Goal: Task Accomplishment & Management: Use online tool/utility

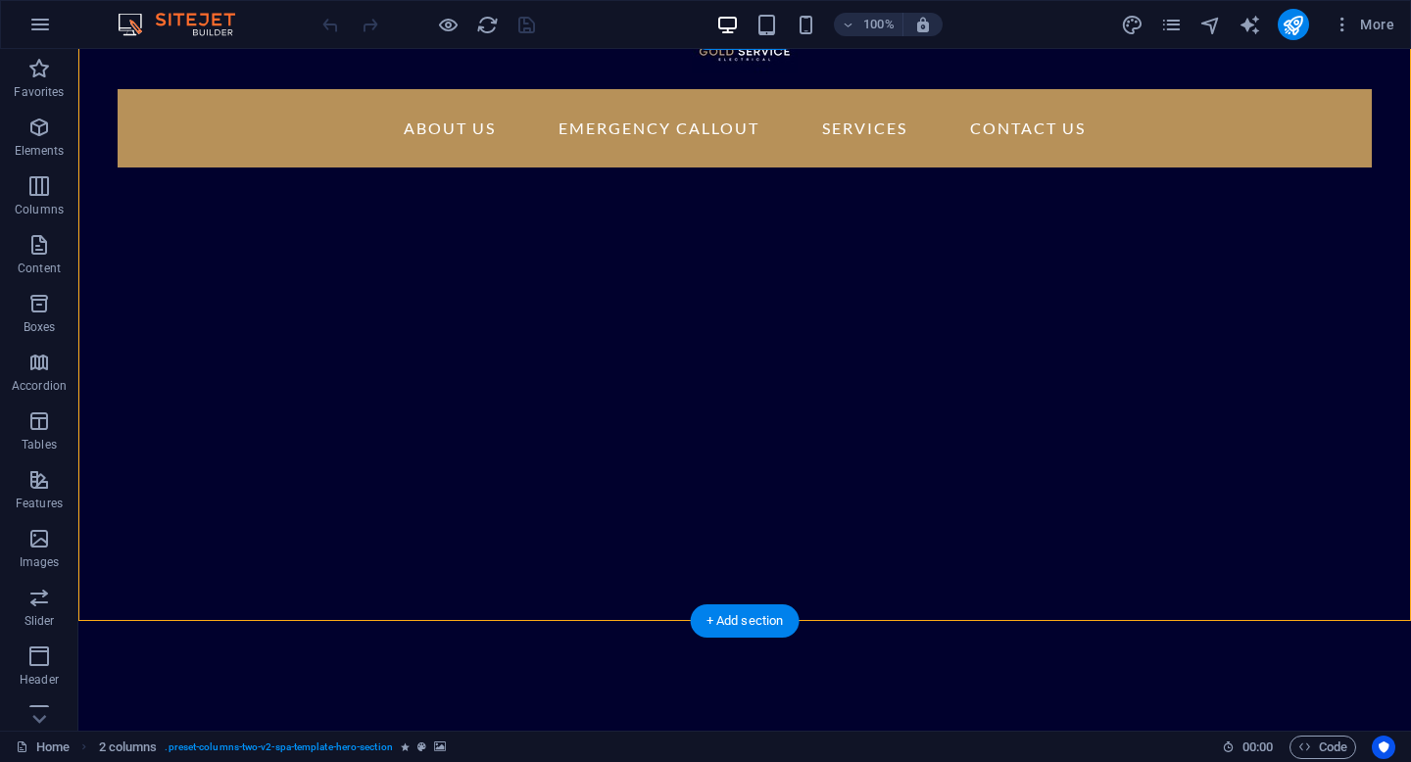
scroll to position [18, 0]
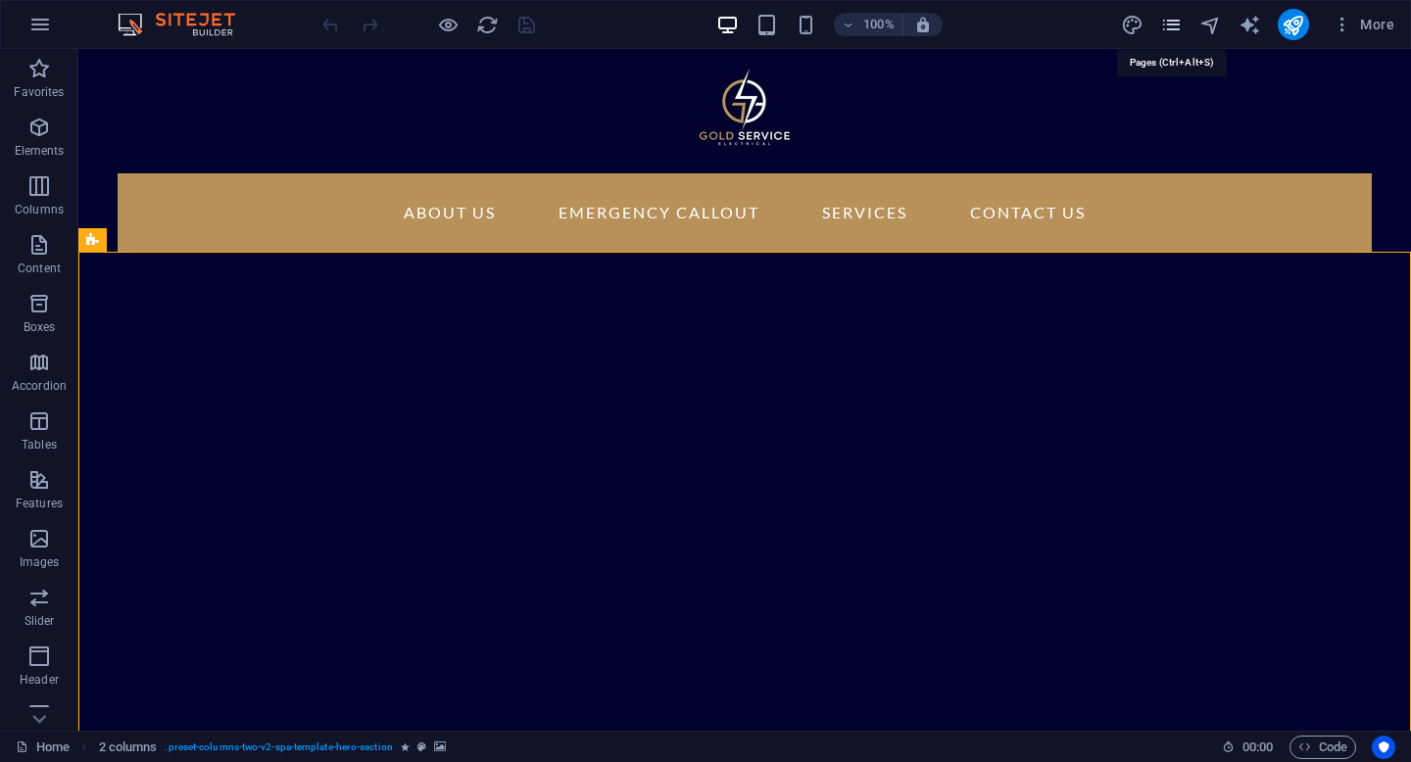
click at [1173, 24] on icon "pages" at bounding box center [1171, 25] width 23 height 23
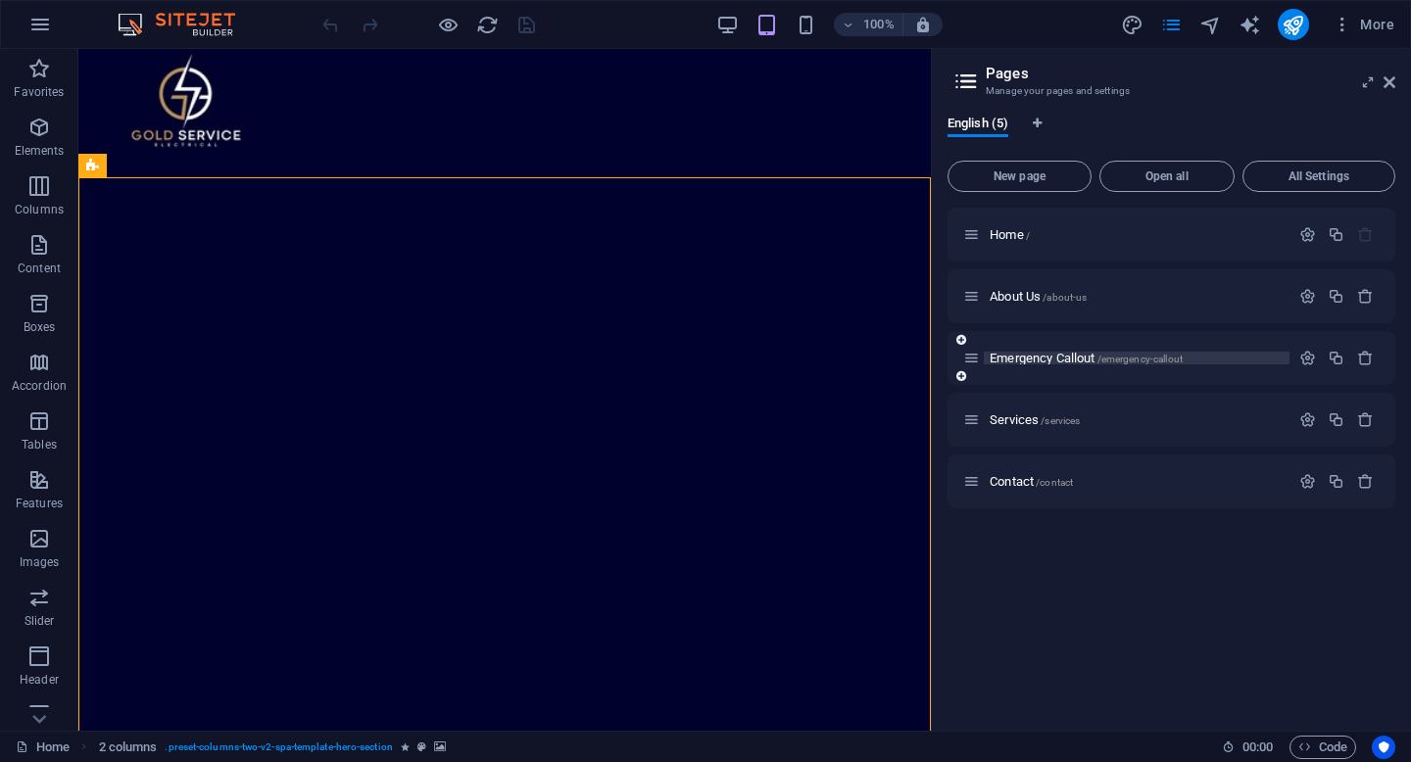
click at [1064, 362] on span "Emergency Callout /emergency-callout" at bounding box center [1085, 358] width 193 height 15
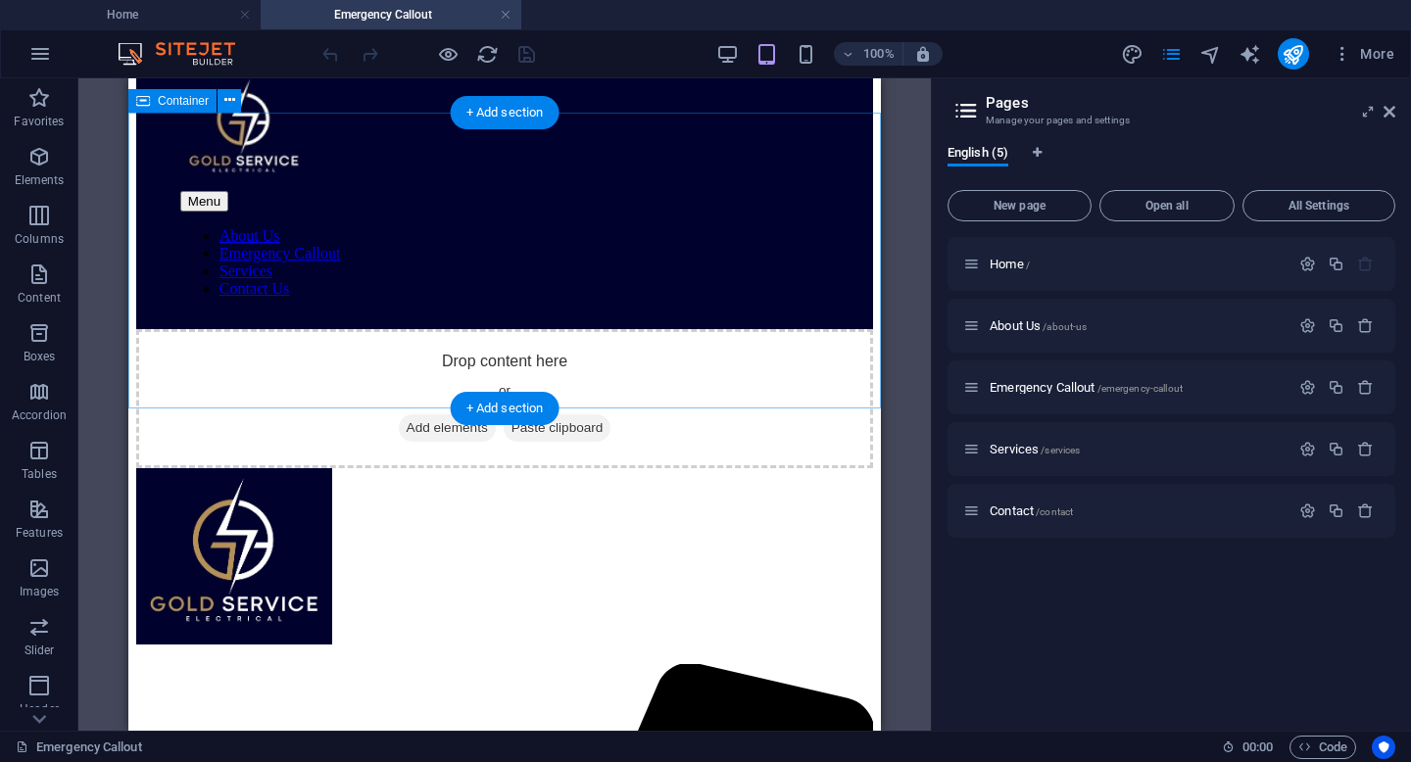
scroll to position [0, 0]
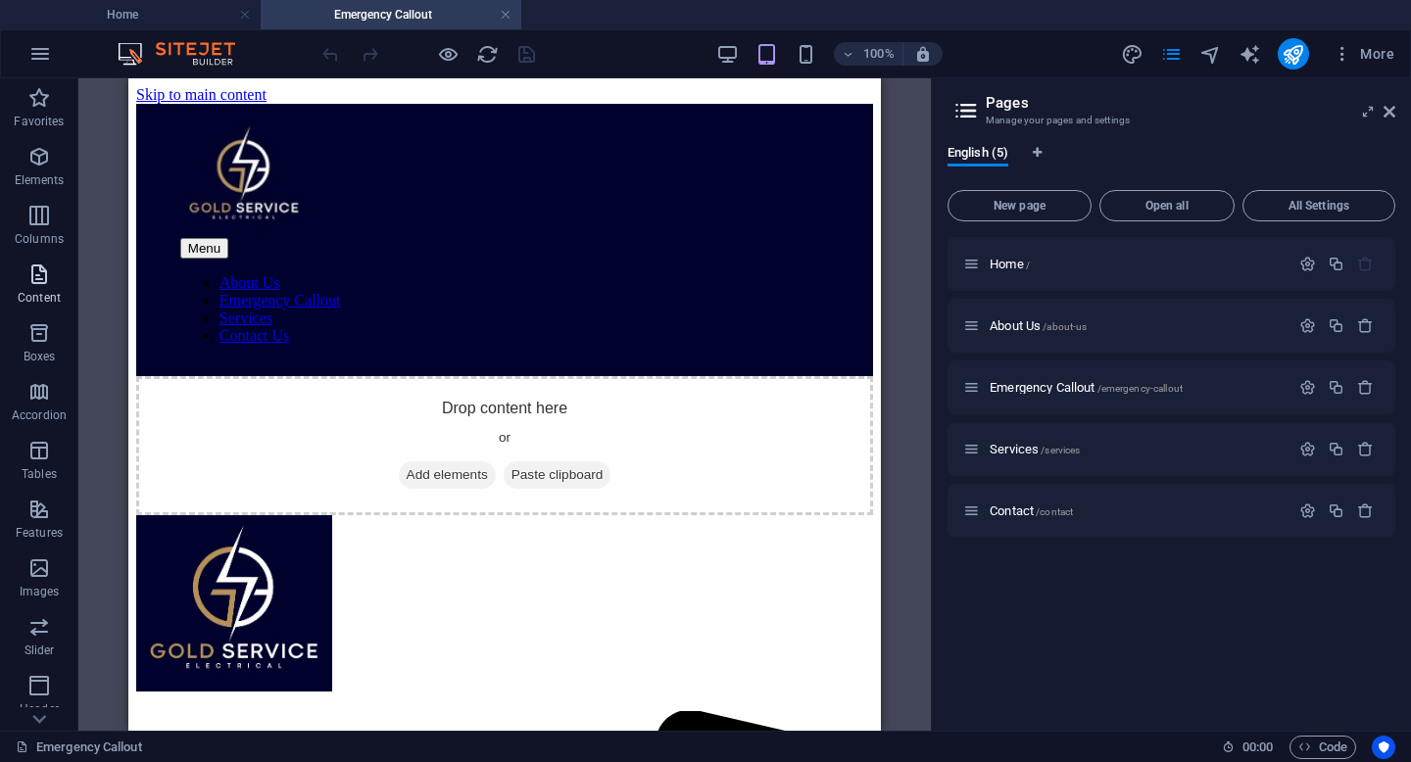
click at [44, 279] on icon "button" at bounding box center [39, 275] width 24 height 24
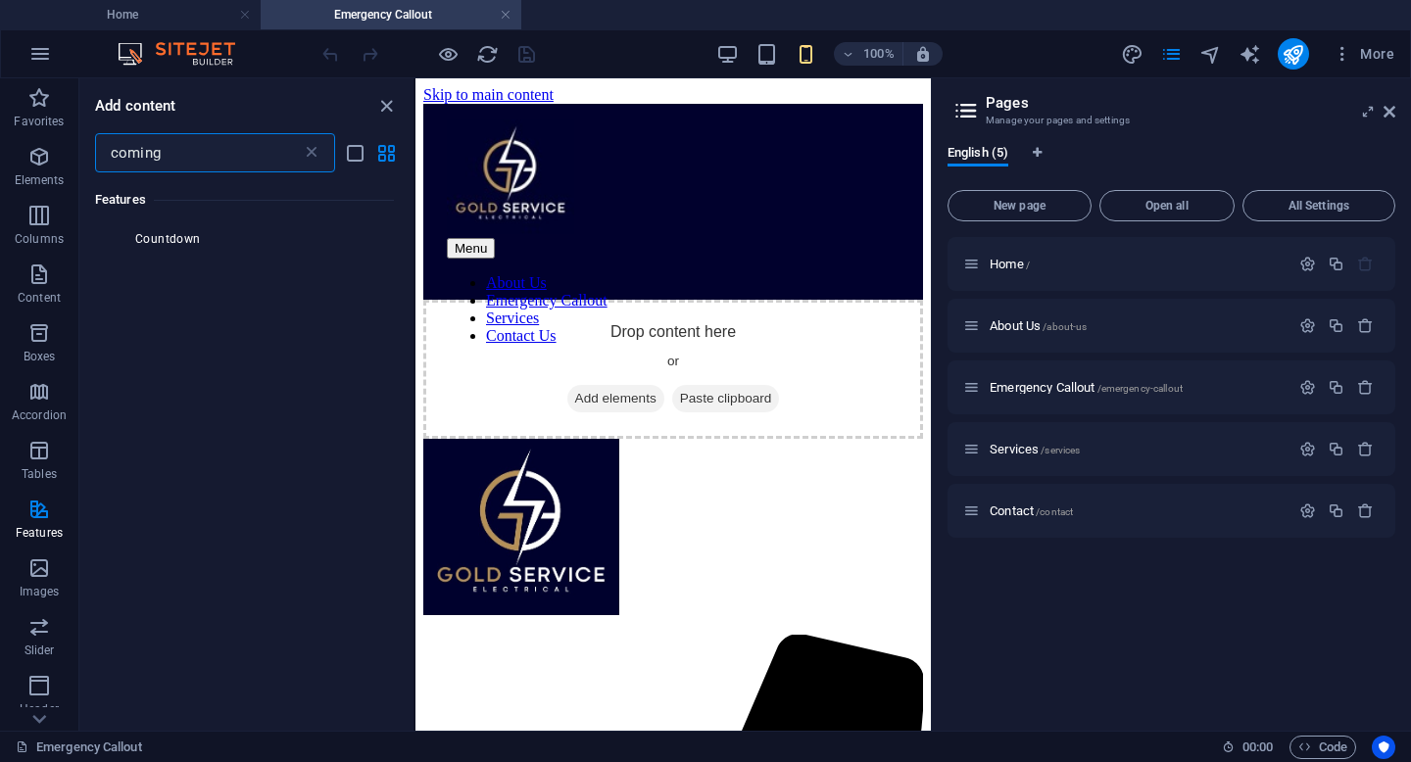
scroll to position [87, 0]
type input "coming soon"
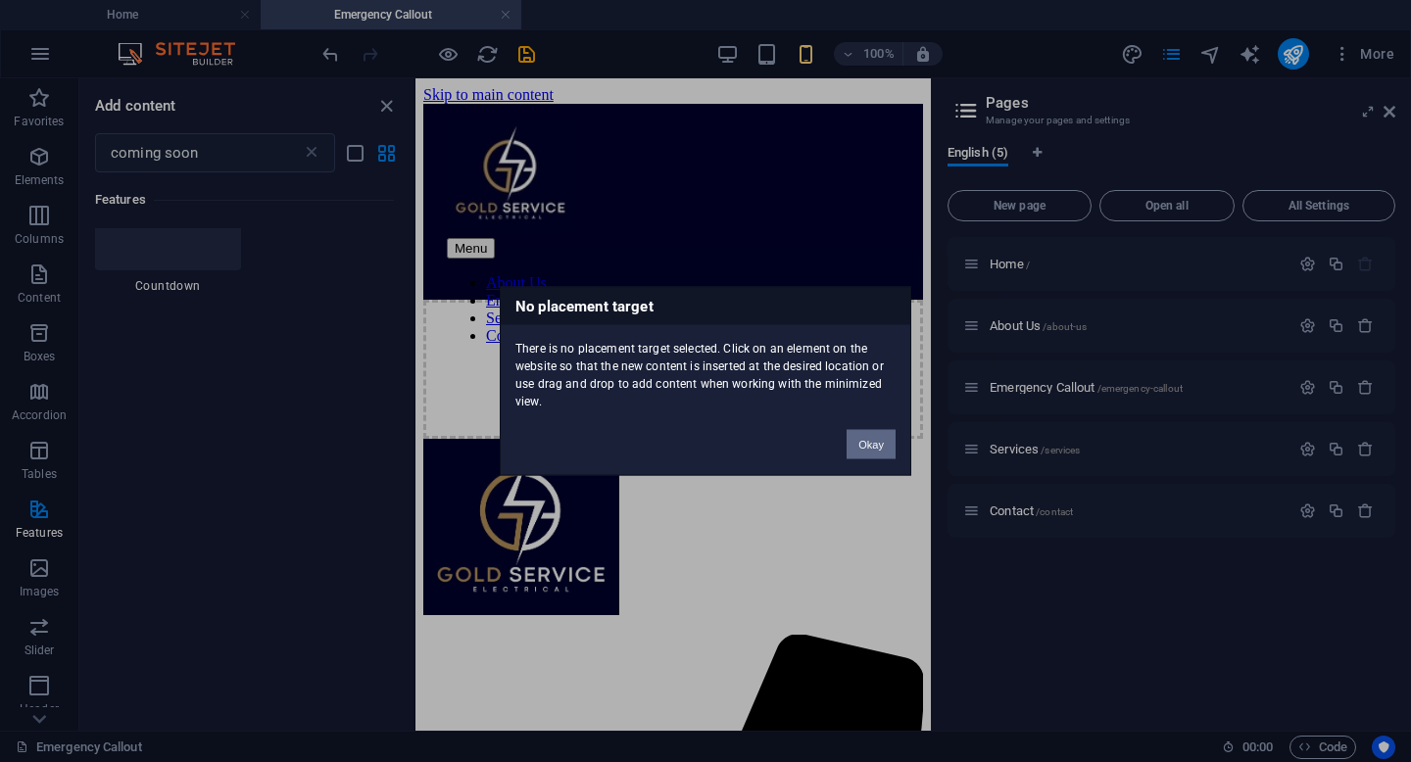
drag, startPoint x: 875, startPoint y: 448, endPoint x: 456, endPoint y: 369, distance: 426.6
click at [875, 448] on button "Okay" at bounding box center [870, 444] width 49 height 29
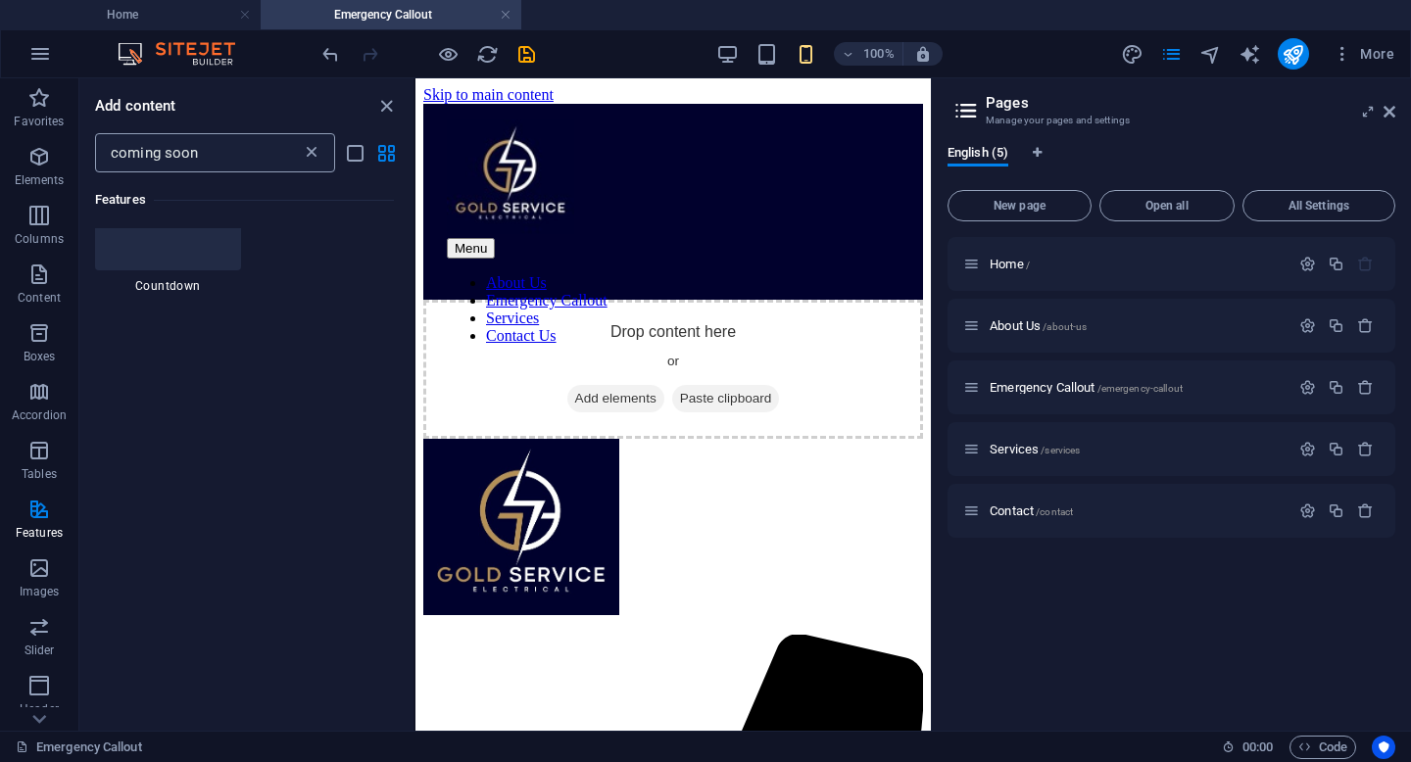
click at [305, 153] on icon at bounding box center [312, 153] width 20 height 20
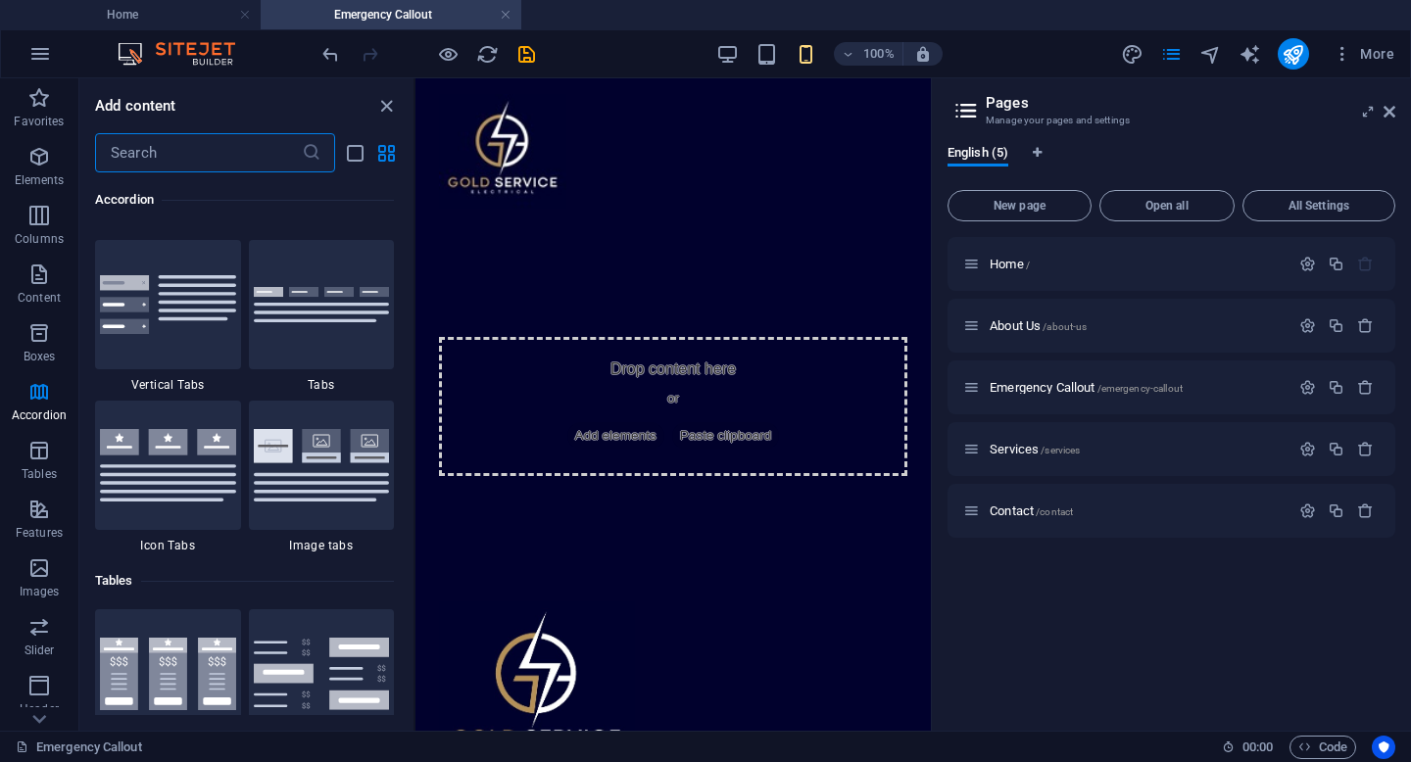
scroll to position [6366, 0]
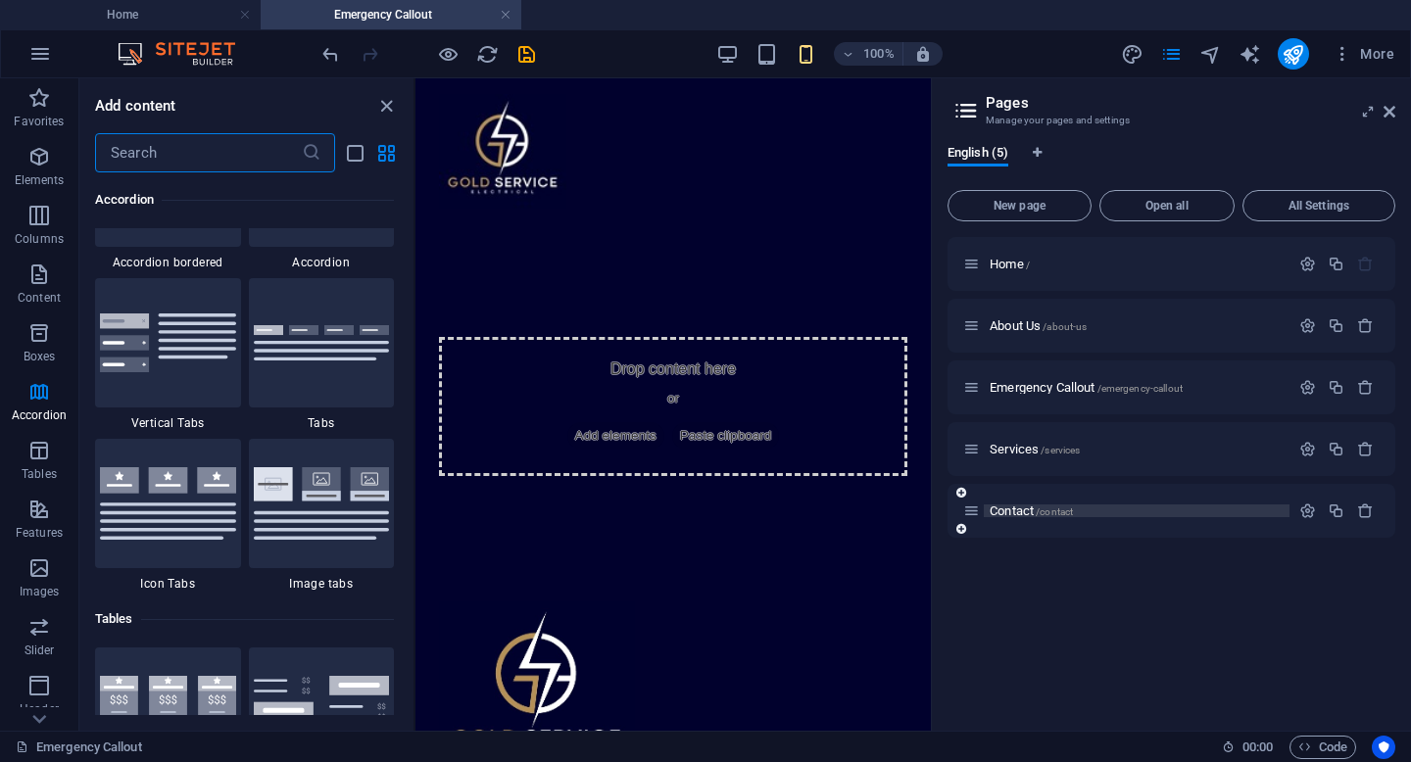
click at [1014, 507] on span "Contact /contact" at bounding box center [1030, 511] width 83 height 15
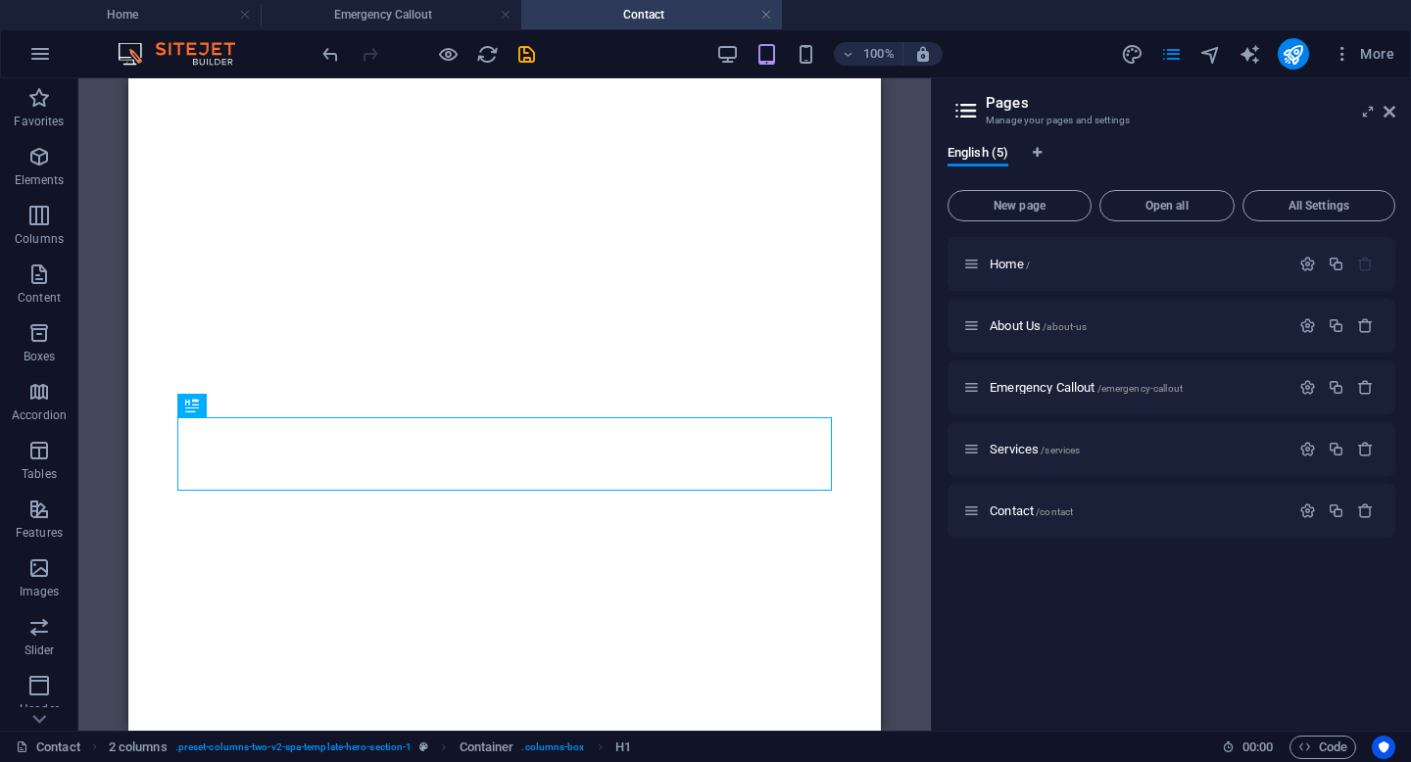
click at [1397, 118] on aside "Pages Manage your pages and settings English (5) New page Open all All Settings…" at bounding box center [1171, 404] width 480 height 652
click at [1389, 110] on icon at bounding box center [1389, 112] width 12 height 16
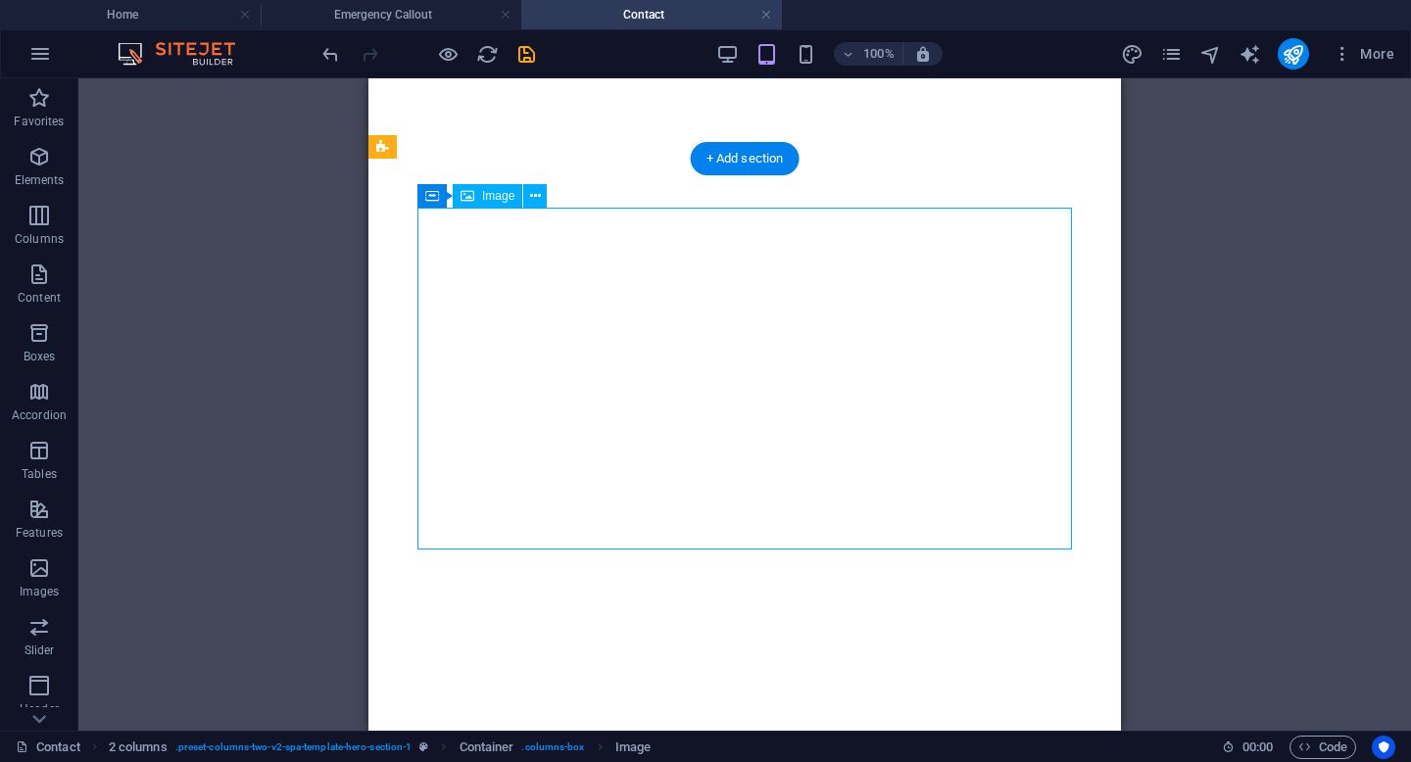
select select "%"
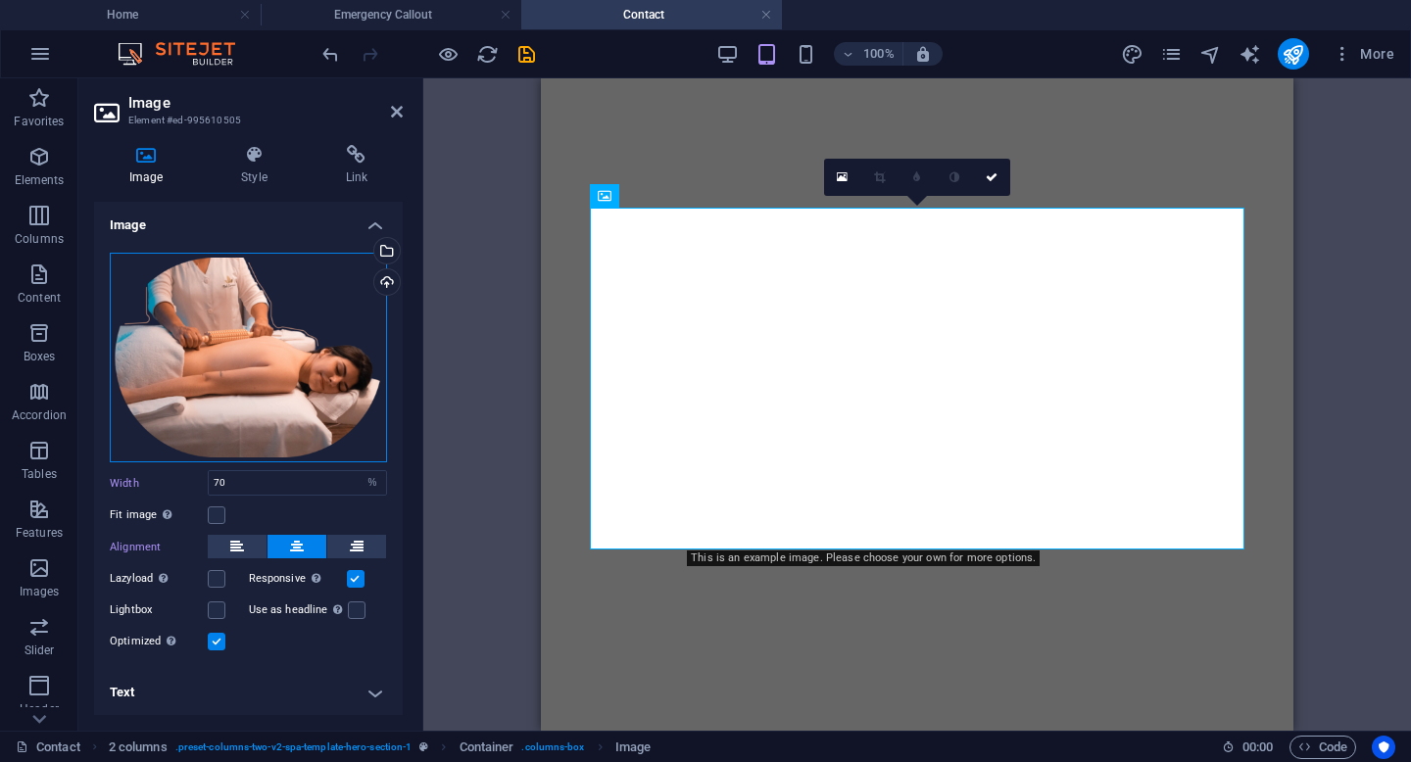
click at [314, 349] on div "Drag files here, click to choose files or select files from Files or our free s…" at bounding box center [248, 358] width 277 height 211
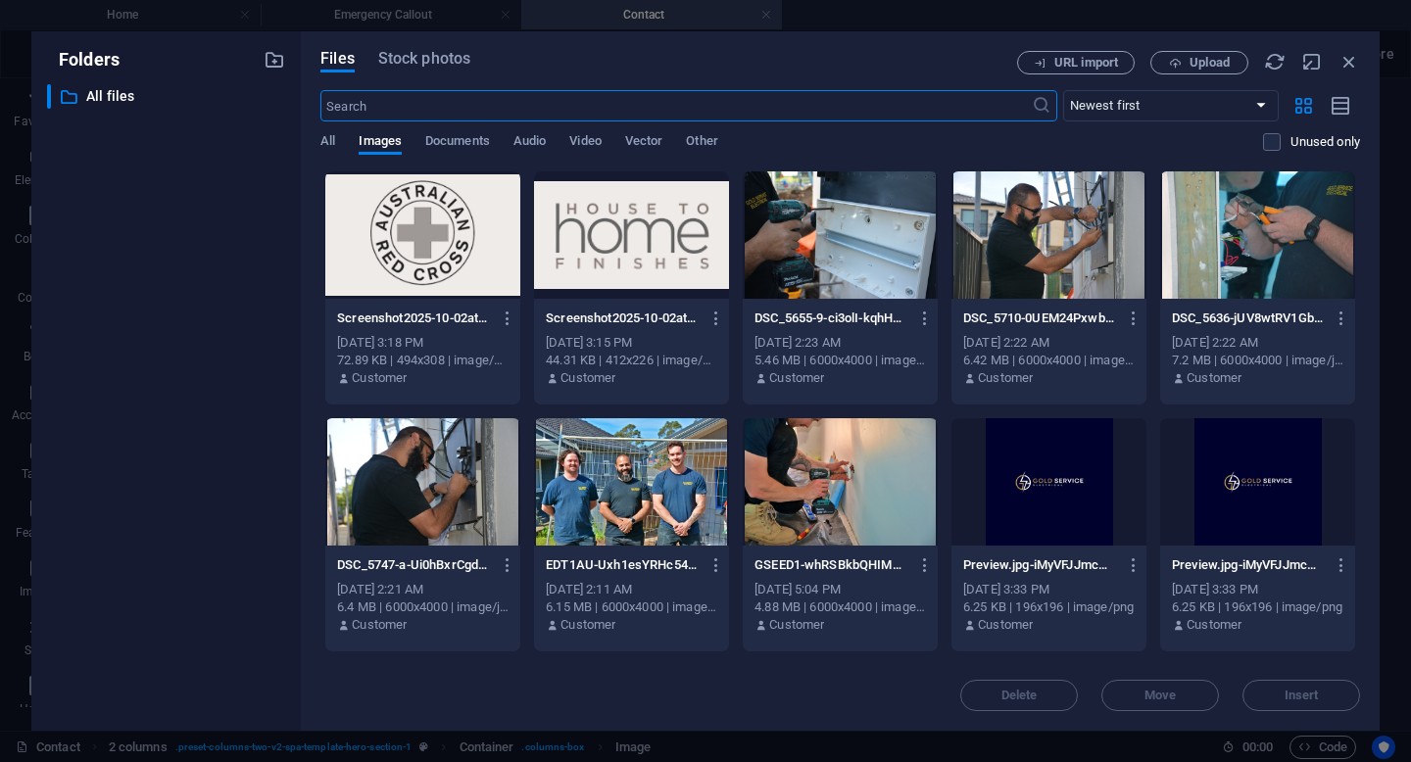
scroll to position [1, 0]
click at [1349, 58] on icon "button" at bounding box center [1349, 62] width 22 height 22
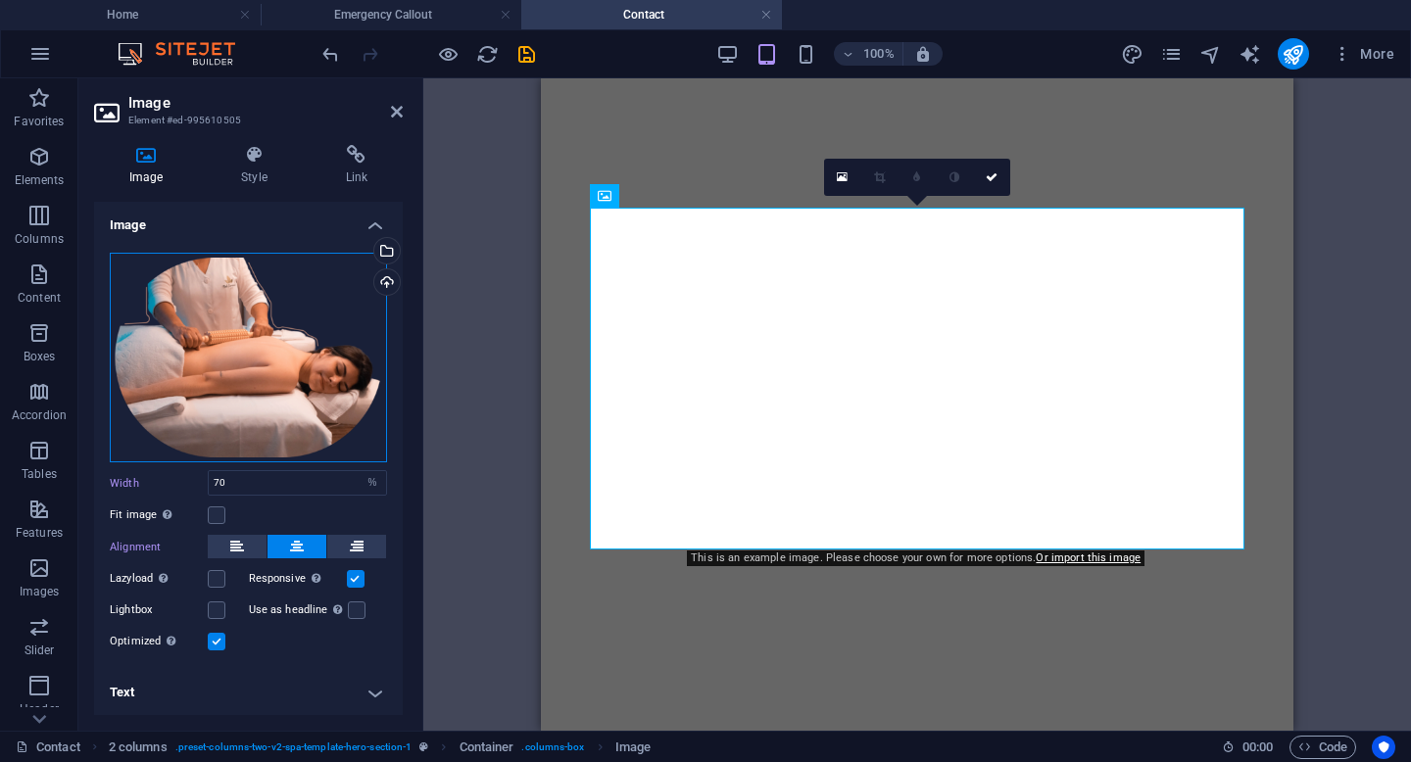
click at [185, 350] on div "Drag files here, click to choose files or select files from Files or our free s…" at bounding box center [248, 358] width 277 height 211
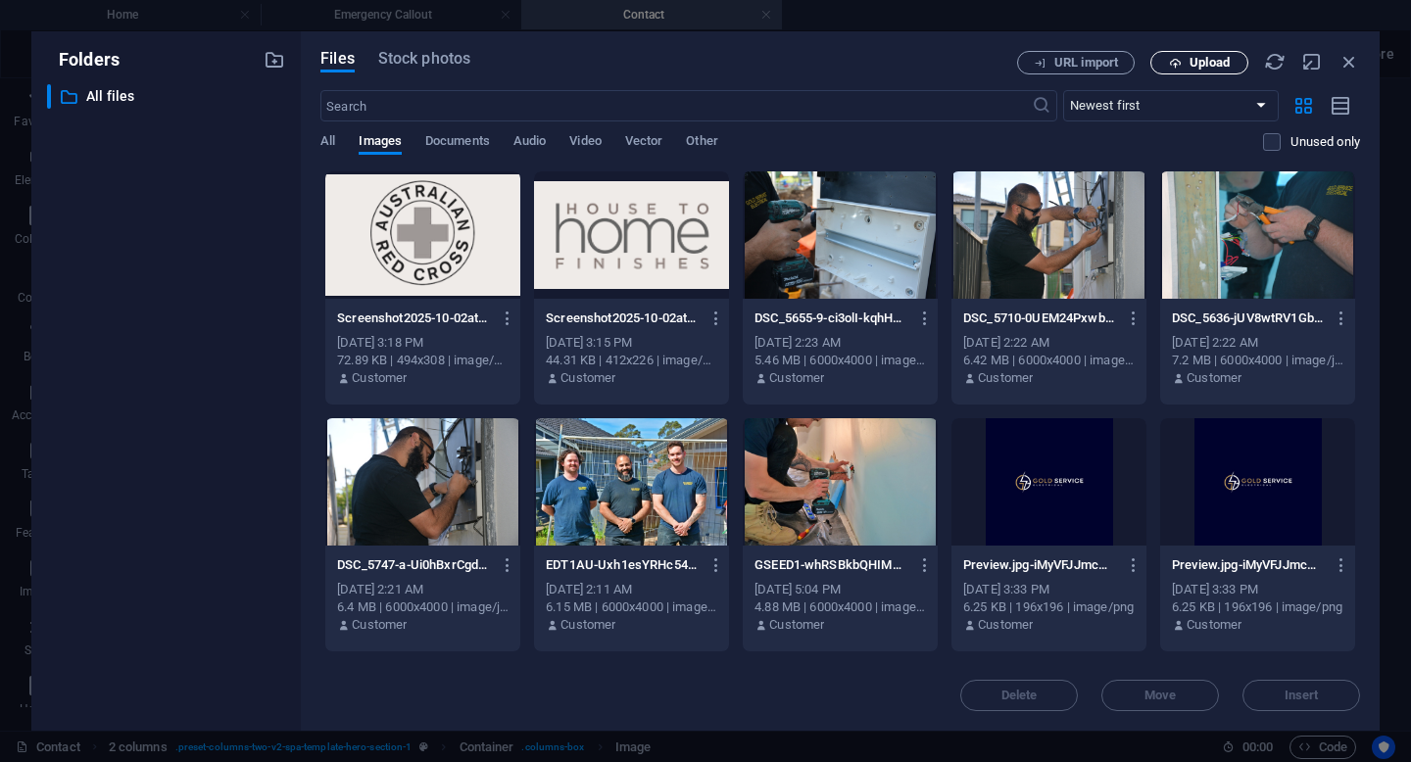
click at [1201, 64] on span "Upload" at bounding box center [1209, 63] width 40 height 12
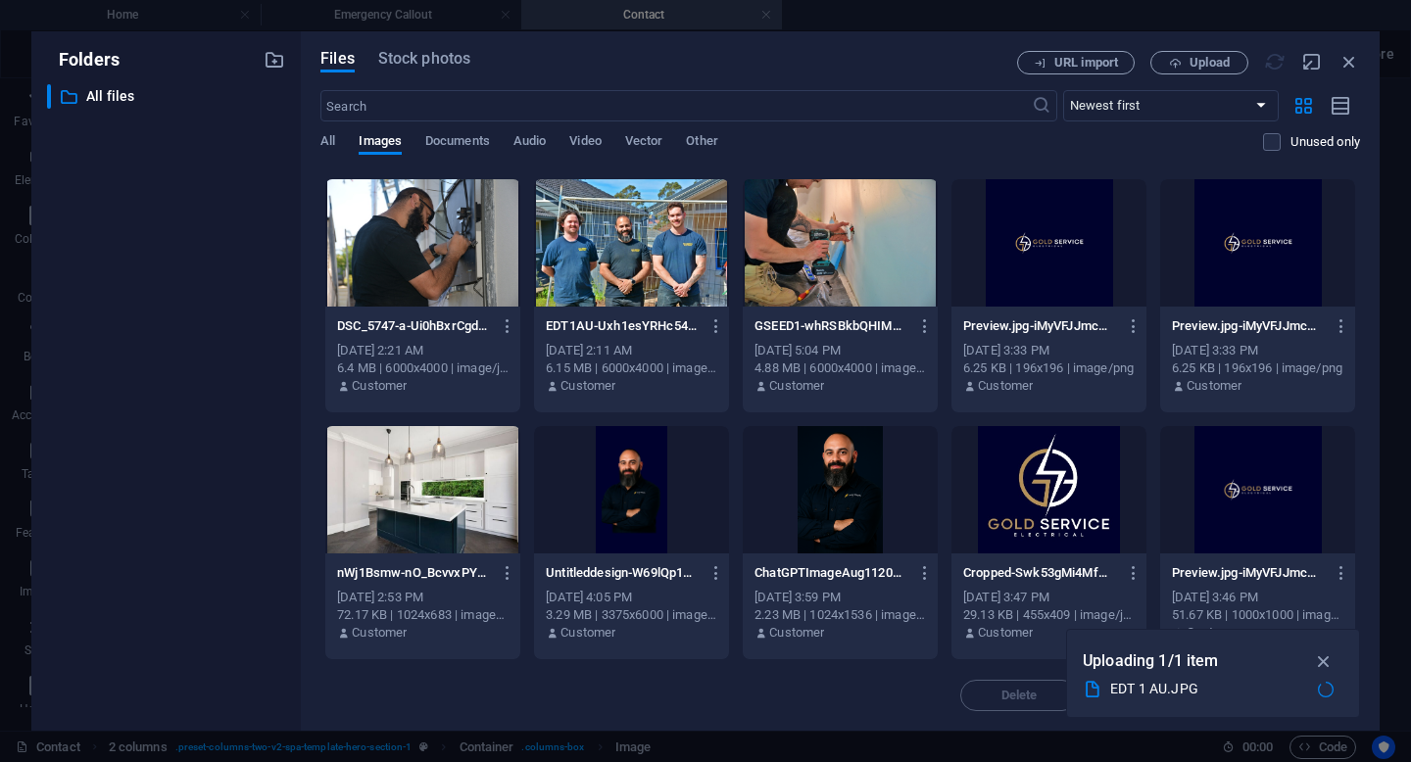
scroll to position [0, 0]
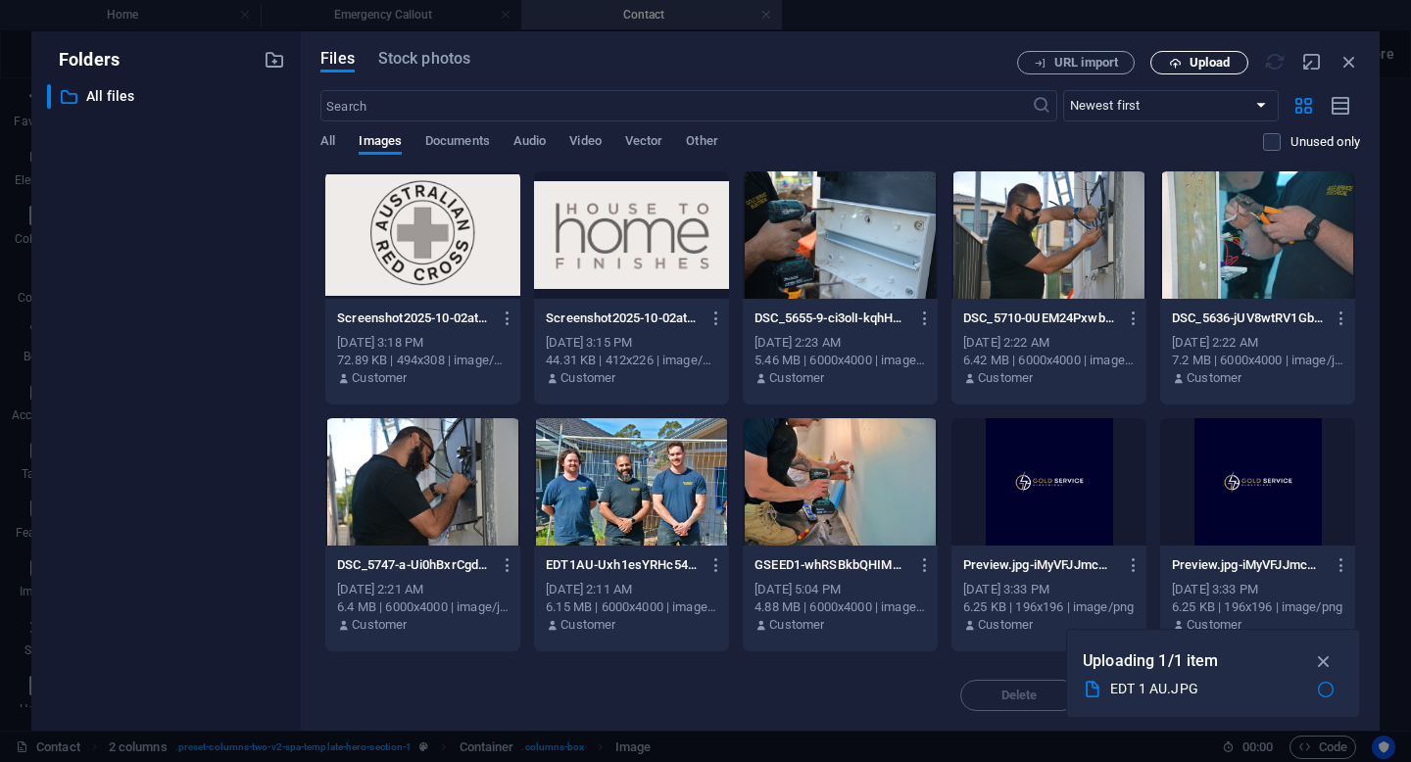
click at [1174, 67] on icon "button" at bounding box center [1175, 63] width 13 height 13
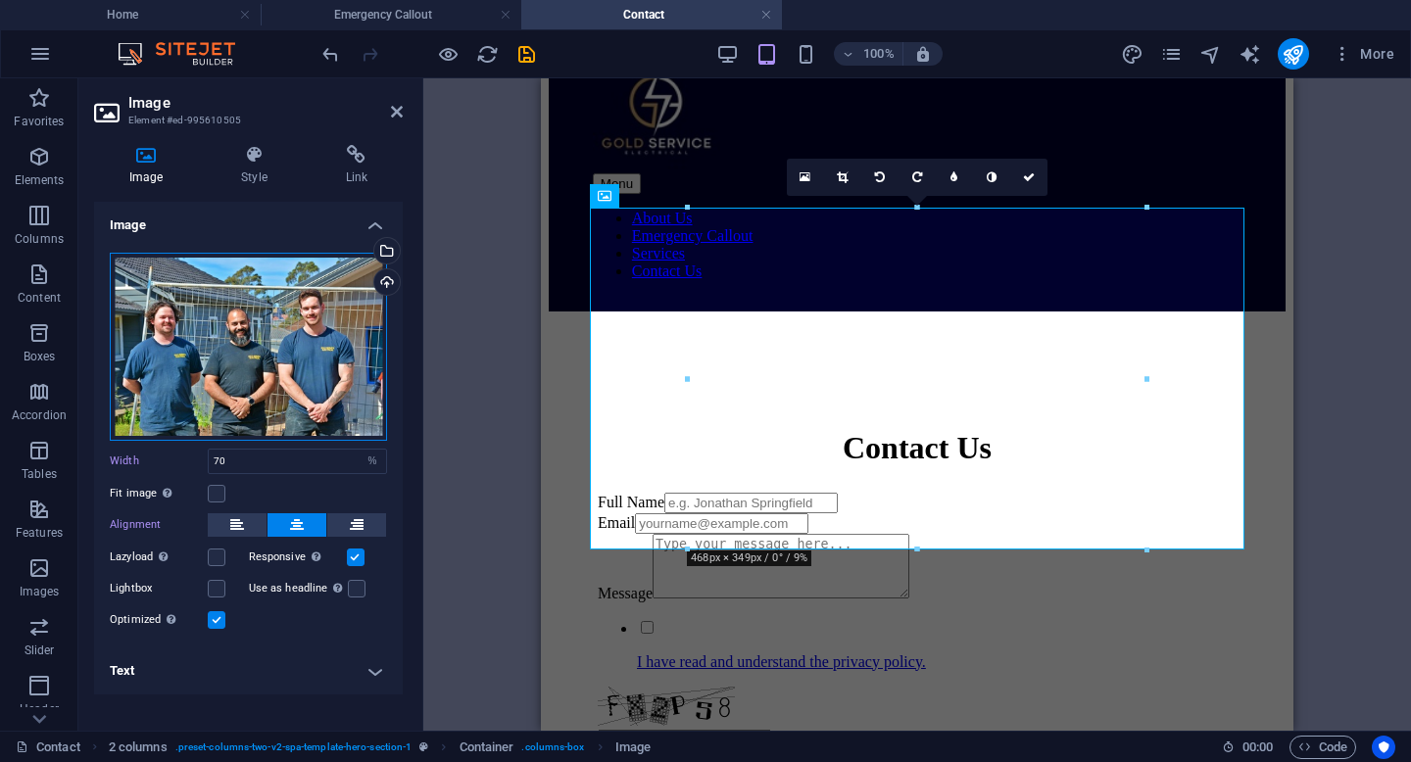
click at [382, 357] on div "Drag files here, click to choose files or select files from Files or our free s…" at bounding box center [248, 347] width 277 height 188
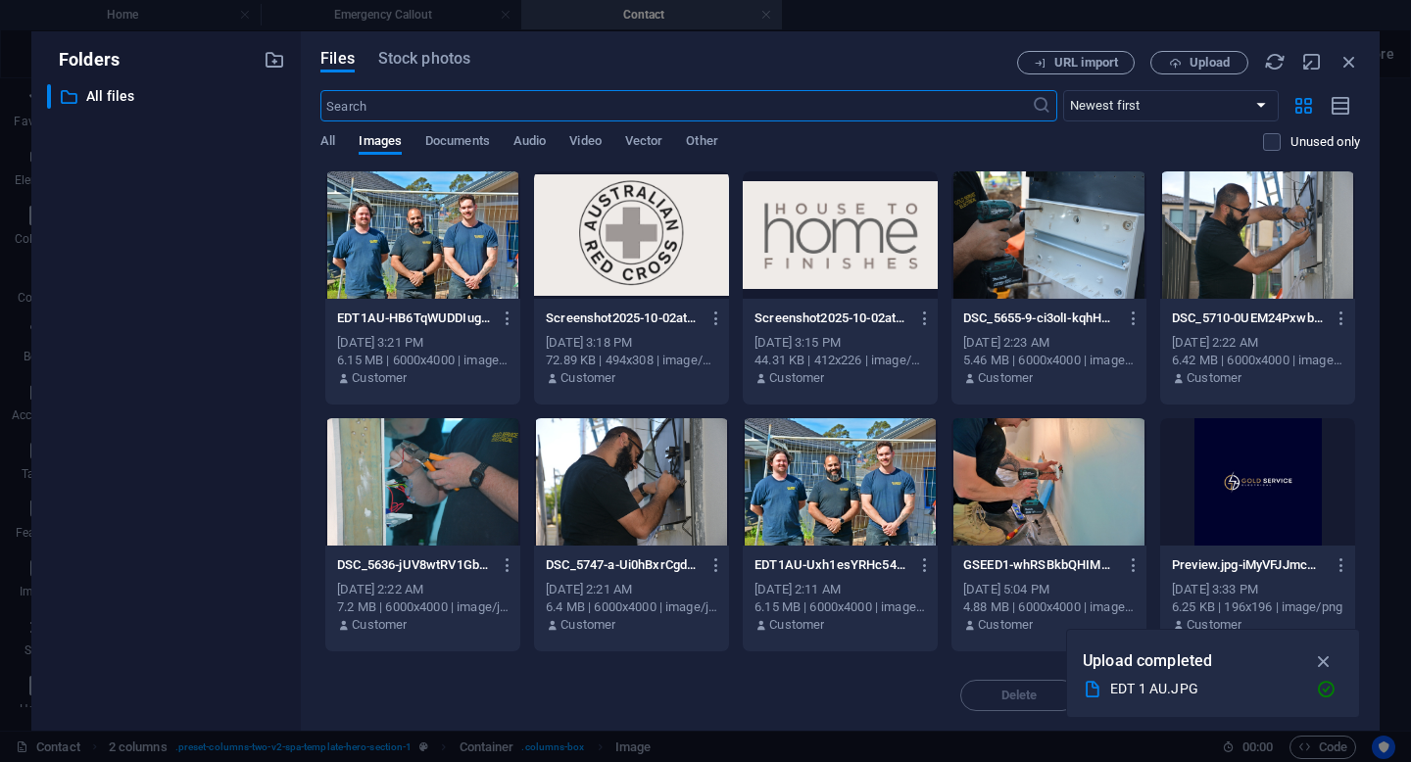
type input "100"
click at [1221, 303] on div "DSC_5710-0UEM24PxwbIA78p_ZH9Cmg.JPG DSC_5710-0UEM24PxwbIA78p_ZH9Cmg.JPG" at bounding box center [1257, 318] width 171 height 31
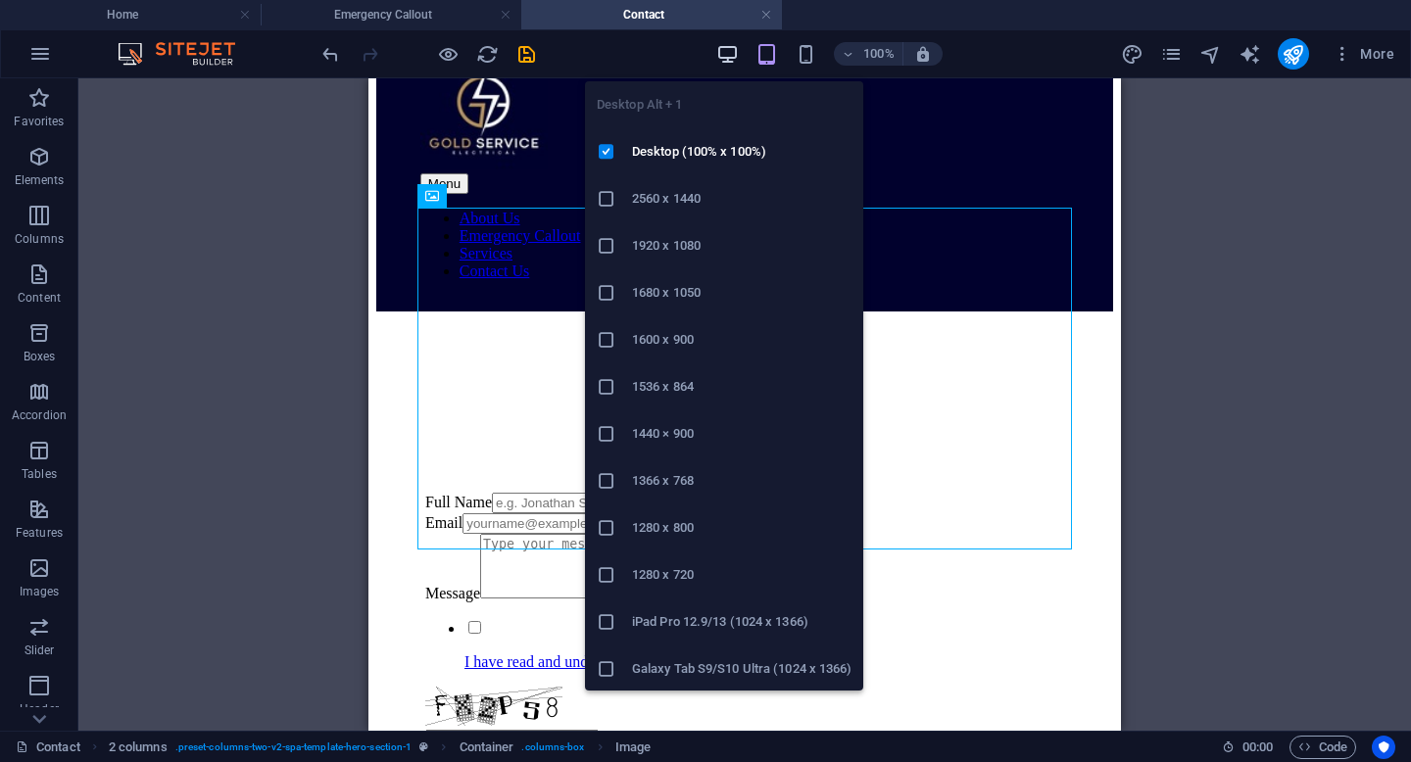
click at [722, 57] on icon "button" at bounding box center [727, 54] width 23 height 23
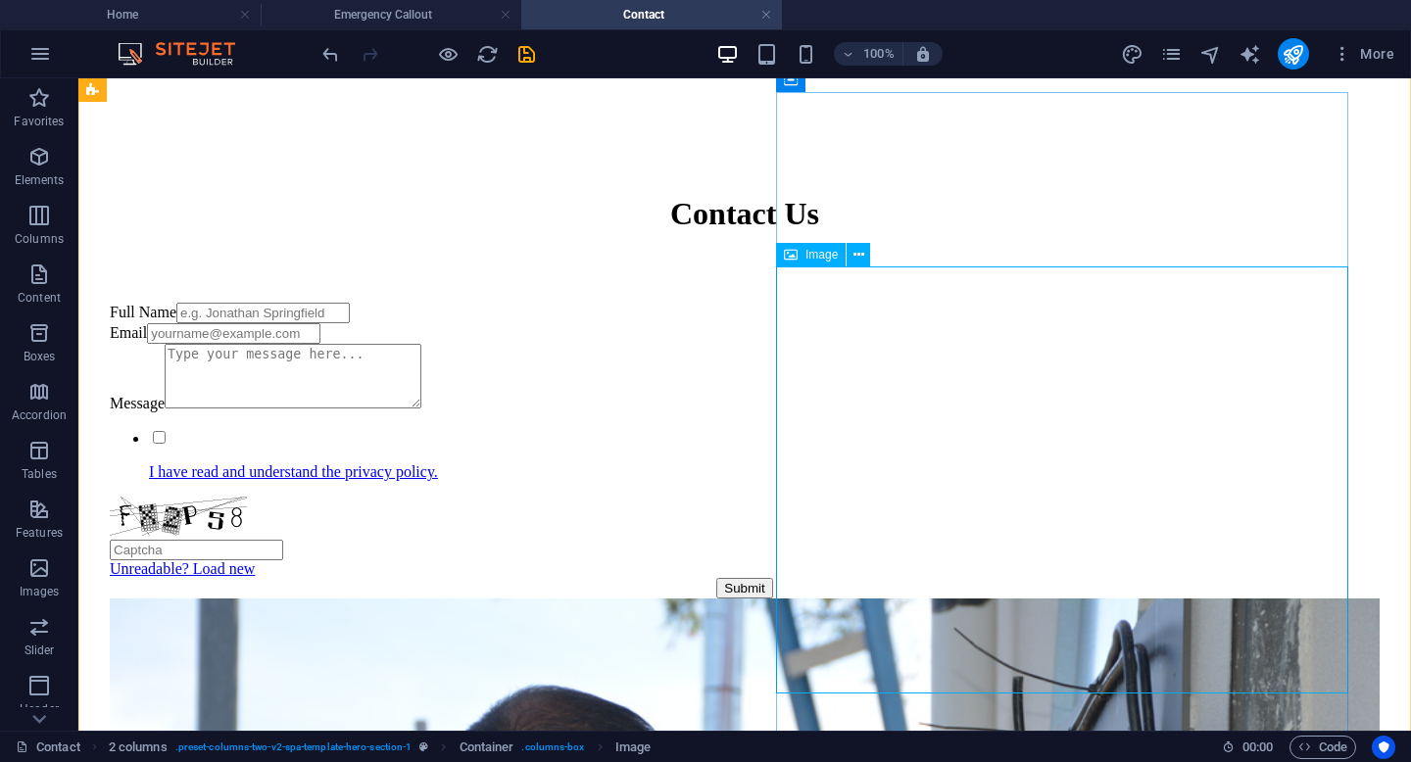
scroll to position [448, 0]
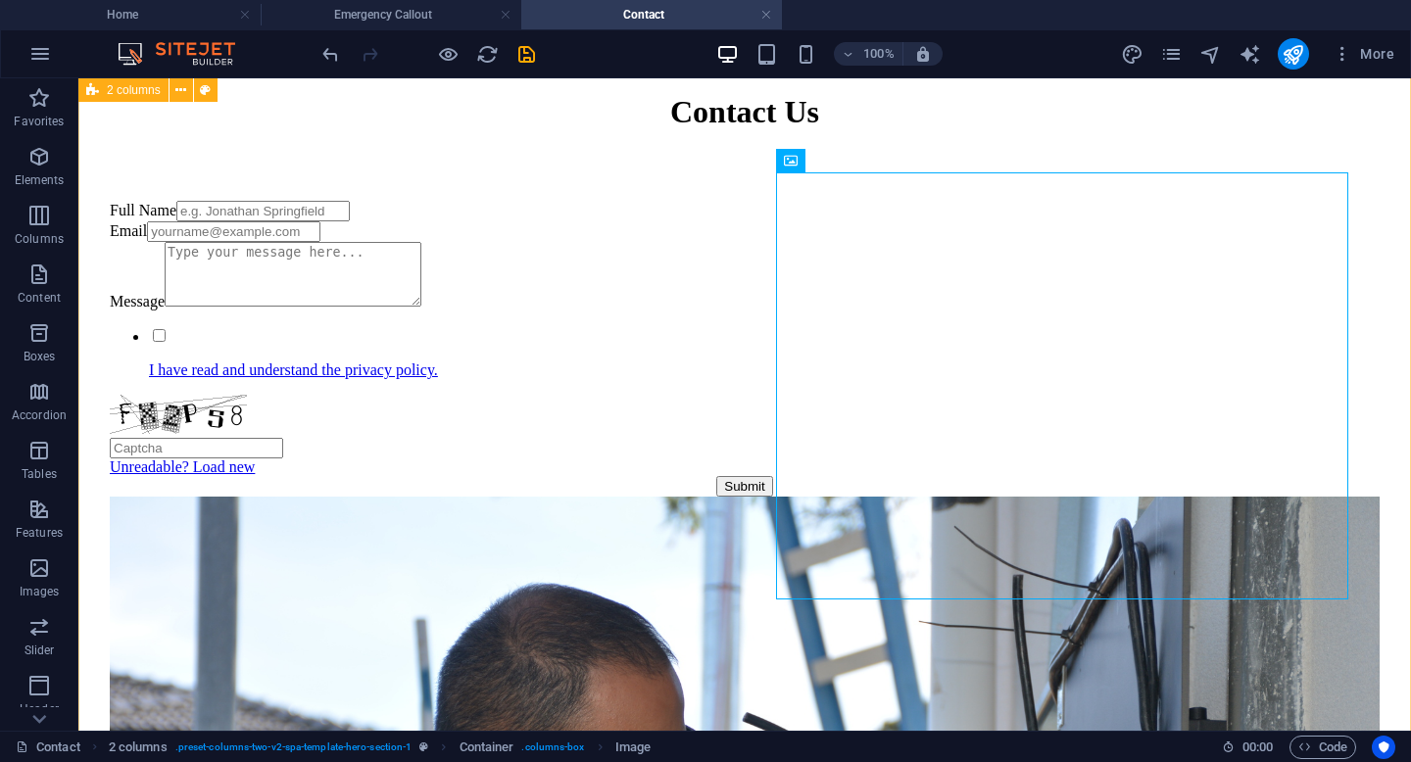
click at [730, 657] on div "Contact Us Full Name Email Message I have read and understand the privacy polic…" at bounding box center [744, 771] width 1317 height 1786
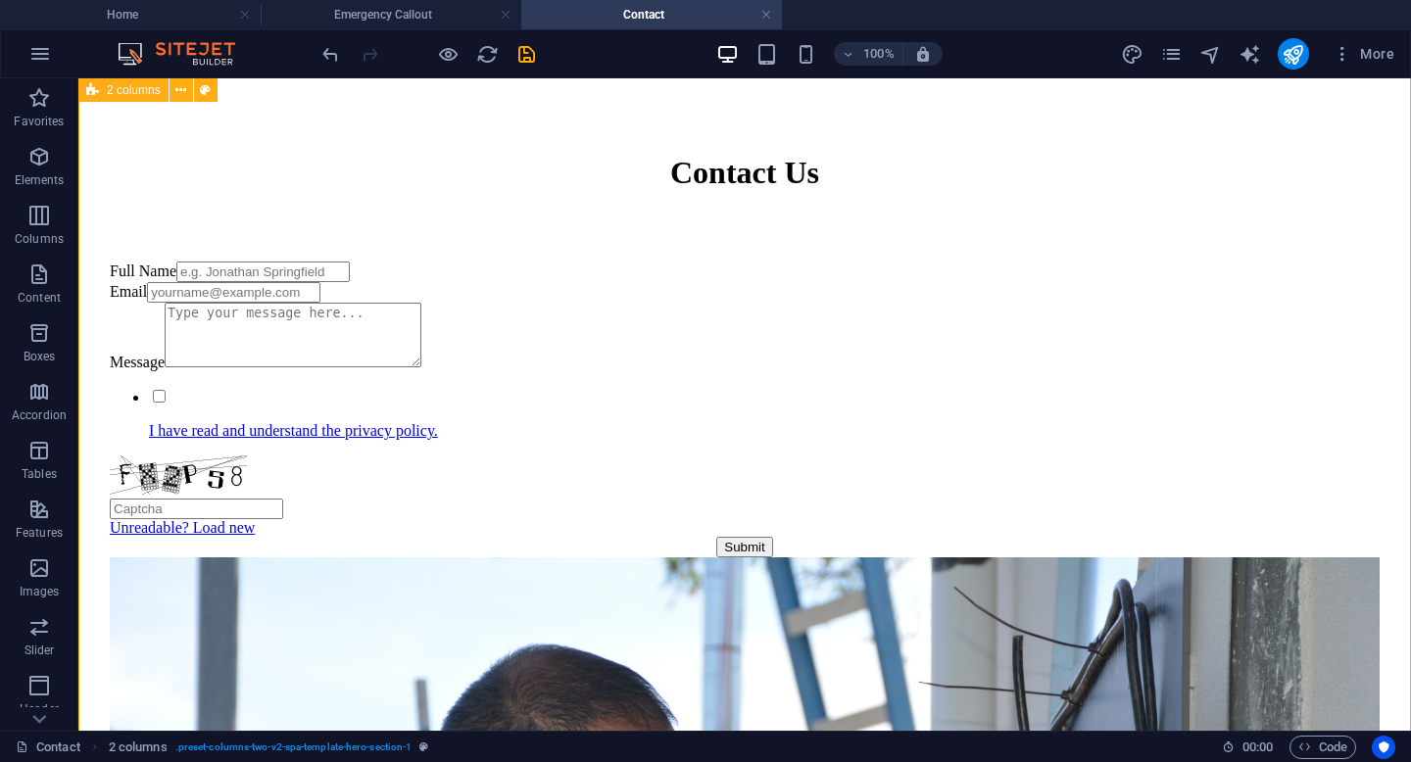
scroll to position [359, 0]
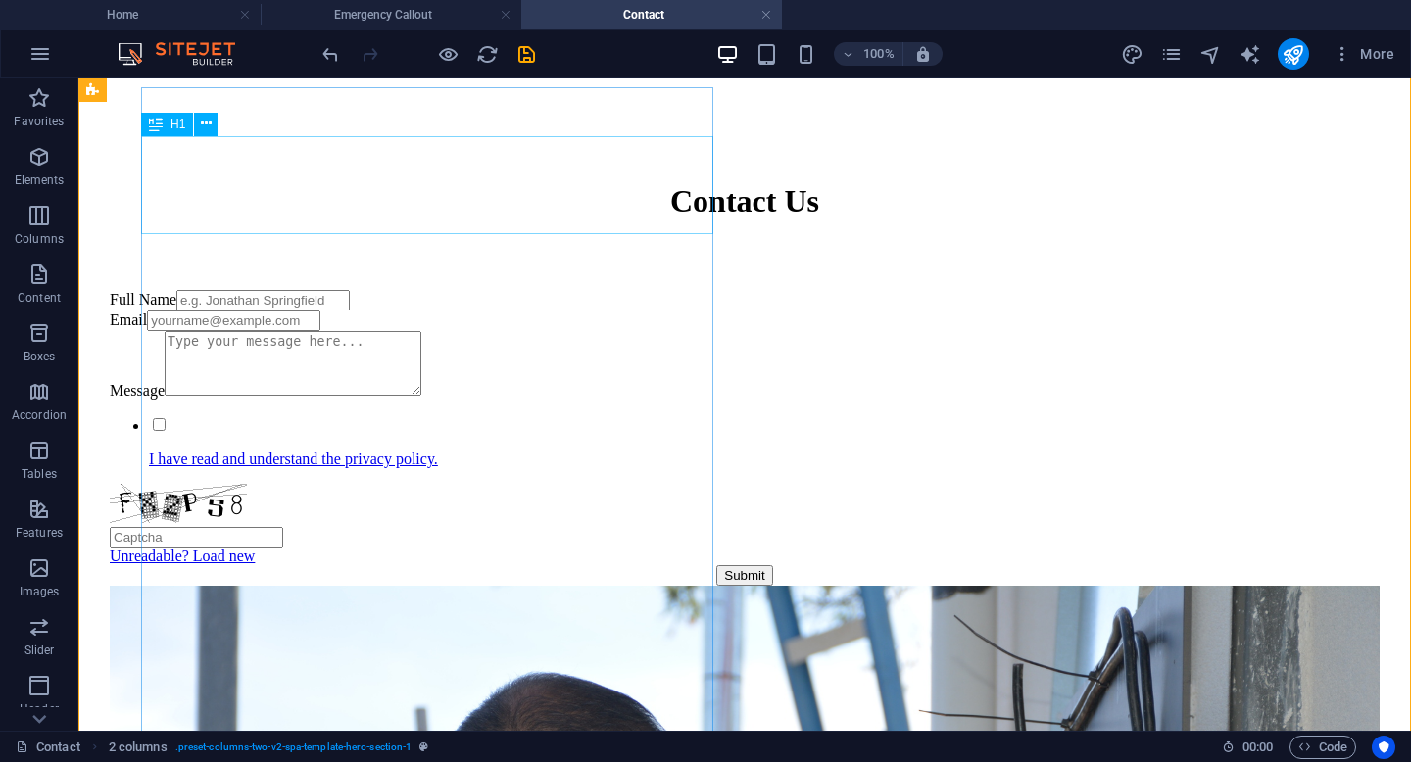
click at [493, 190] on div "Contact Us" at bounding box center [745, 201] width 1270 height 36
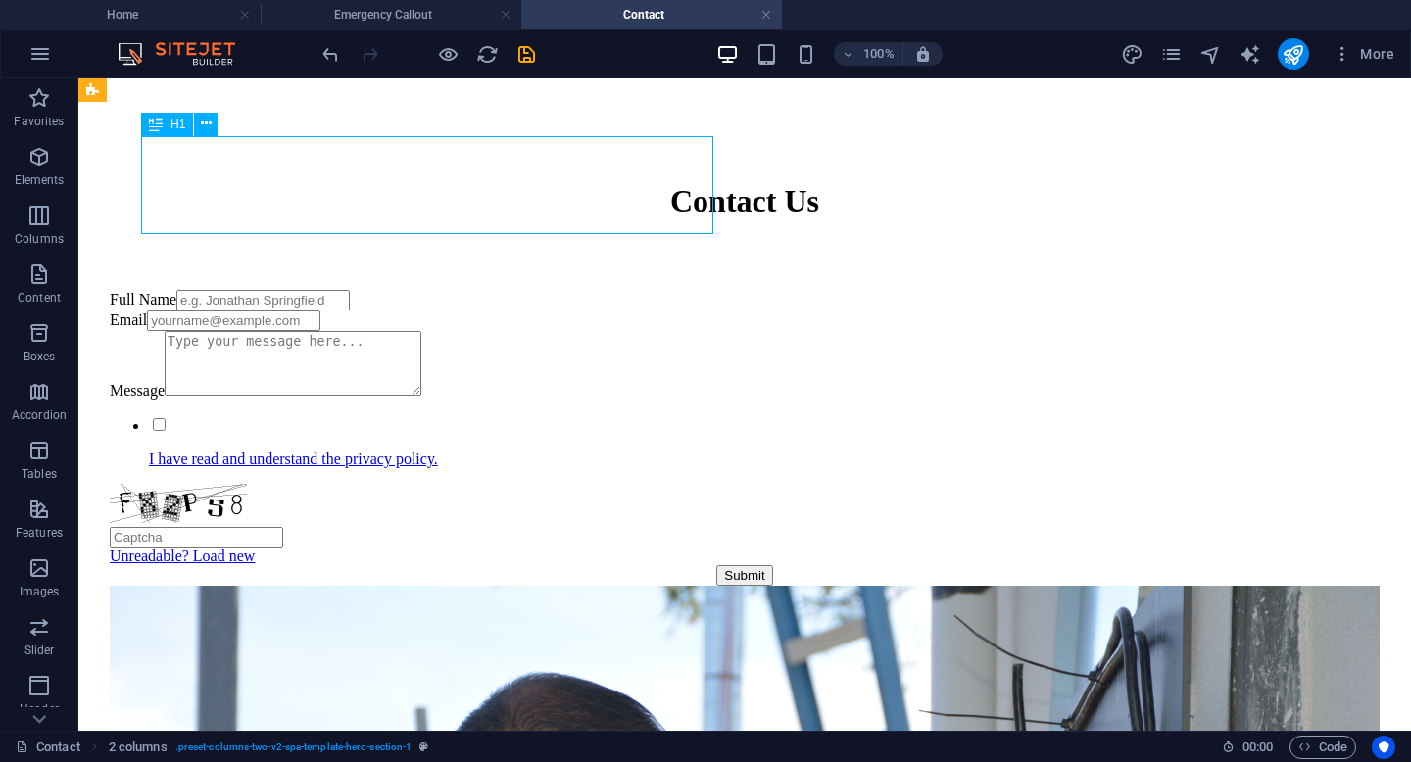
click at [493, 190] on div "Contact Us" at bounding box center [745, 201] width 1270 height 36
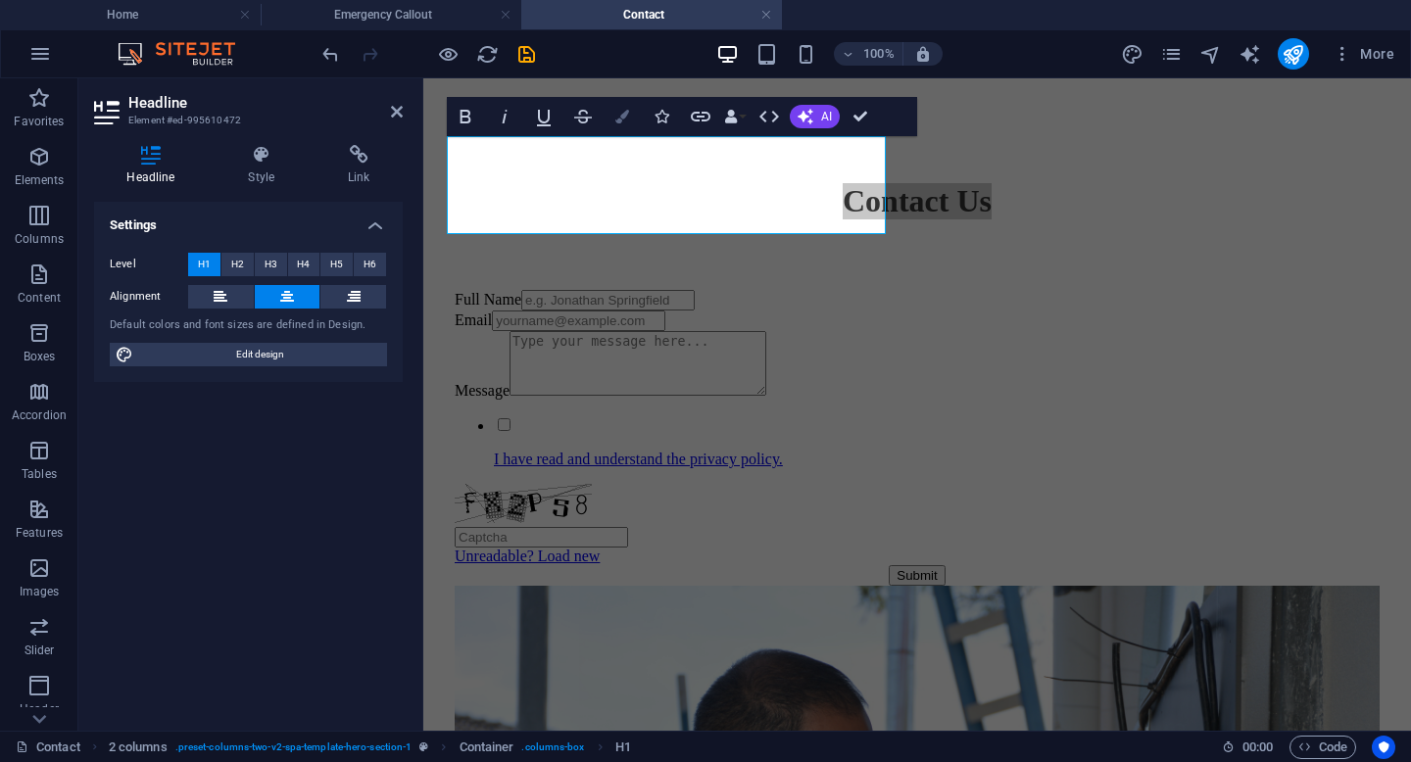
click at [617, 118] on icon "button" at bounding box center [622, 117] width 14 height 14
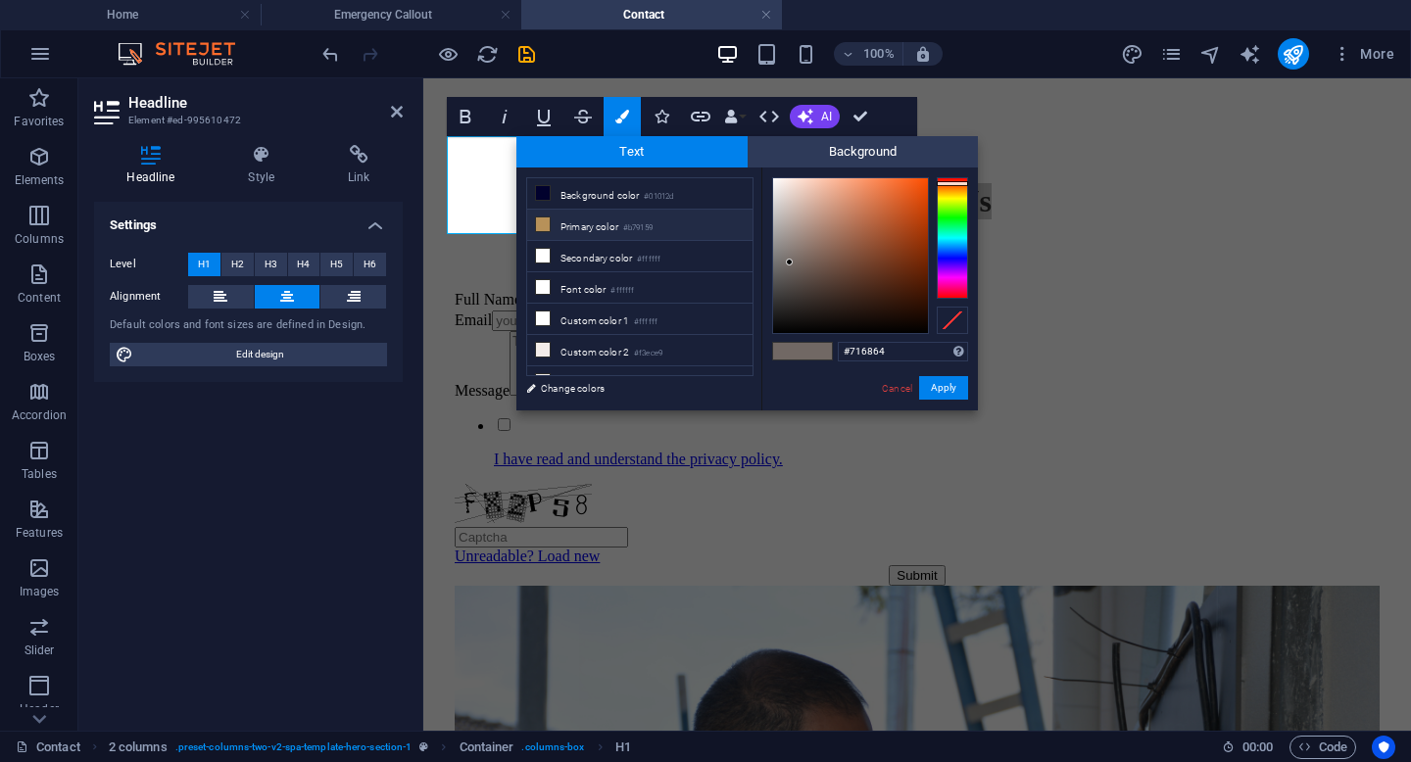
click at [664, 226] on li "Primary color #b79159" at bounding box center [639, 225] width 225 height 31
type input "#b79159"
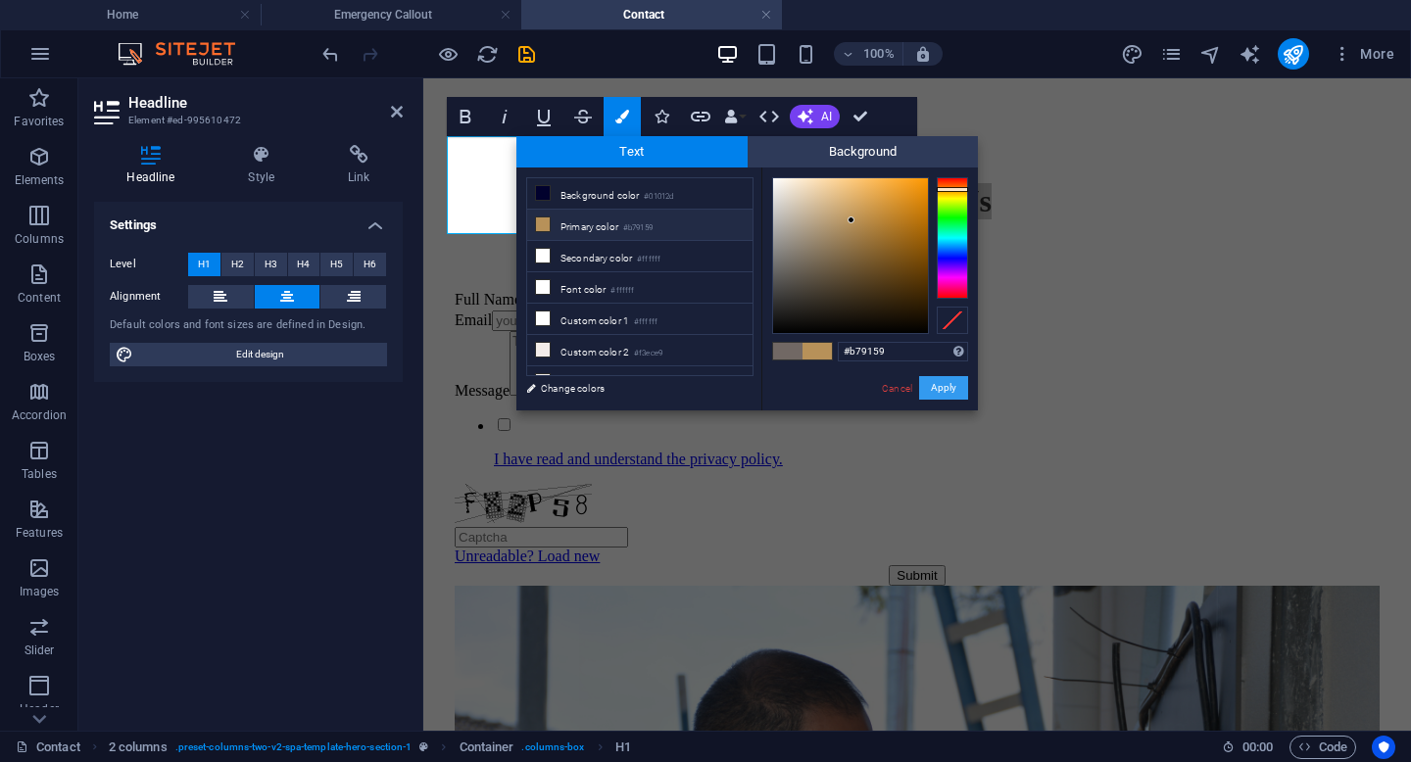
click at [945, 392] on button "Apply" at bounding box center [943, 388] width 49 height 24
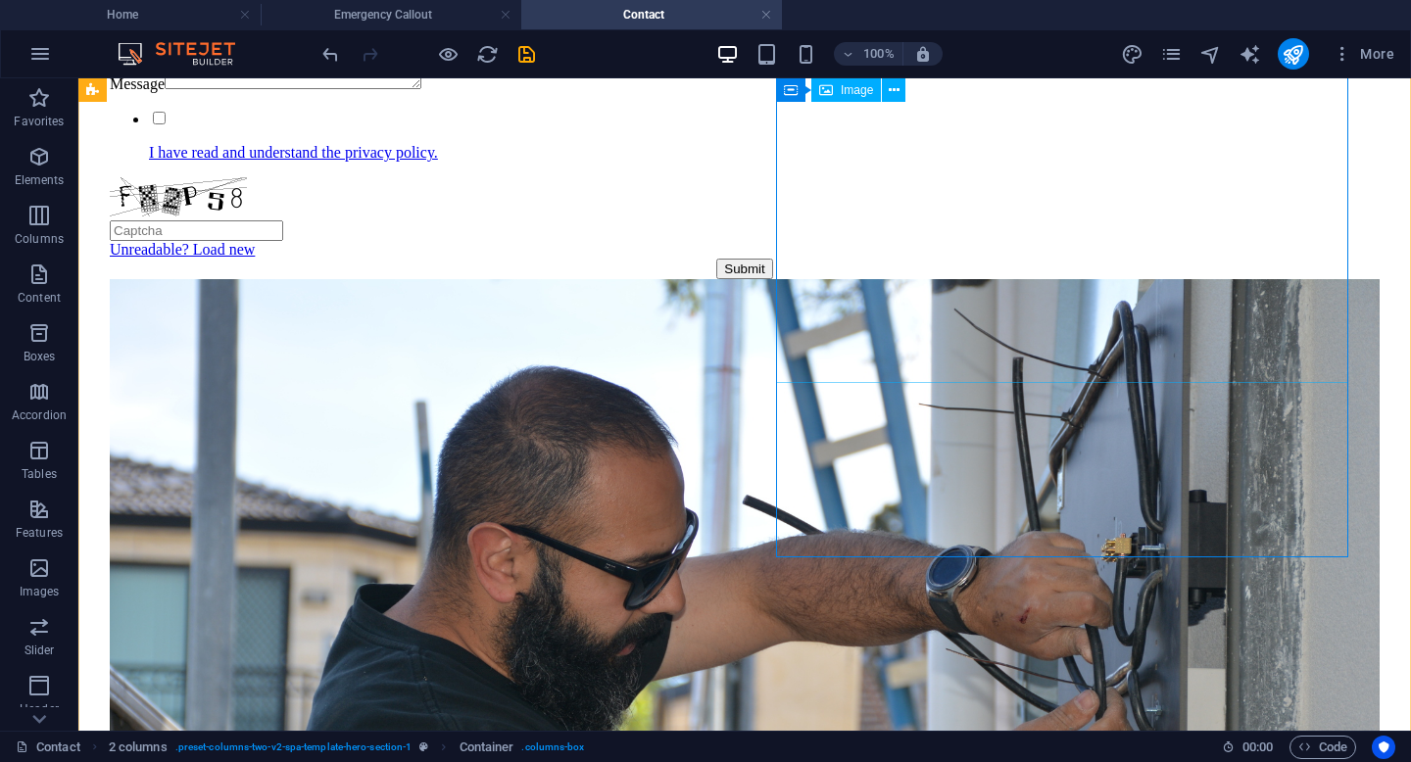
scroll to position [707, 0]
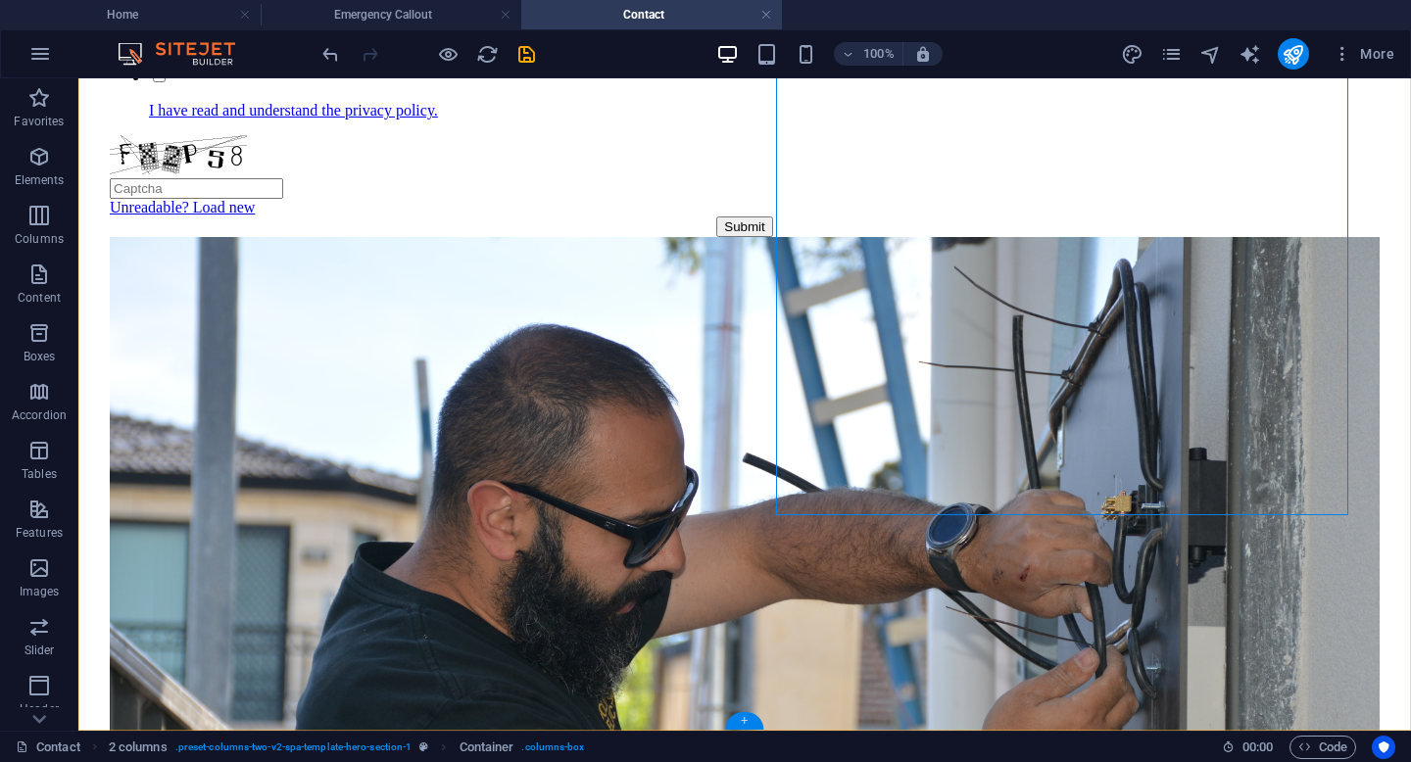
click at [743, 713] on div "+" at bounding box center [744, 721] width 38 height 18
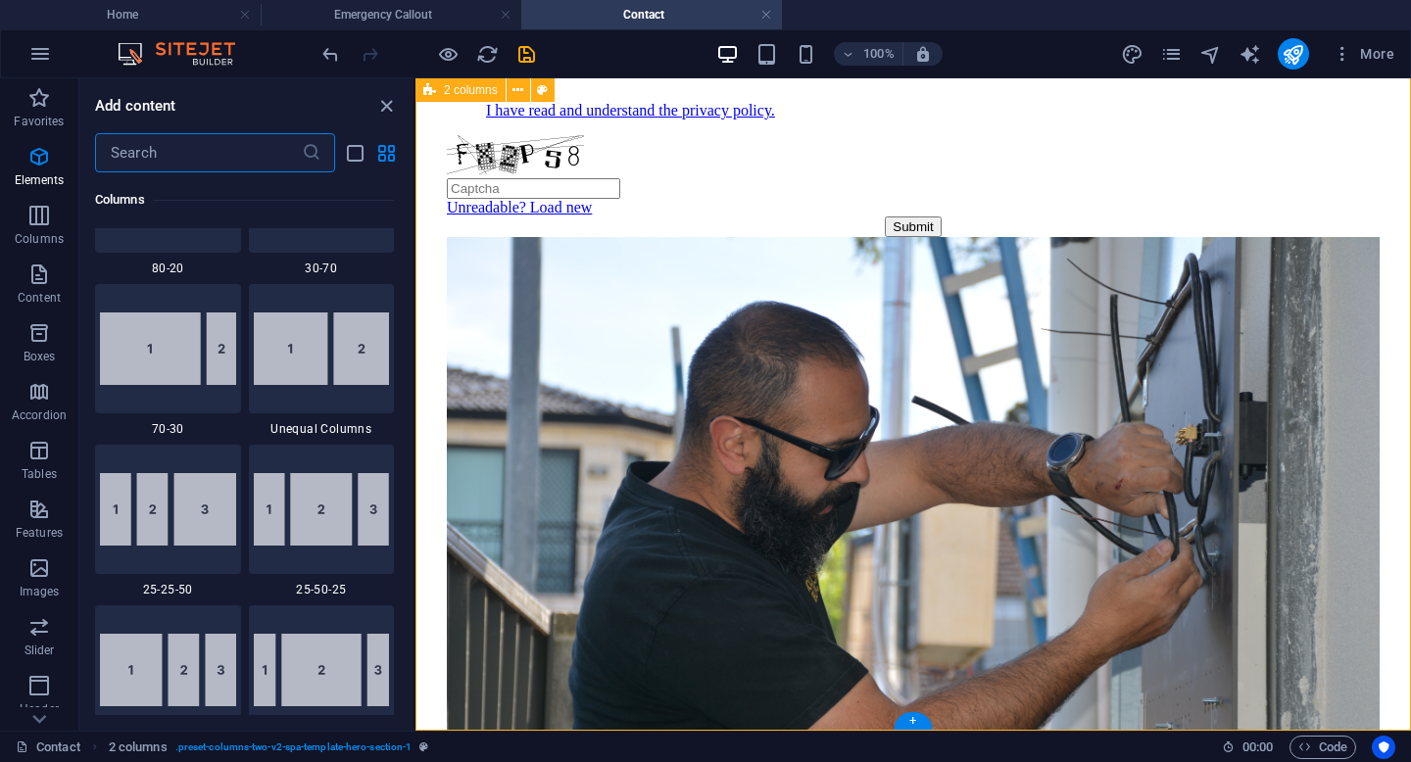
scroll to position [3428, 0]
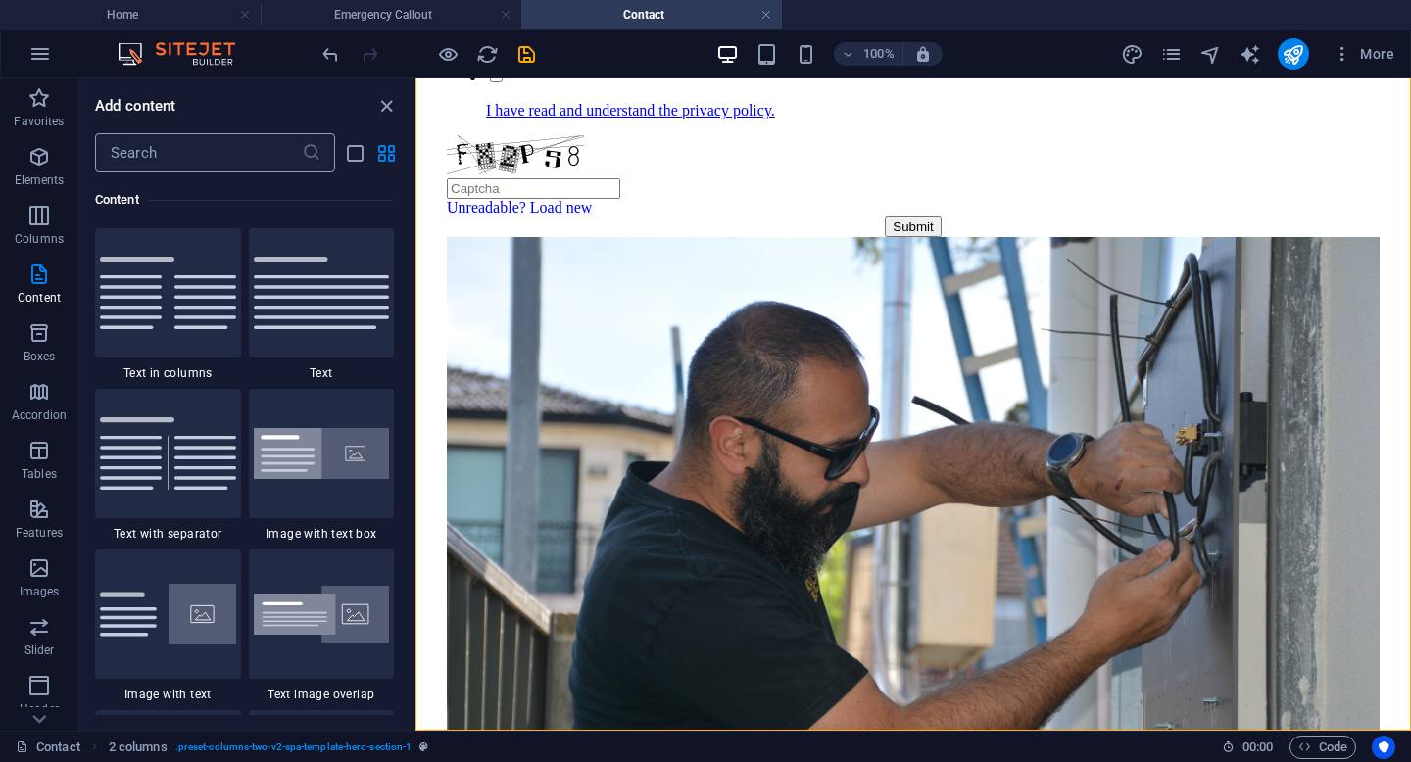
click at [154, 159] on input "text" at bounding box center [198, 152] width 207 height 39
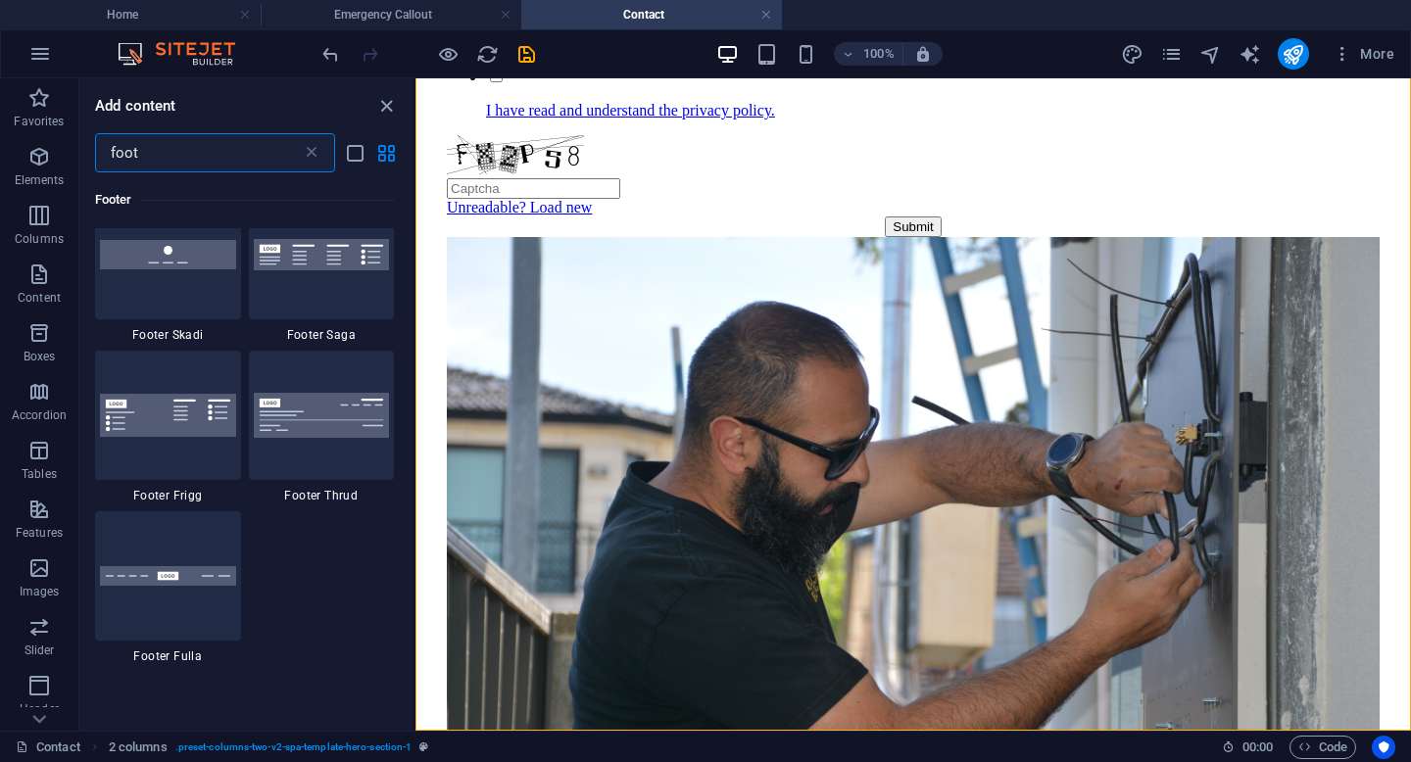
scroll to position [844, 0]
type input "foot"
click at [197, 592] on div at bounding box center [168, 573] width 146 height 129
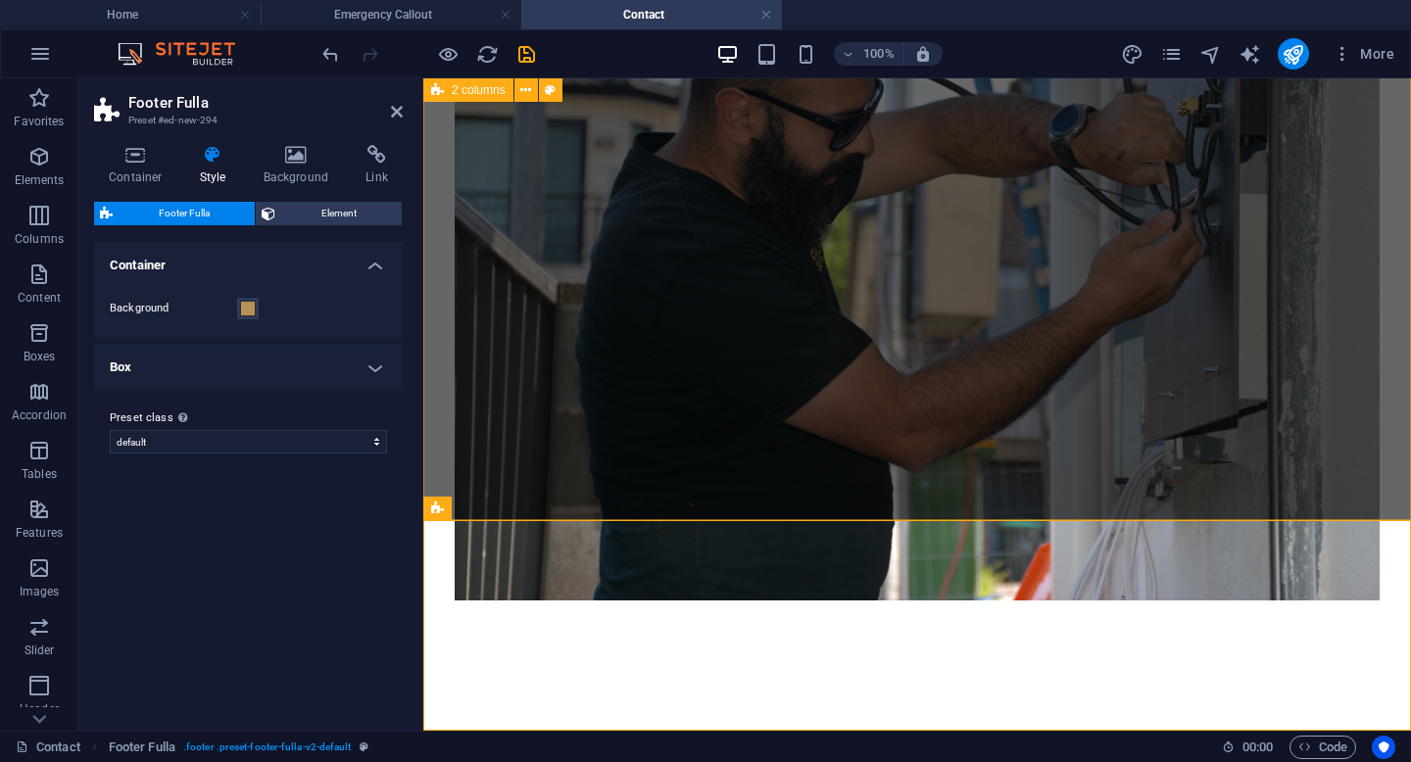
scroll to position [918, 0]
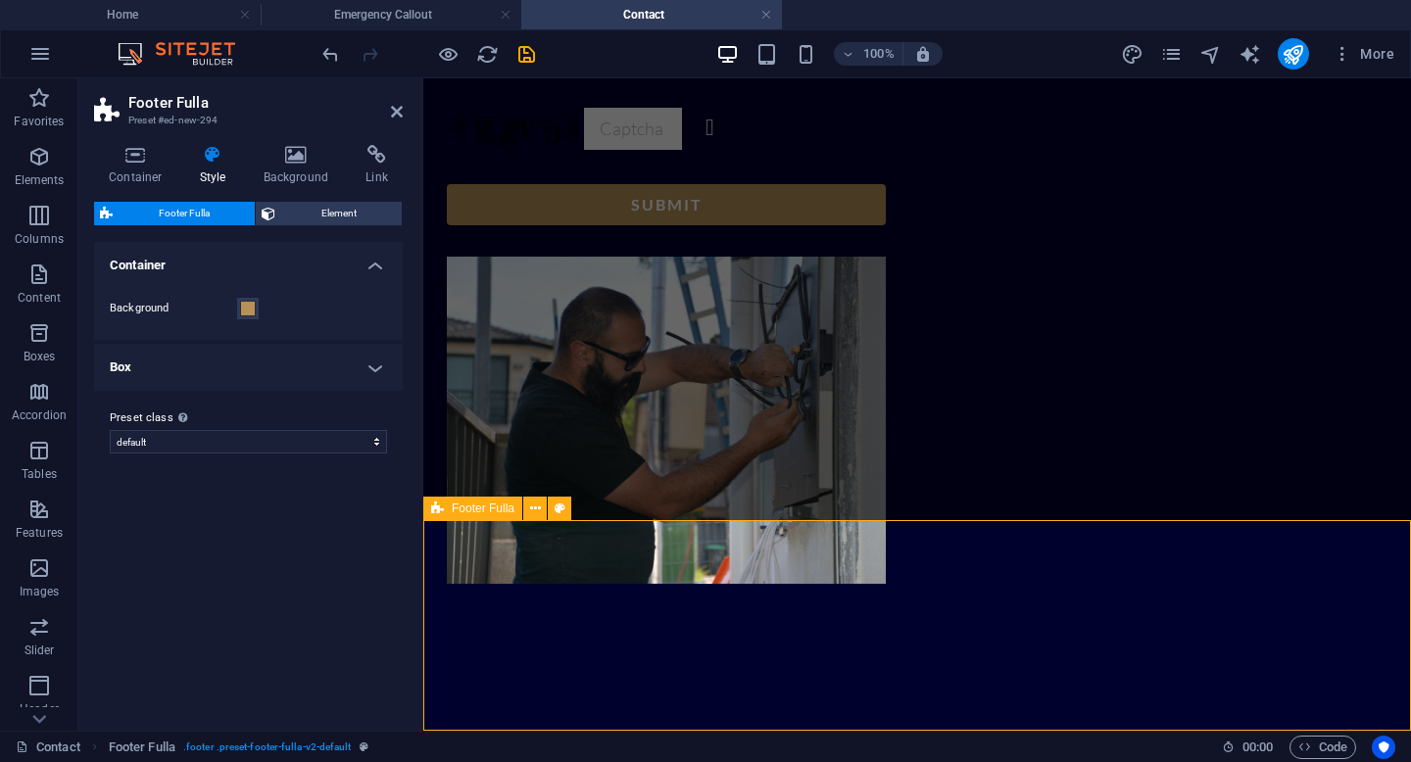
click at [152, 161] on icon at bounding box center [135, 155] width 83 height 20
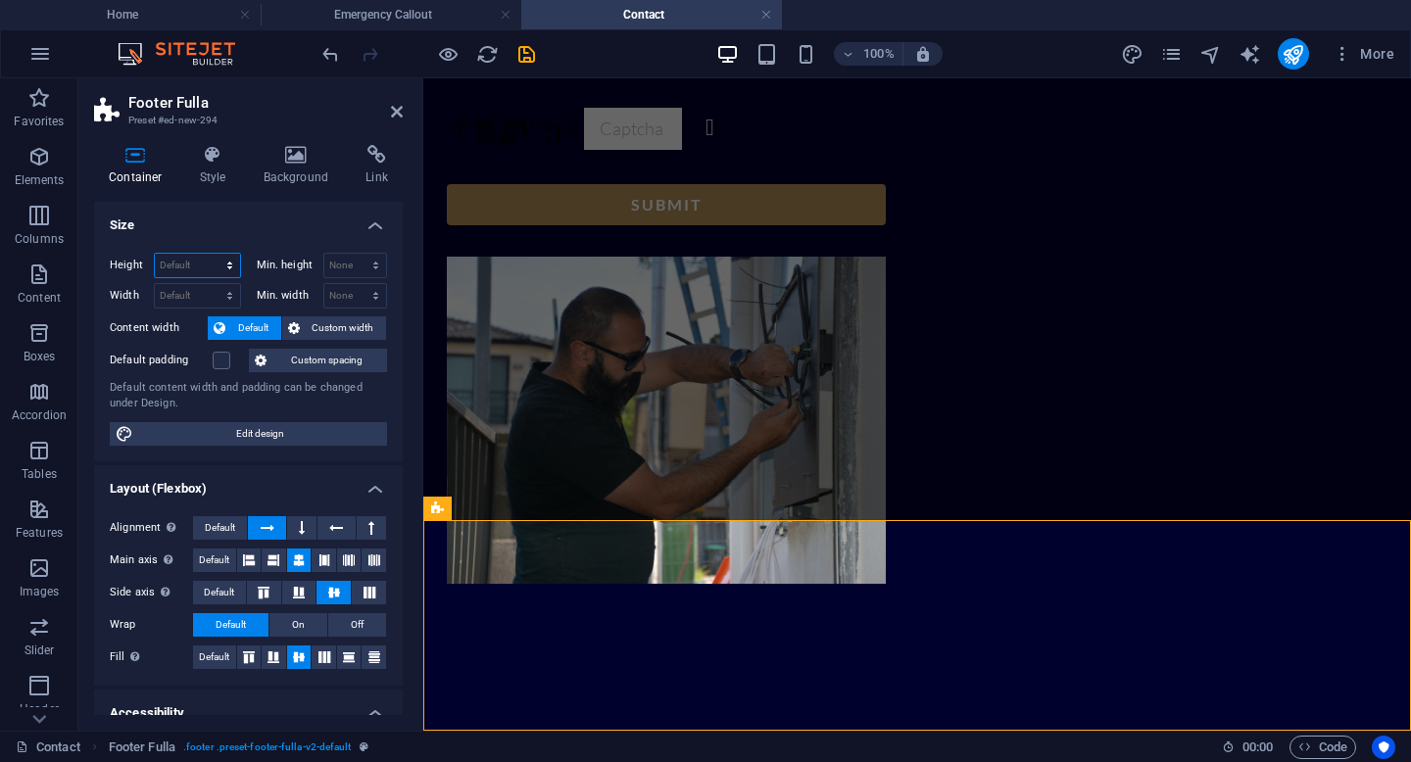
click at [216, 265] on select "Default px rem % vh vw" at bounding box center [197, 266] width 85 height 24
select select "px"
click at [210, 254] on select "Default px rem % vh vw" at bounding box center [197, 266] width 85 height 24
click at [199, 271] on input "215" at bounding box center [197, 266] width 85 height 24
type input "2"
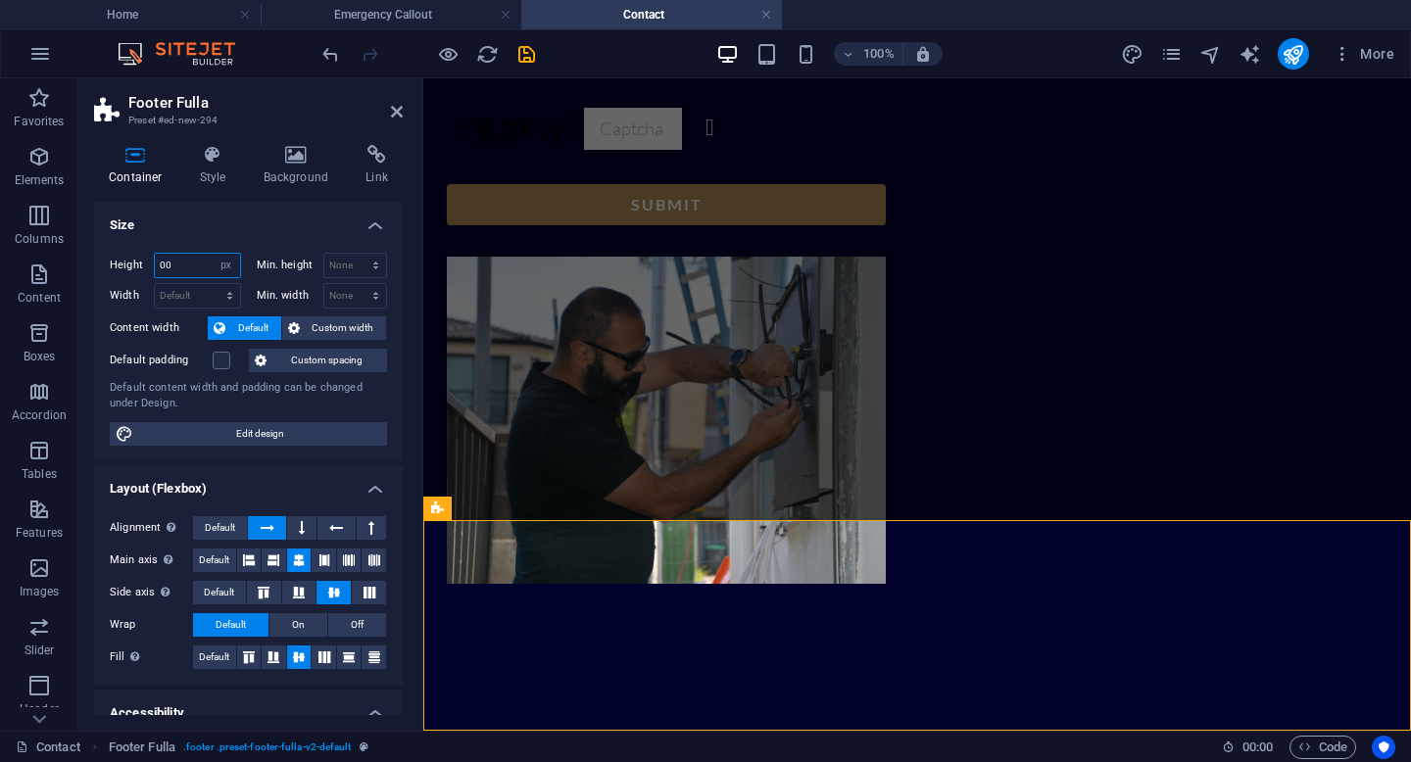
type input "0"
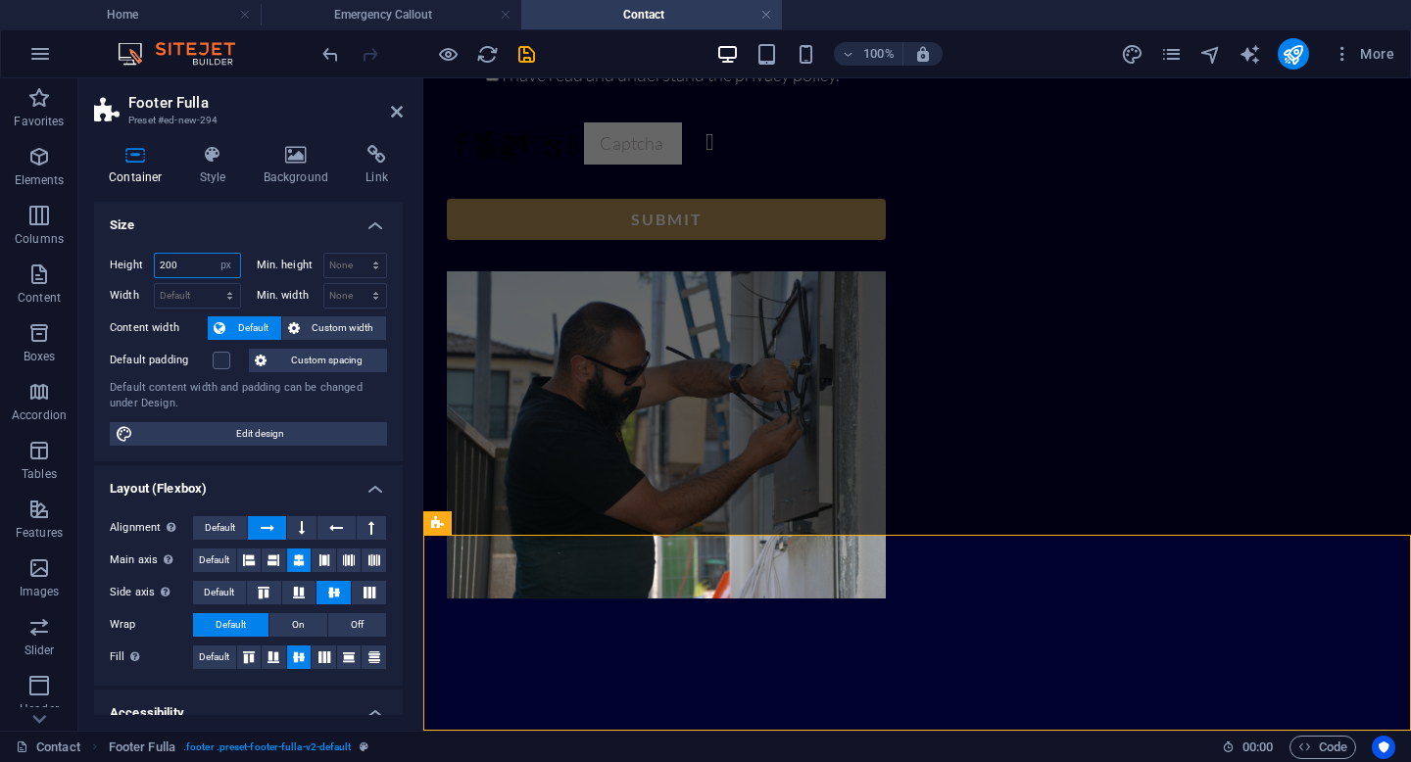
click at [191, 265] on input "200" at bounding box center [197, 266] width 85 height 24
type input "18"
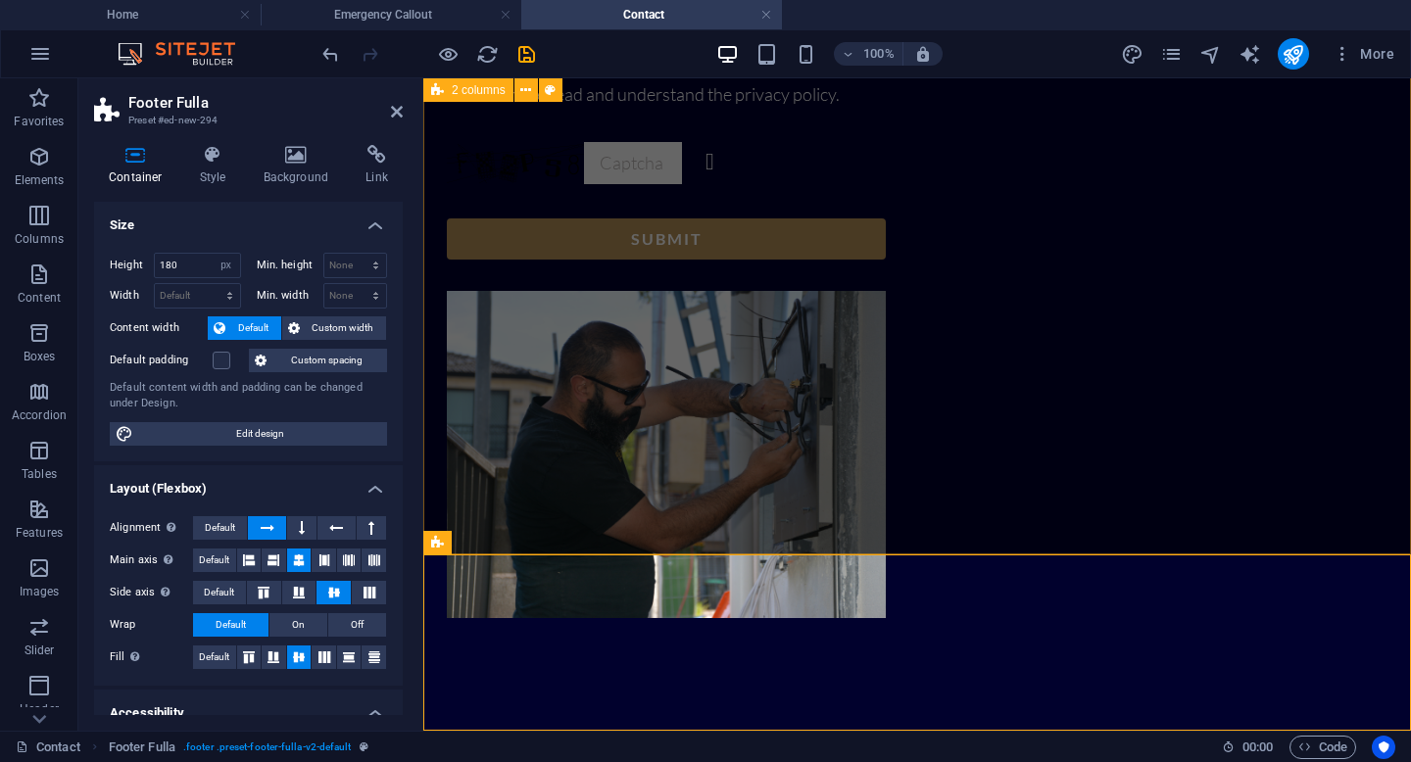
type input "200"
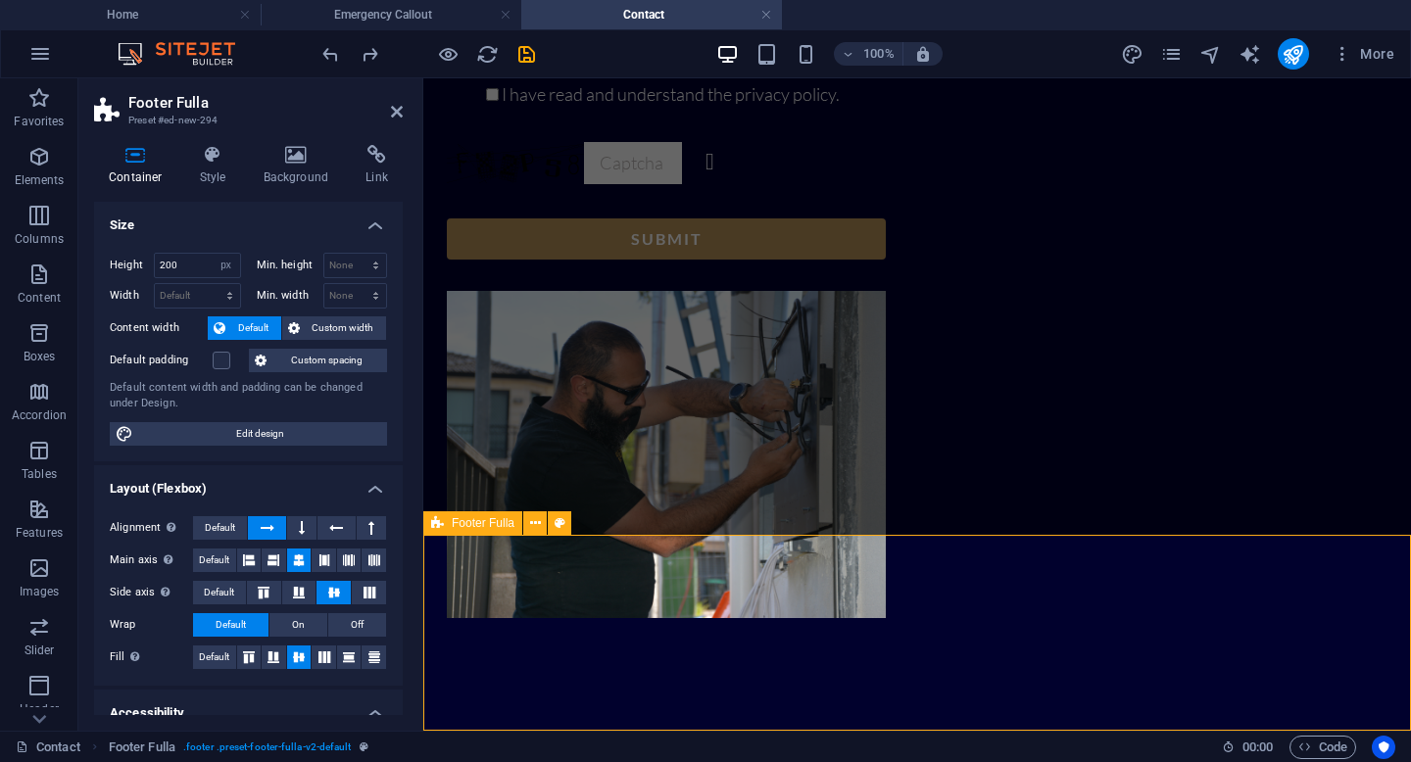
scroll to position [903, 0]
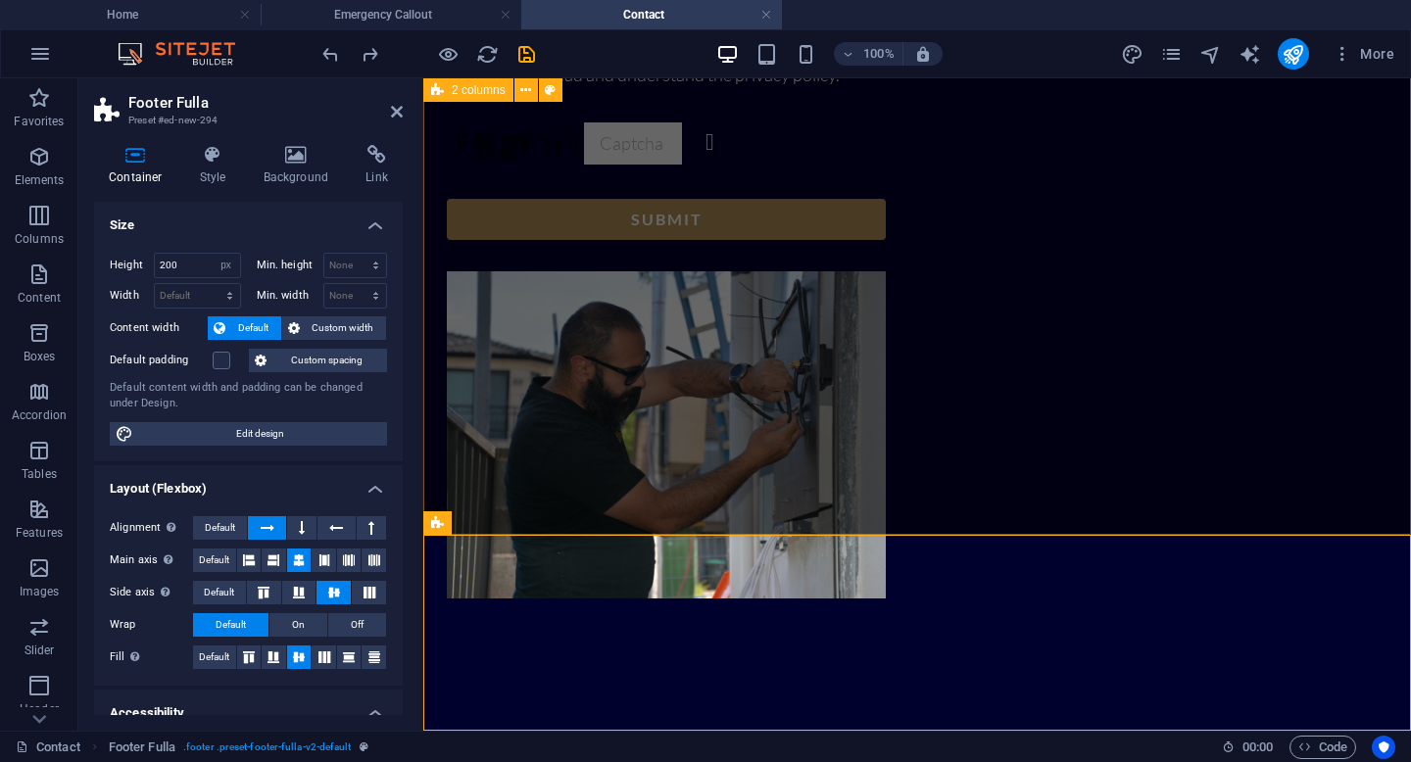
click at [623, 470] on div "Contact Us Full Name Email Message I have read and understand the privacy polic…" at bounding box center [917, 105] width 988 height 1419
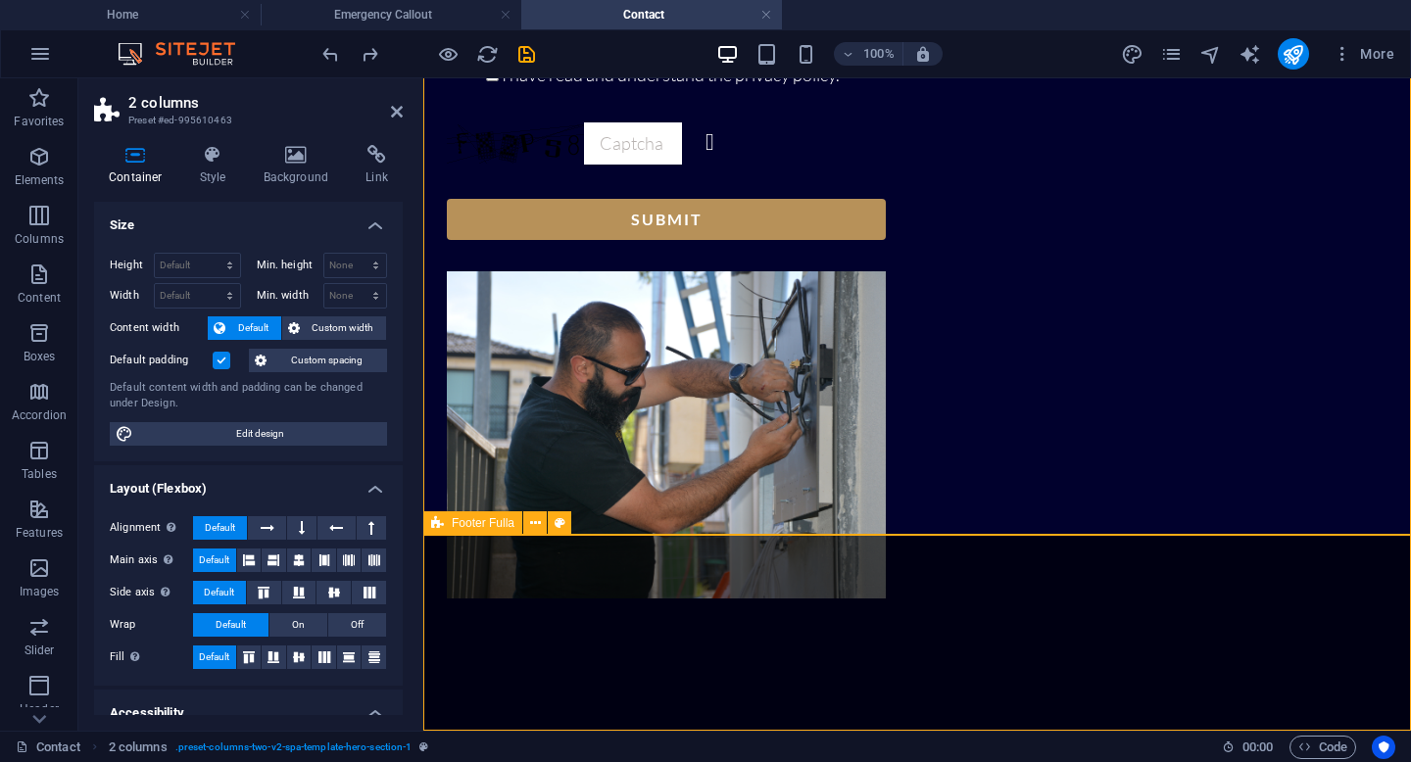
select select "px"
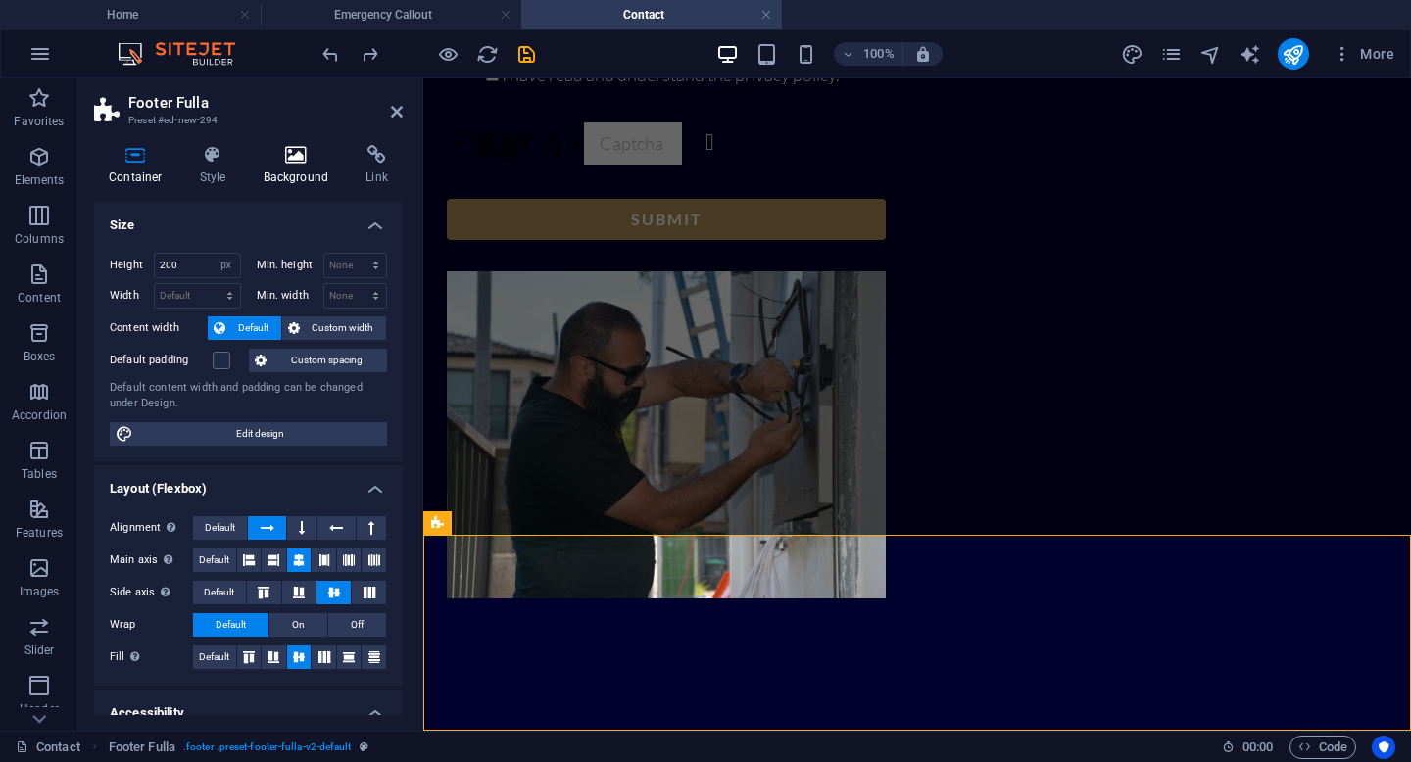
click at [298, 167] on h4 "Background" at bounding box center [300, 165] width 103 height 41
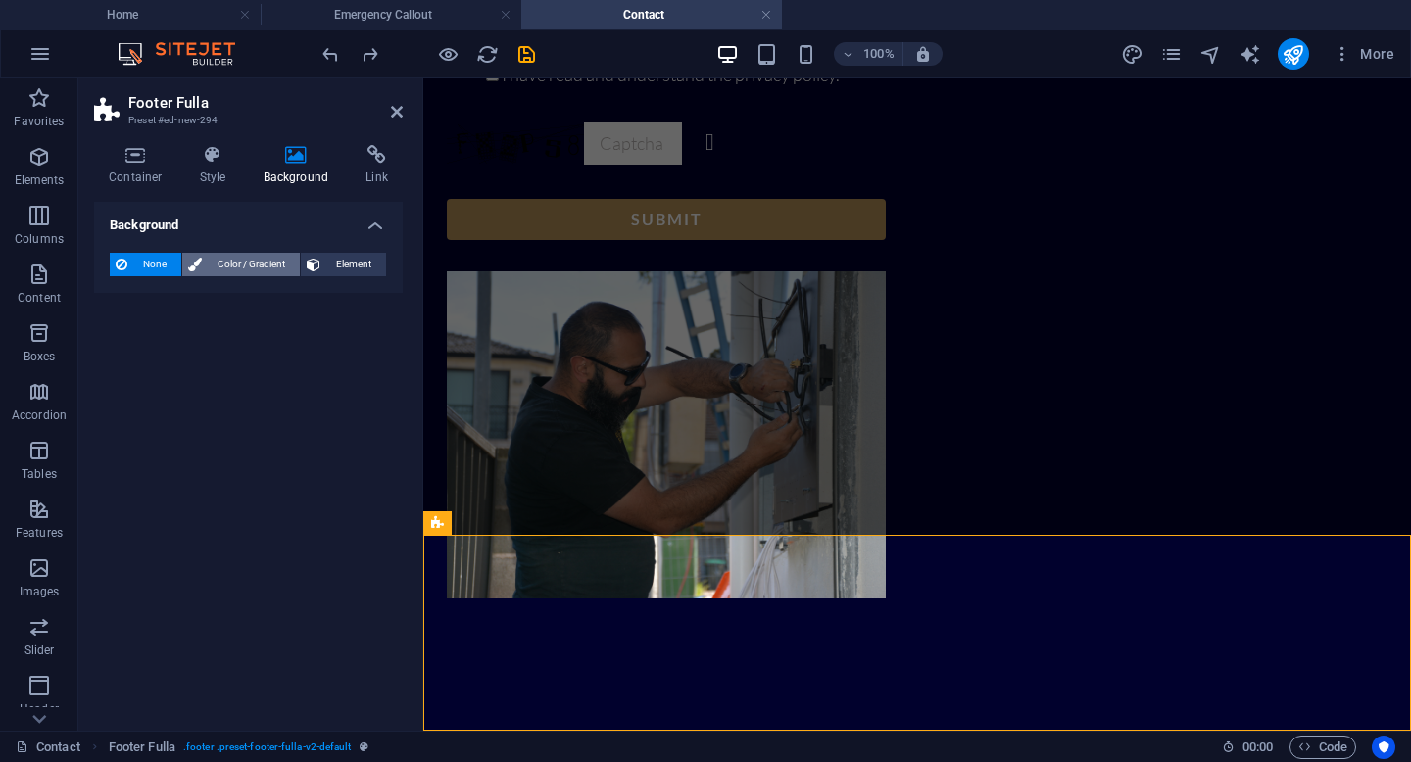
click at [256, 265] on span "Color / Gradient" at bounding box center [251, 265] width 86 height 24
click at [124, 349] on span at bounding box center [123, 343] width 22 height 22
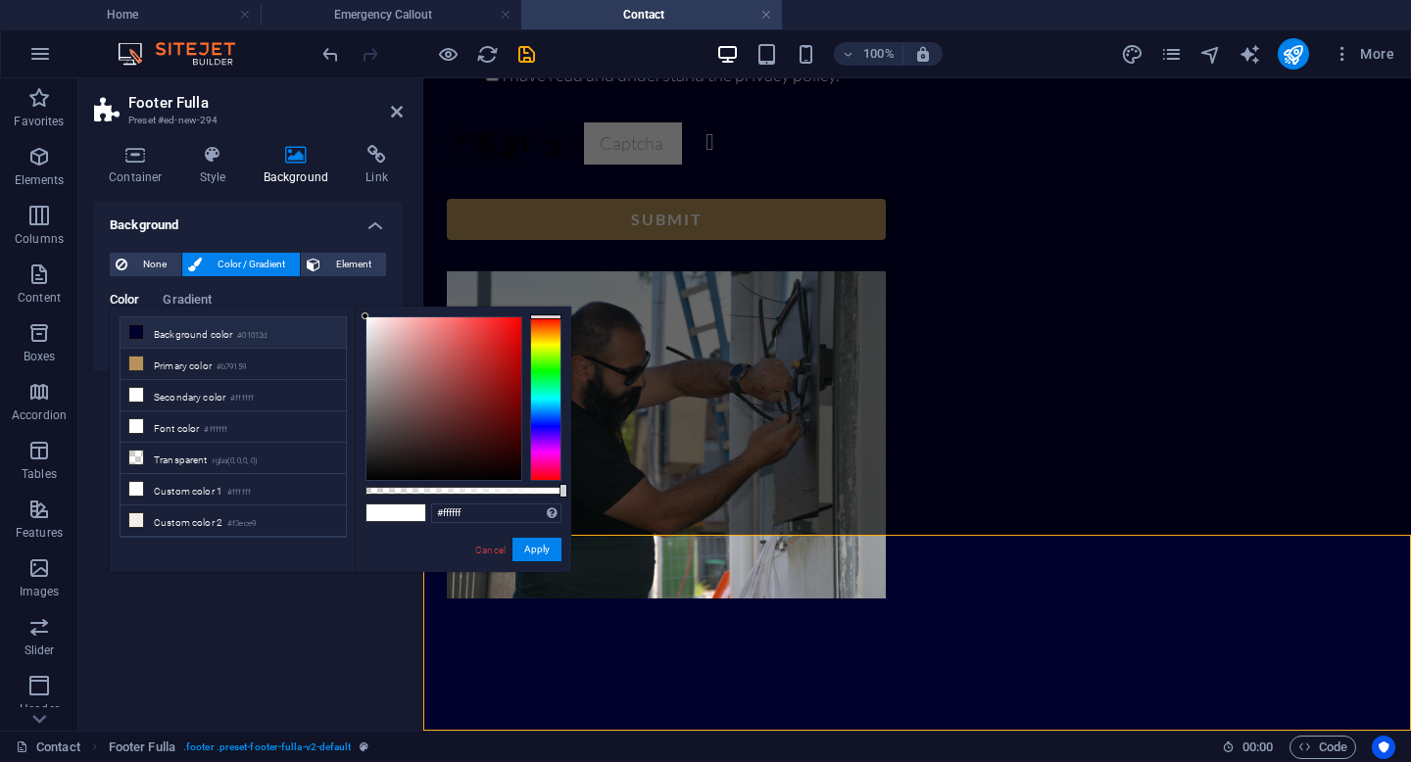
click at [218, 338] on li "Background color #01012d" at bounding box center [233, 332] width 225 height 31
type input "#01012d"
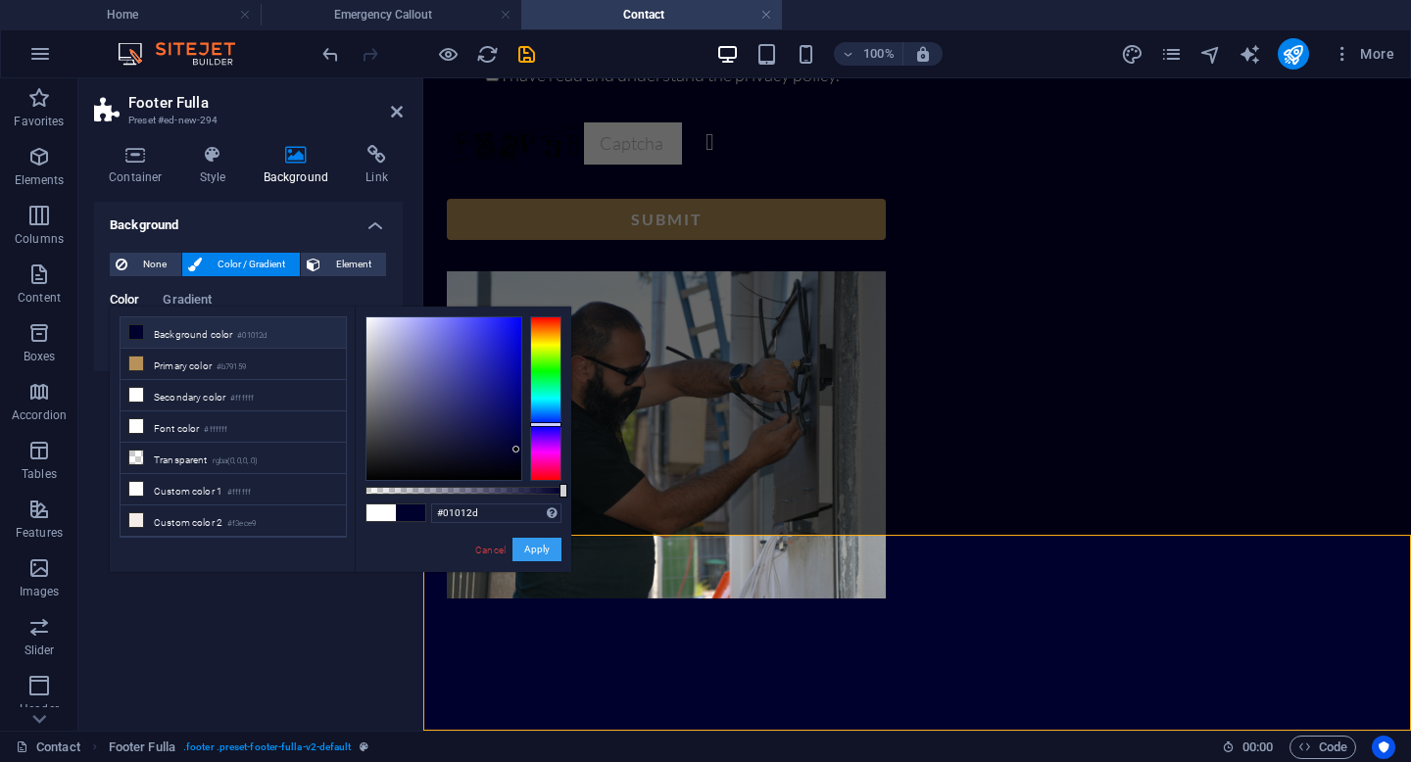
click at [542, 553] on button "Apply" at bounding box center [536, 550] width 49 height 24
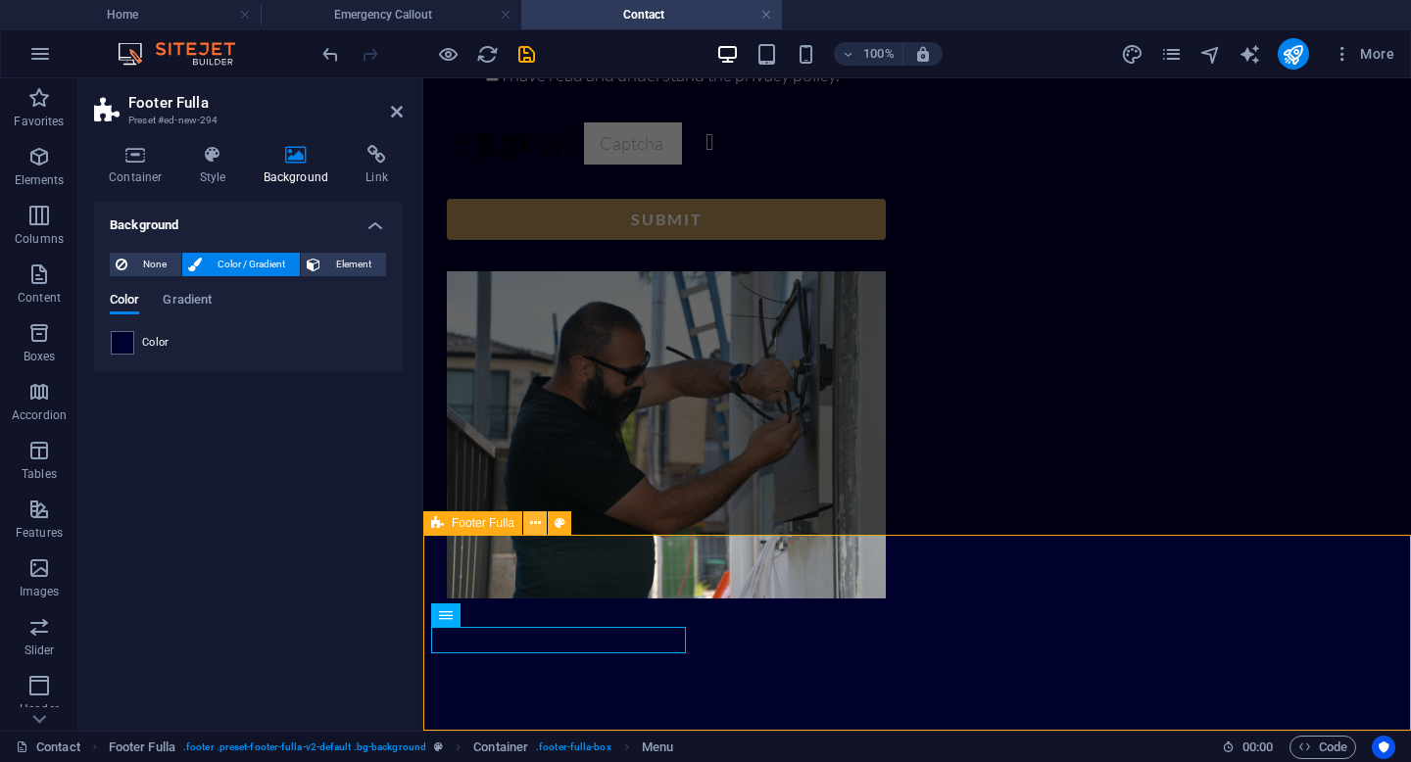
click at [534, 520] on icon at bounding box center [535, 523] width 11 height 21
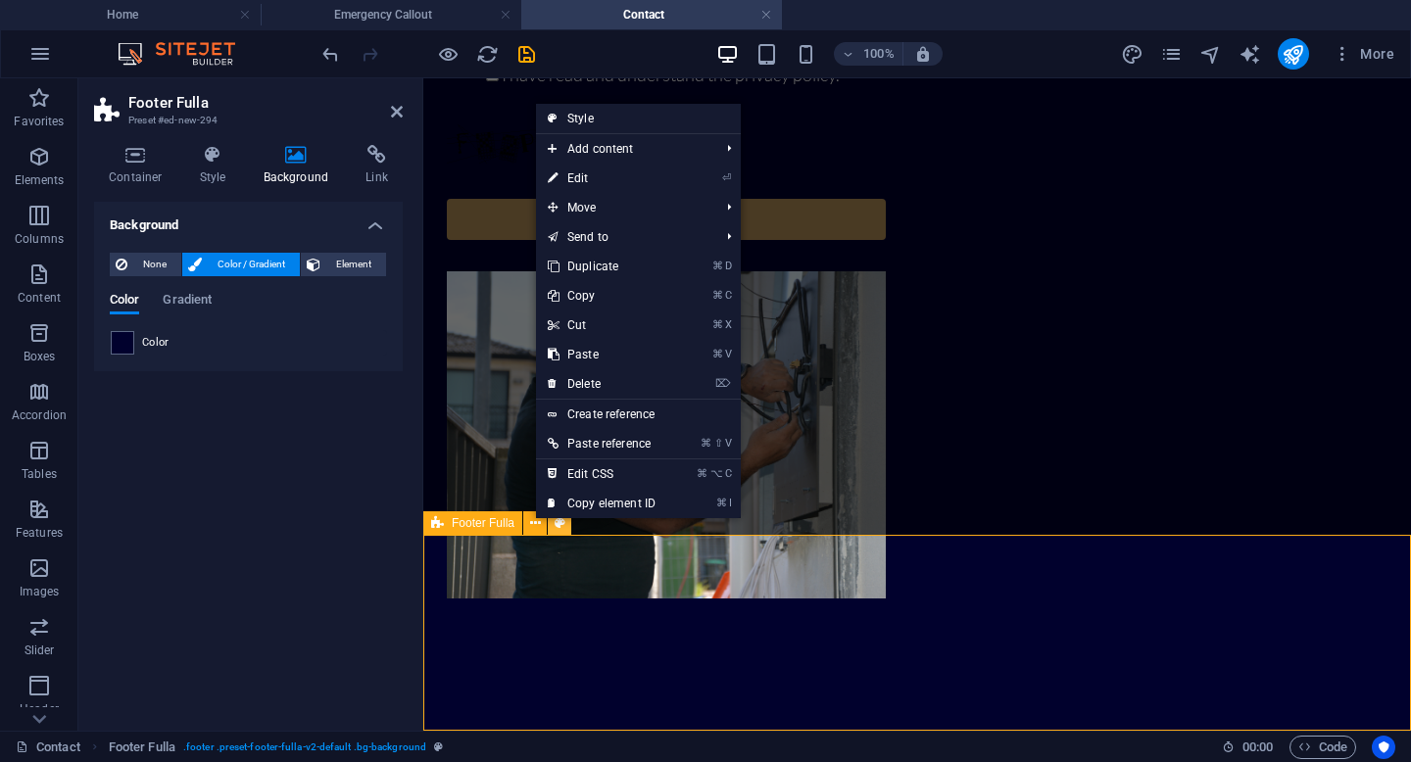
click at [555, 527] on icon at bounding box center [560, 523] width 11 height 21
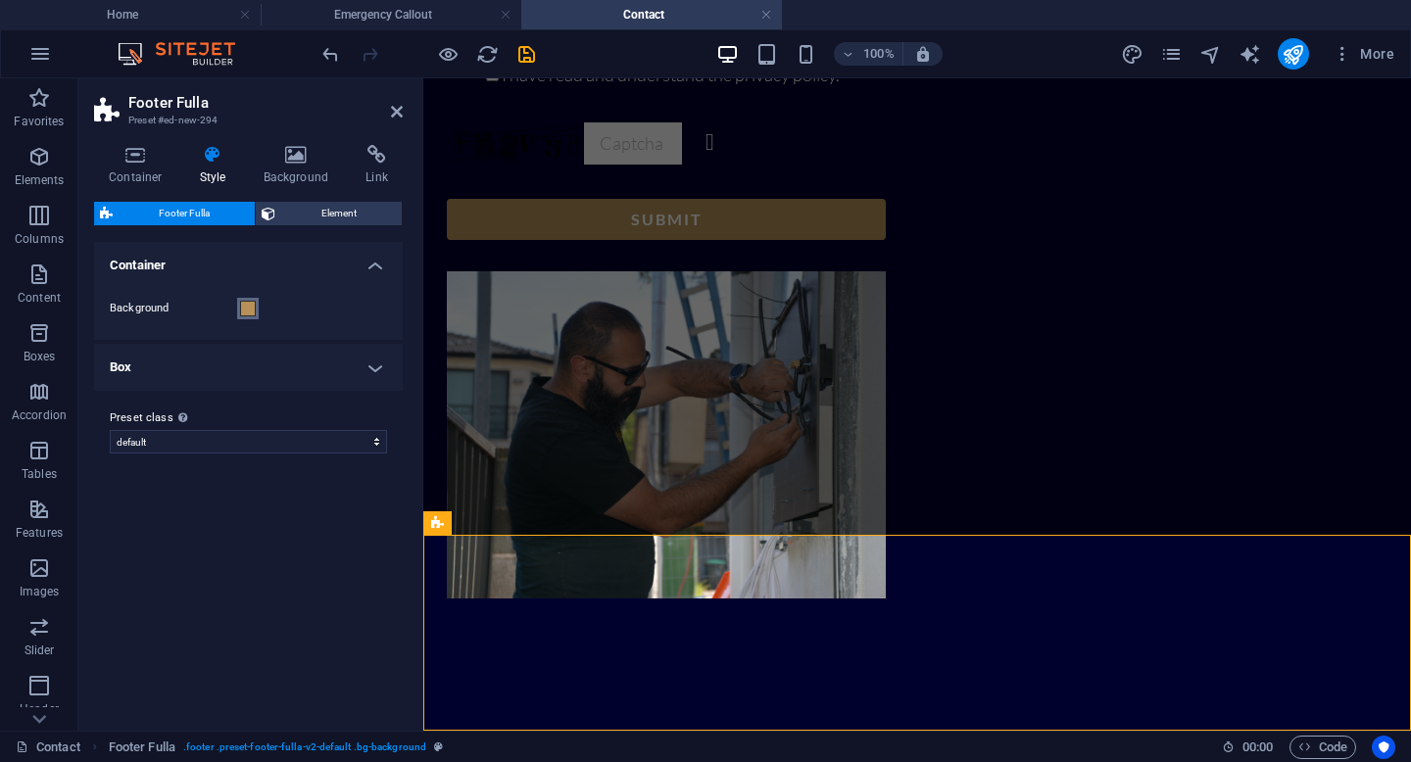
click at [253, 309] on span at bounding box center [248, 309] width 16 height 16
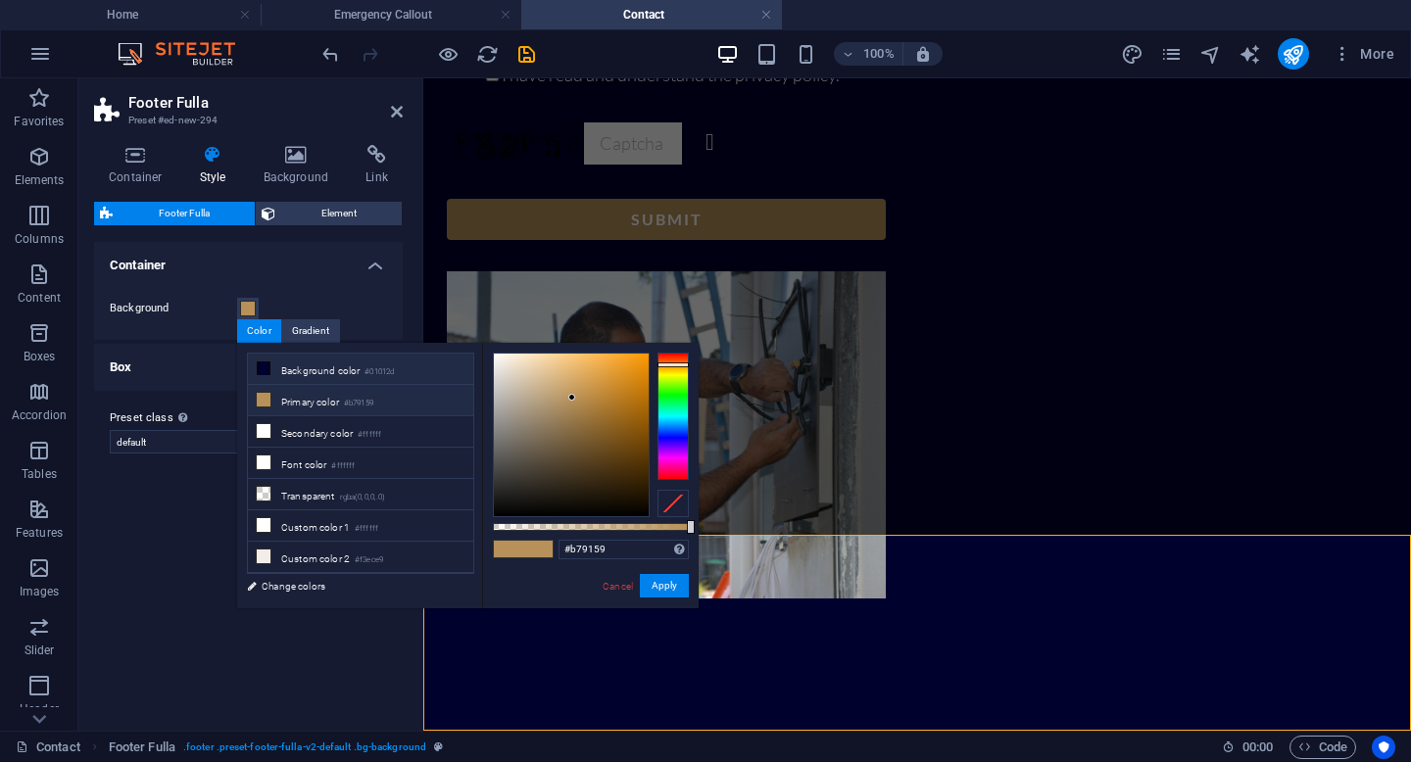
click at [302, 361] on li "Background color #01012d" at bounding box center [360, 369] width 225 height 31
type input "#01012d"
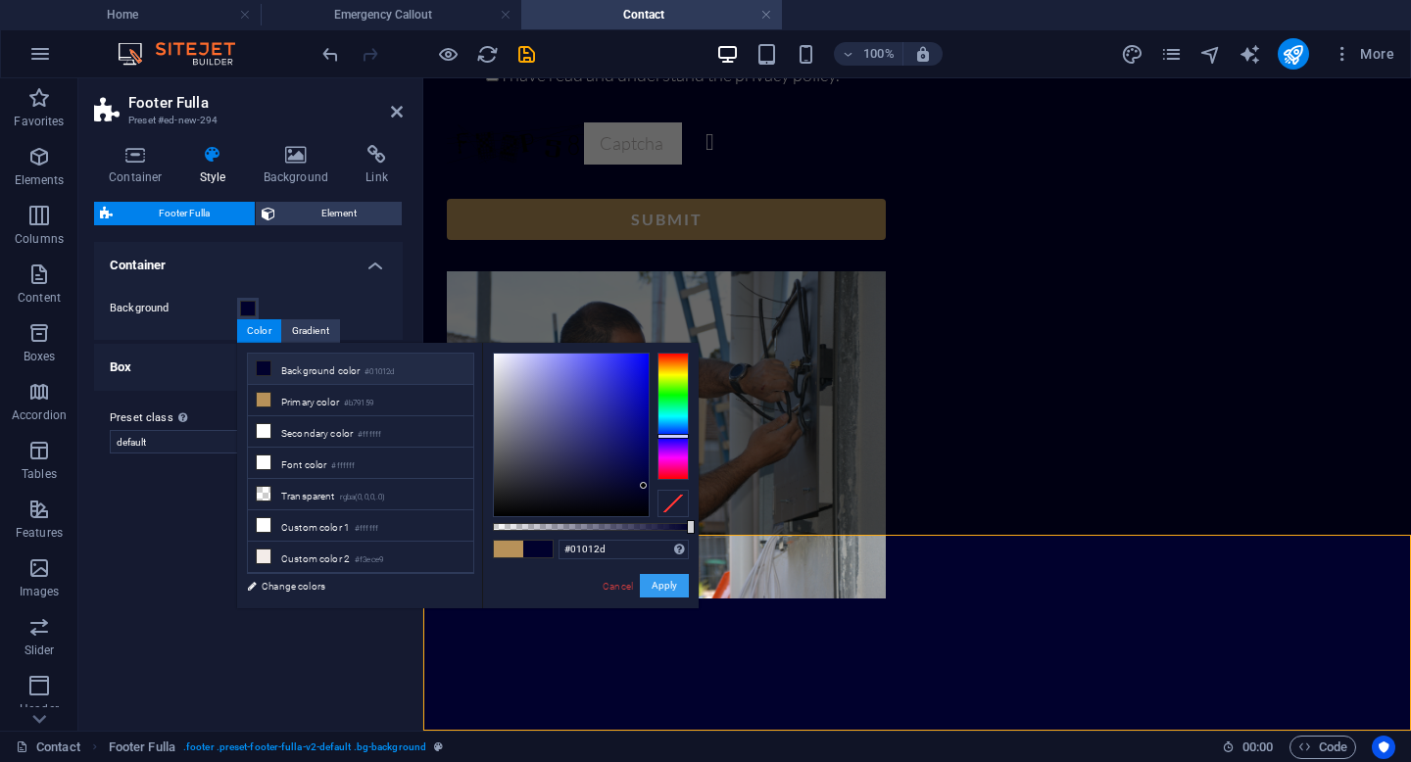
click at [674, 590] on button "Apply" at bounding box center [664, 586] width 49 height 24
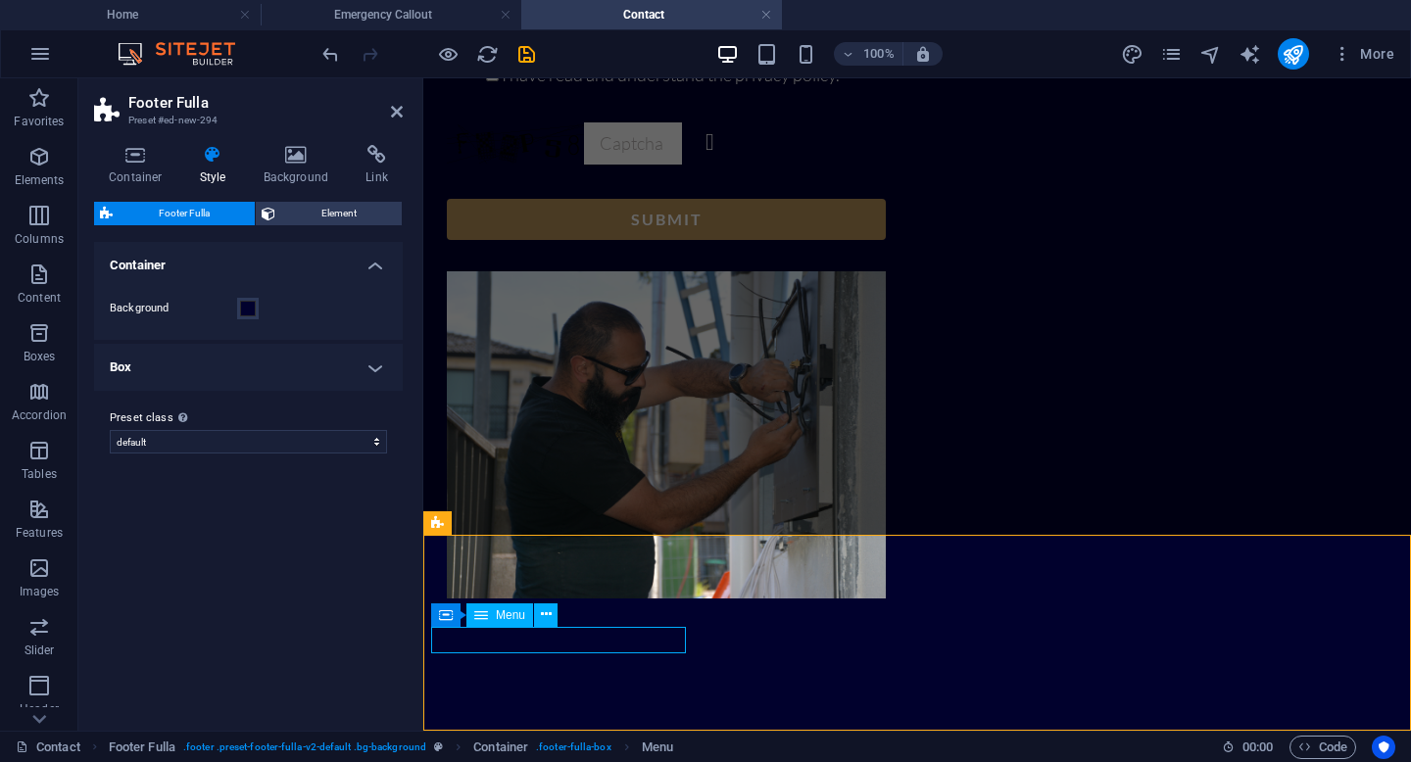
select select
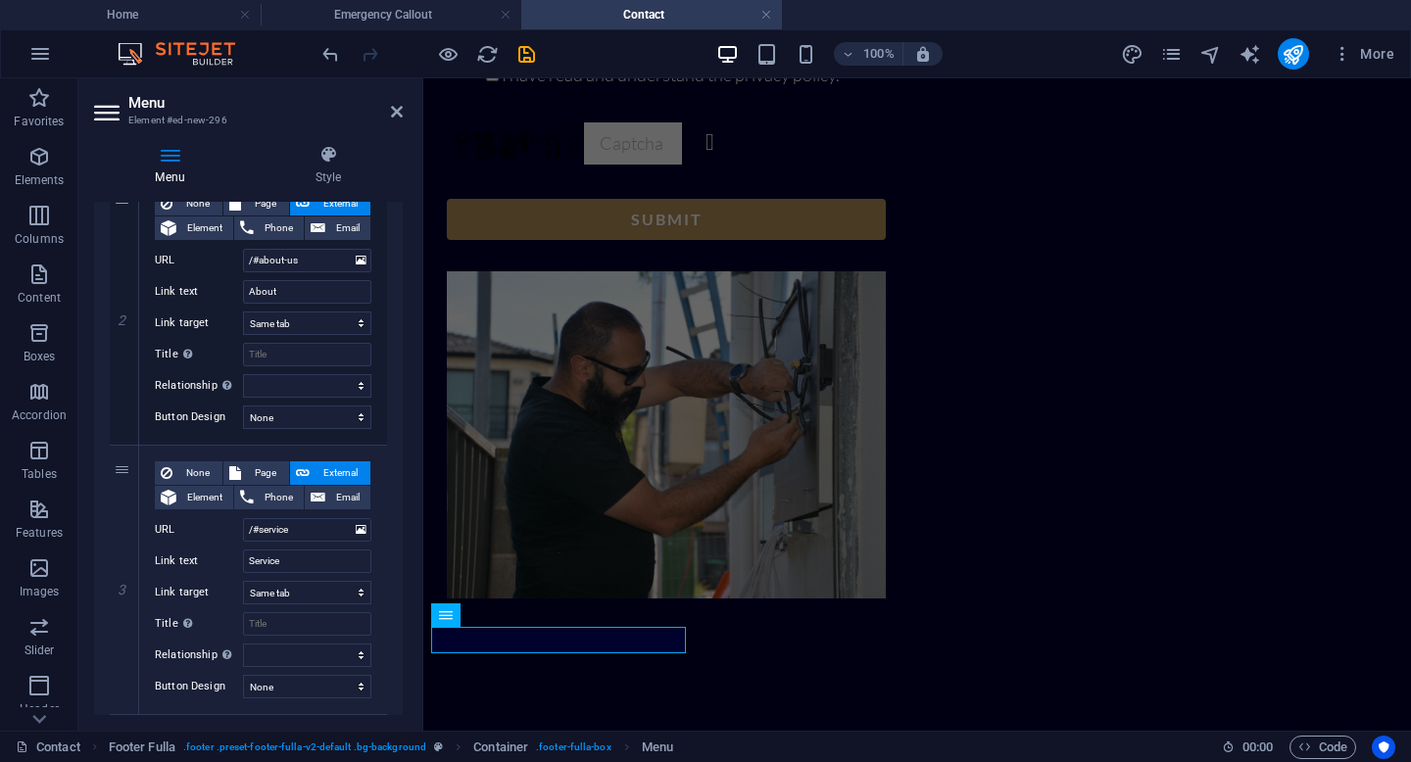
scroll to position [0, 0]
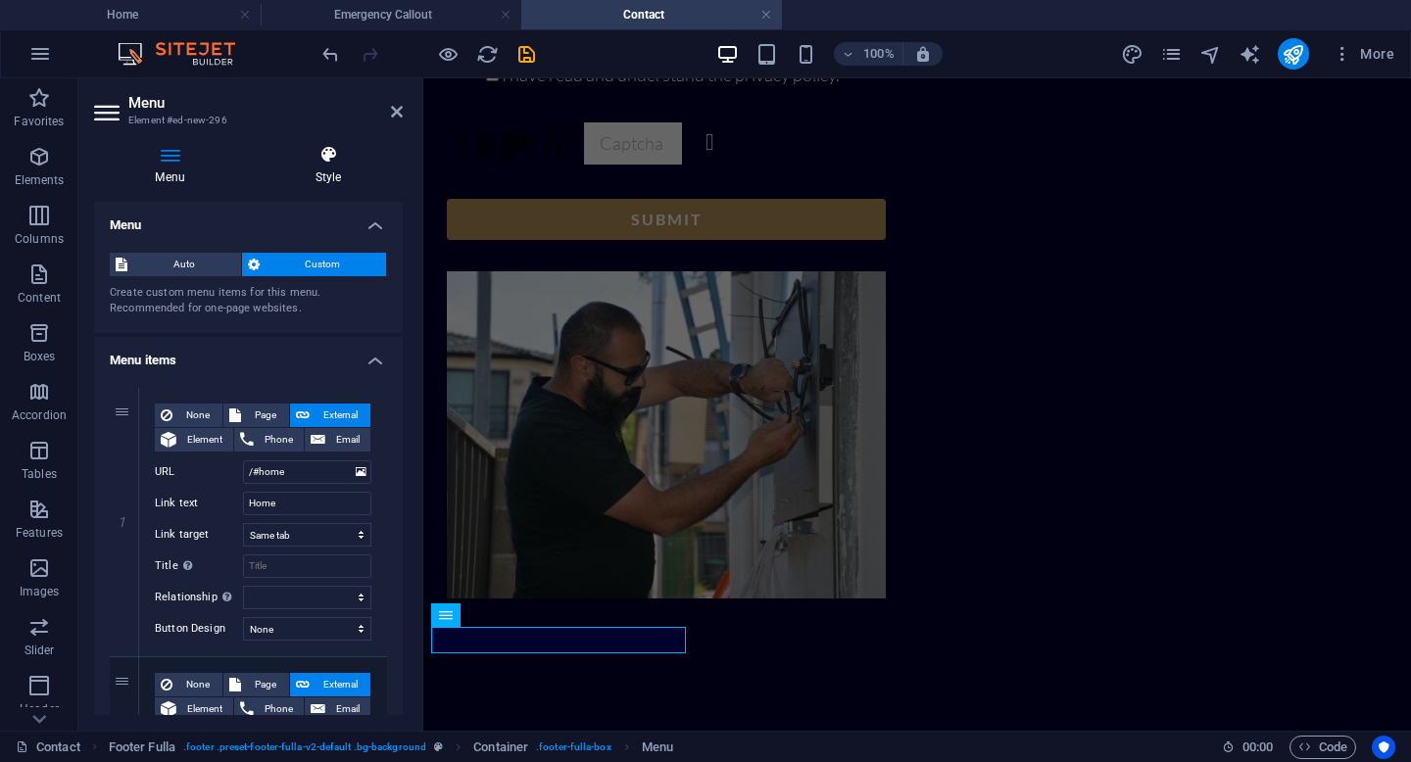
click at [337, 159] on icon at bounding box center [328, 155] width 149 height 20
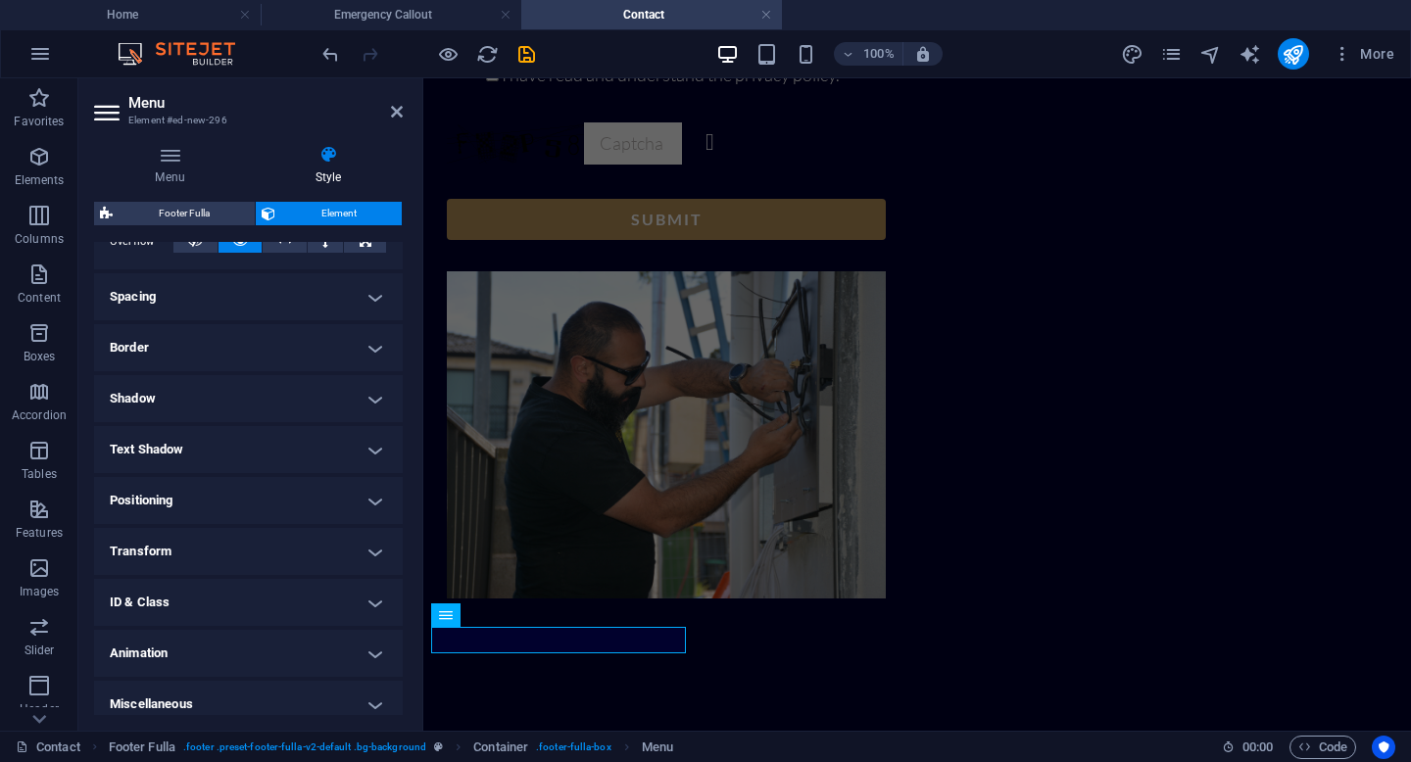
scroll to position [355, 0]
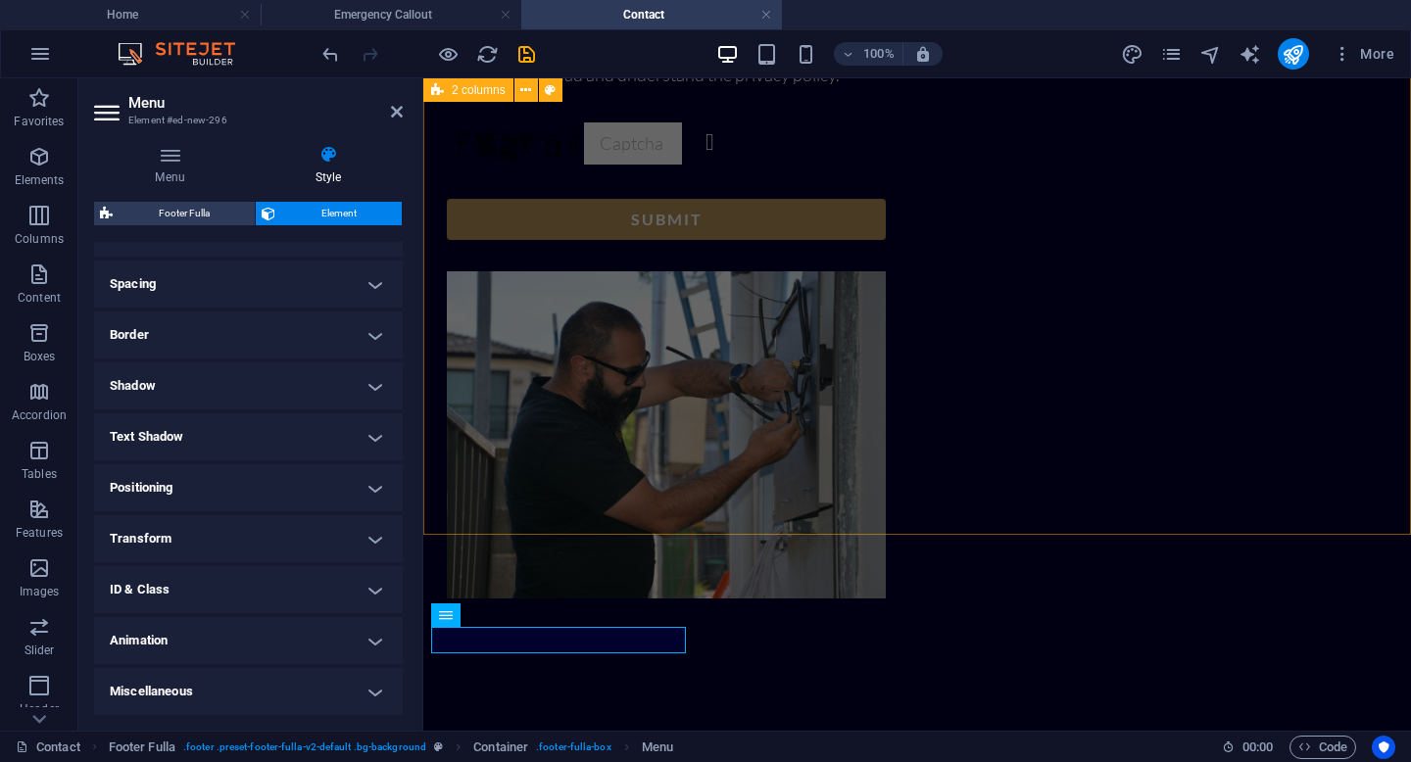
click at [714, 506] on div "Contact Us Full Name Email Message I have read and understand the privacy polic…" at bounding box center [917, 105] width 988 height 1419
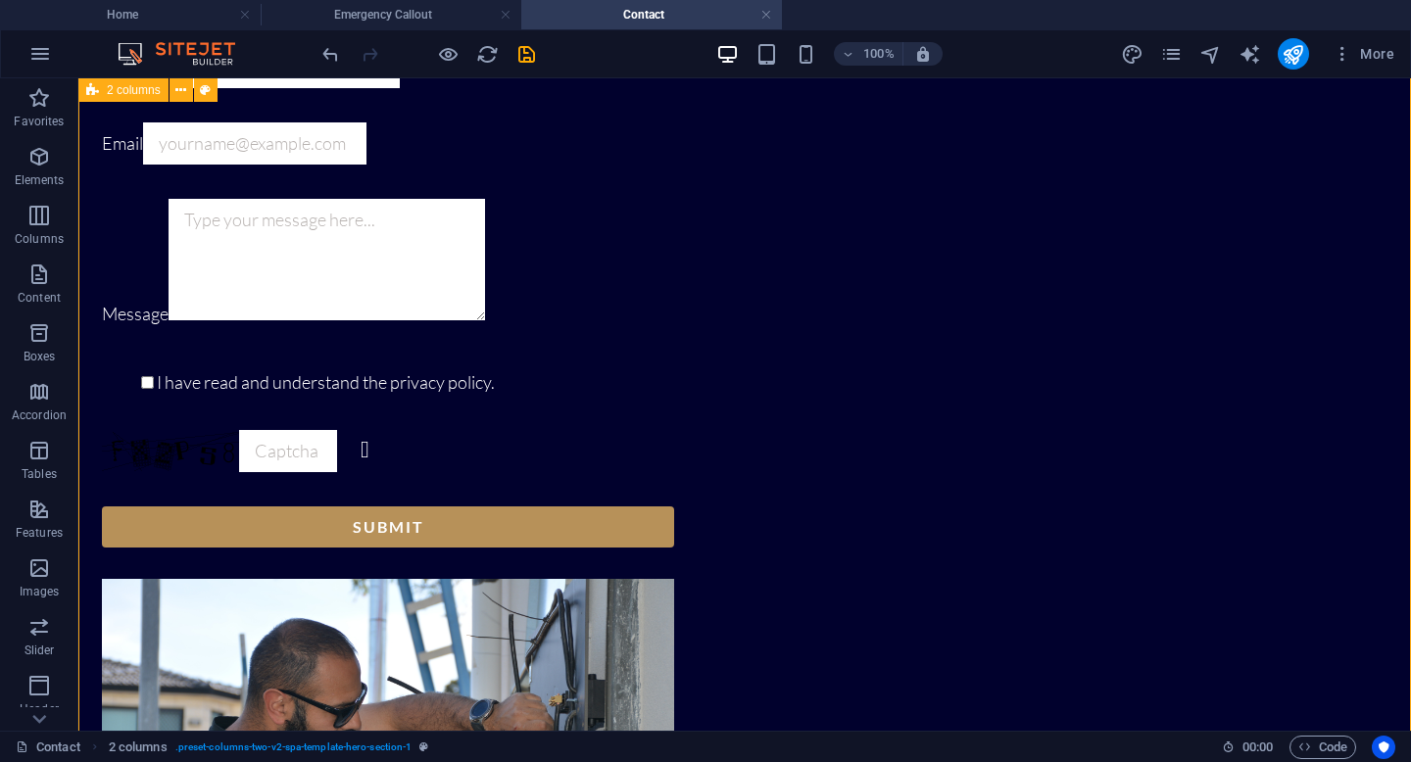
scroll to position [903, 0]
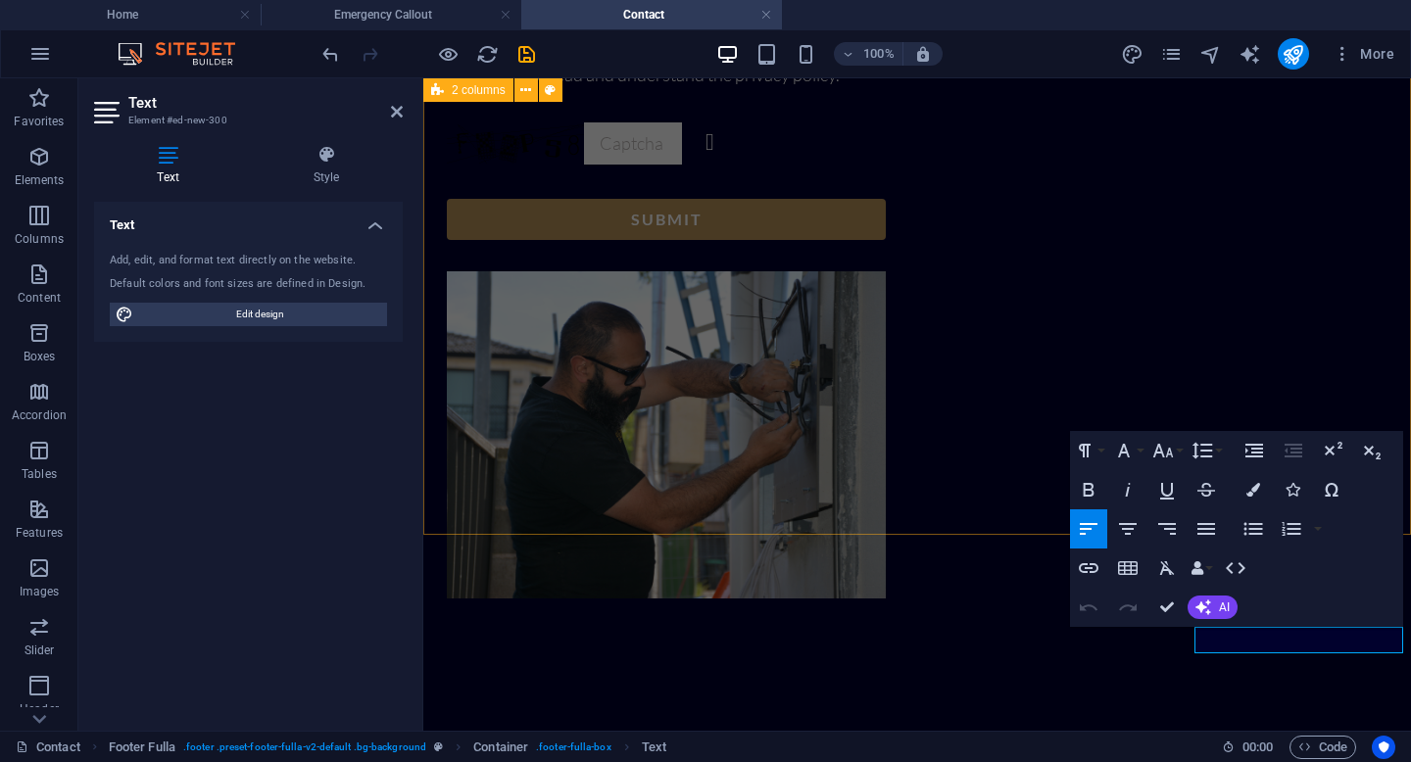
click at [1196, 366] on div "Contact Us Full Name Email Message I have read and understand the privacy polic…" at bounding box center [917, 105] width 988 height 1419
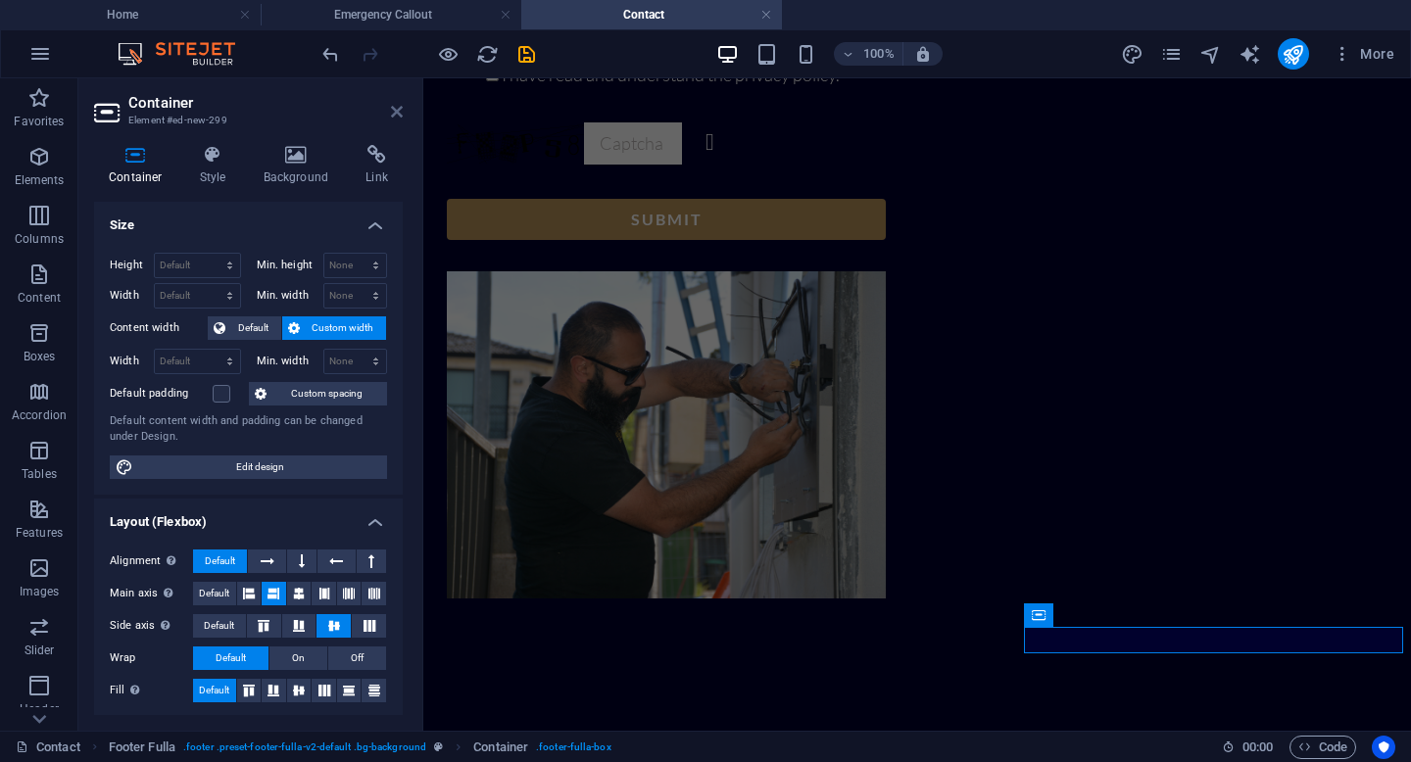
click at [402, 112] on icon at bounding box center [397, 112] width 12 height 16
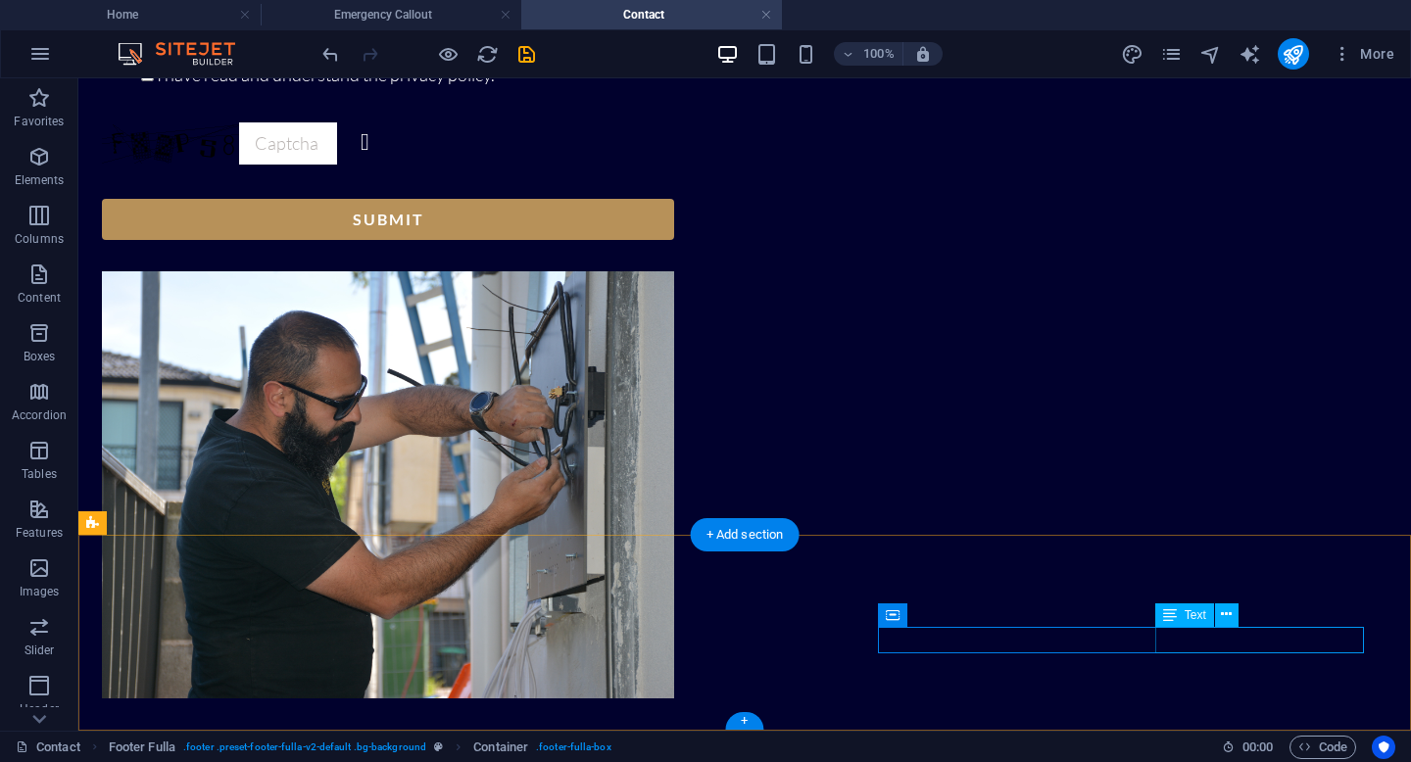
click at [1227, 611] on icon at bounding box center [1226, 614] width 11 height 21
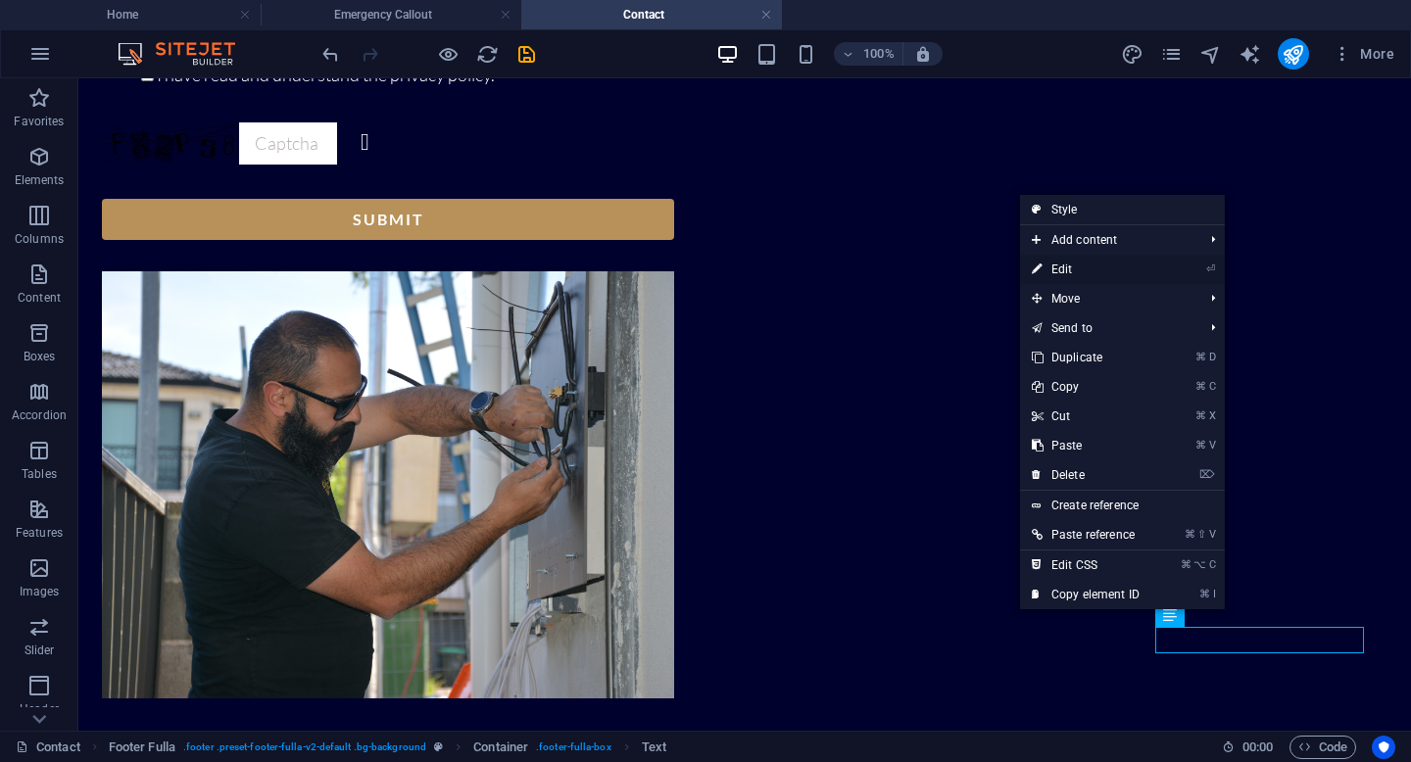
click at [1129, 279] on link "⏎ Edit" at bounding box center [1085, 269] width 131 height 29
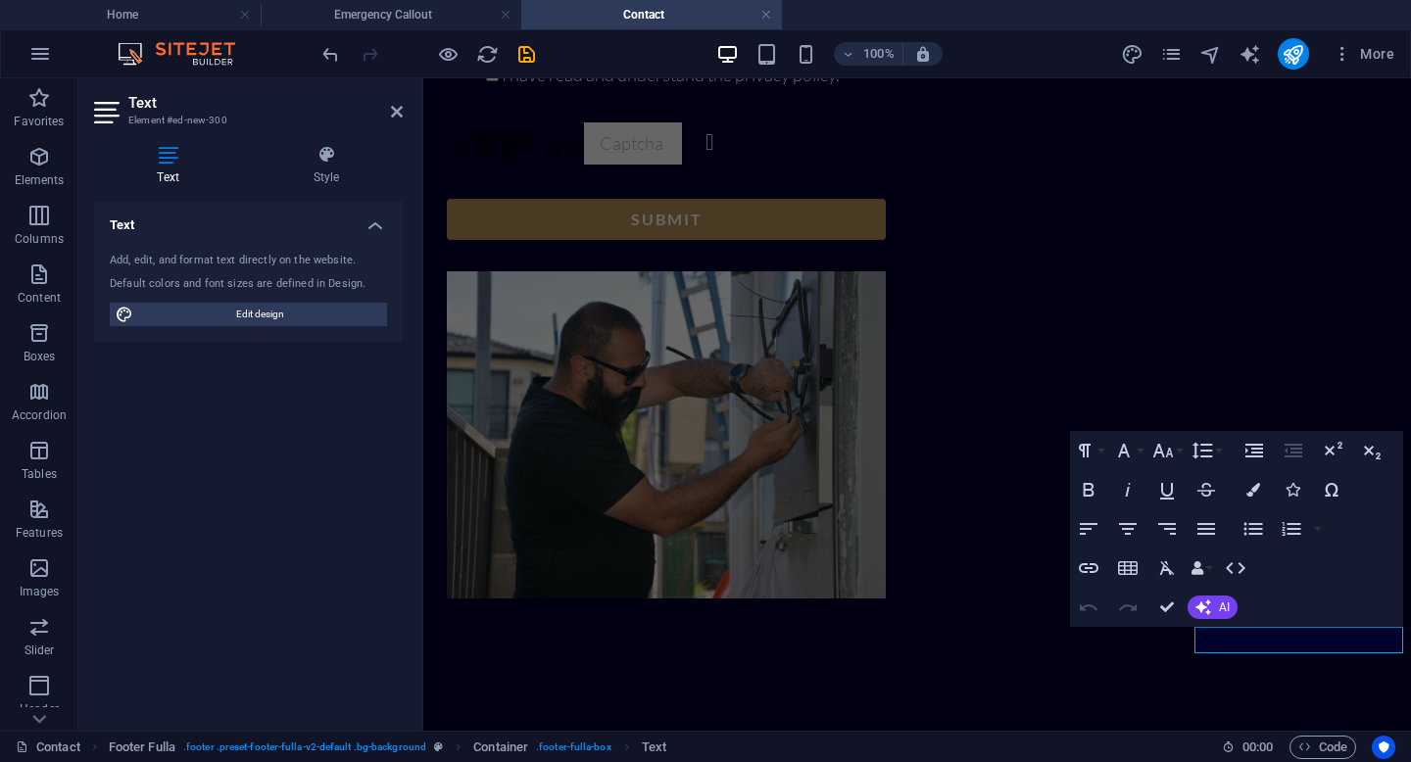
click at [389, 109] on h2 "Text" at bounding box center [265, 103] width 274 height 18
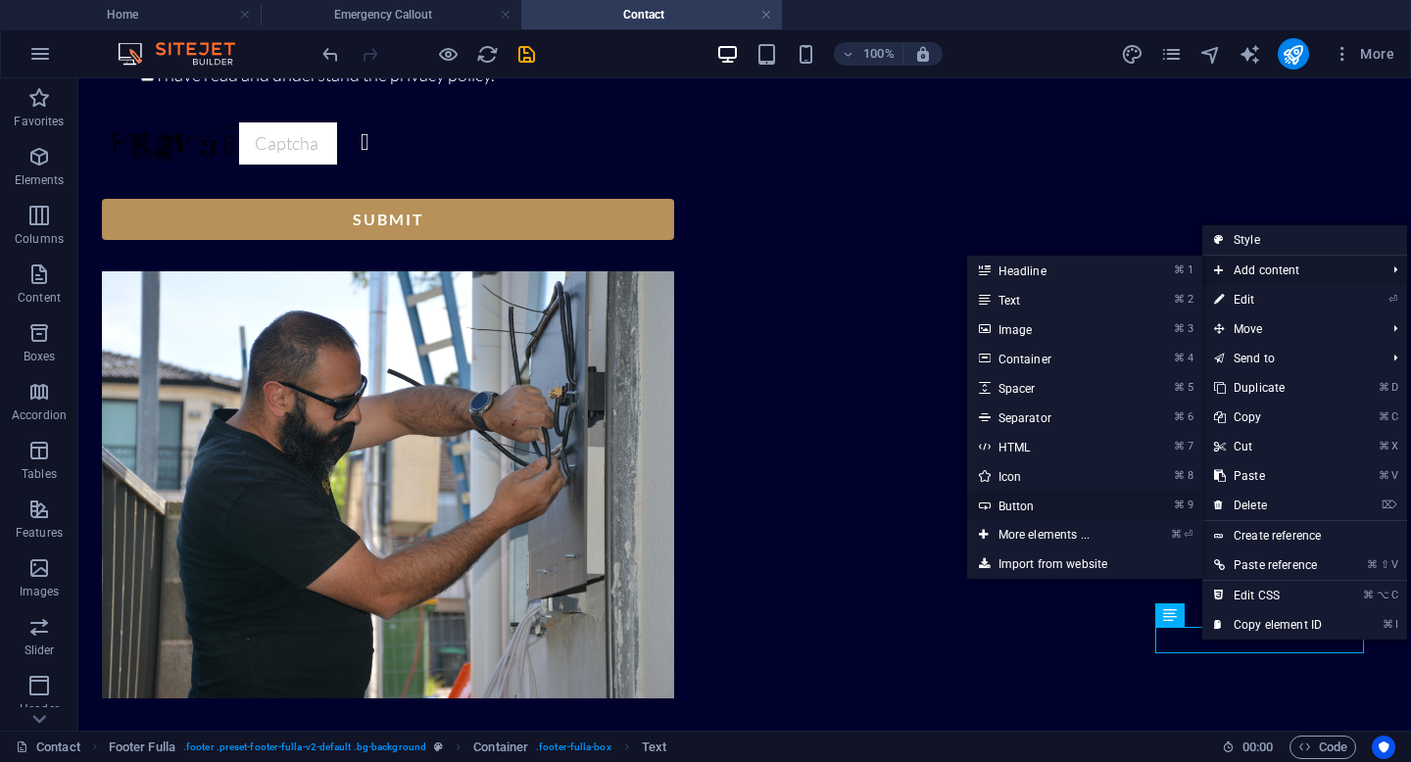
click at [1086, 507] on link "⌘ 9 Button" at bounding box center [1048, 505] width 162 height 29
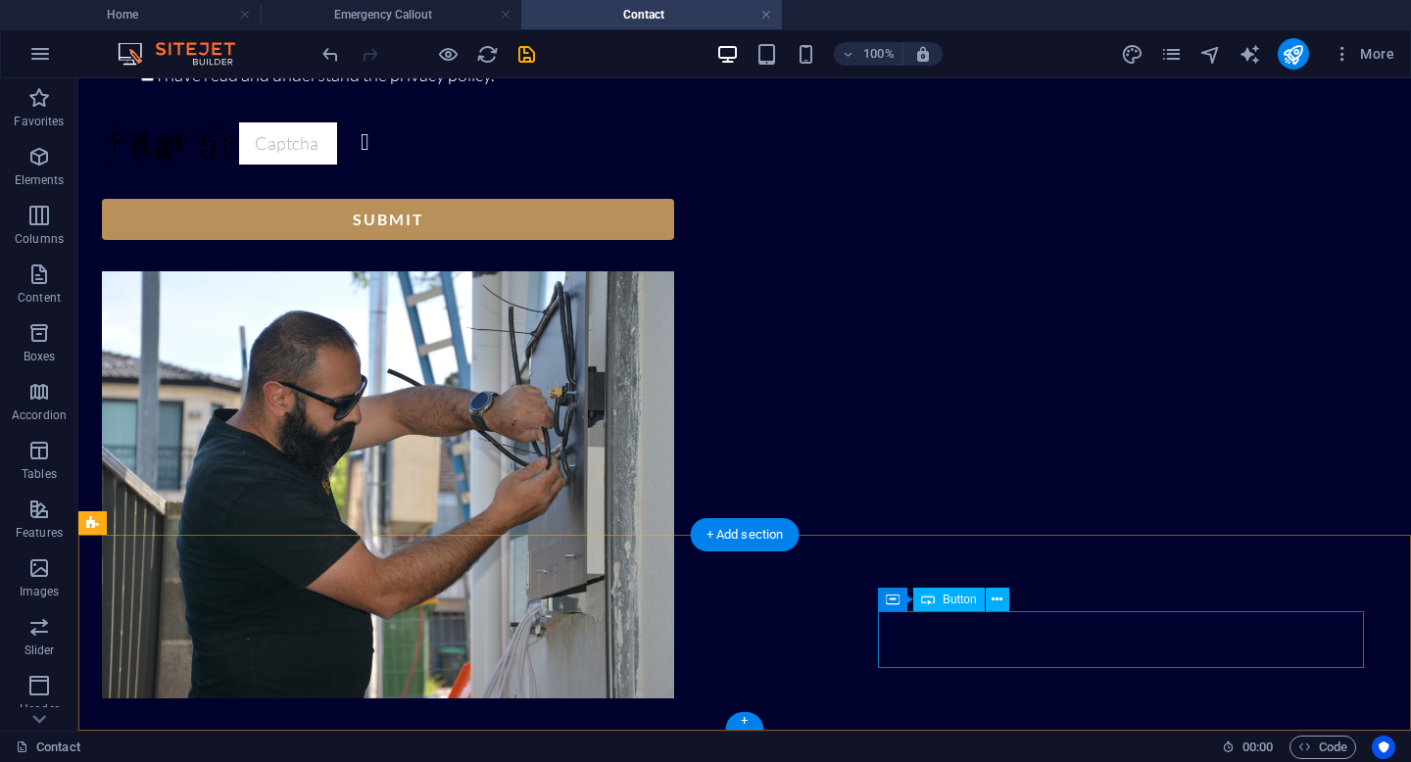
drag, startPoint x: 999, startPoint y: 638, endPoint x: 1013, endPoint y: 638, distance: 13.7
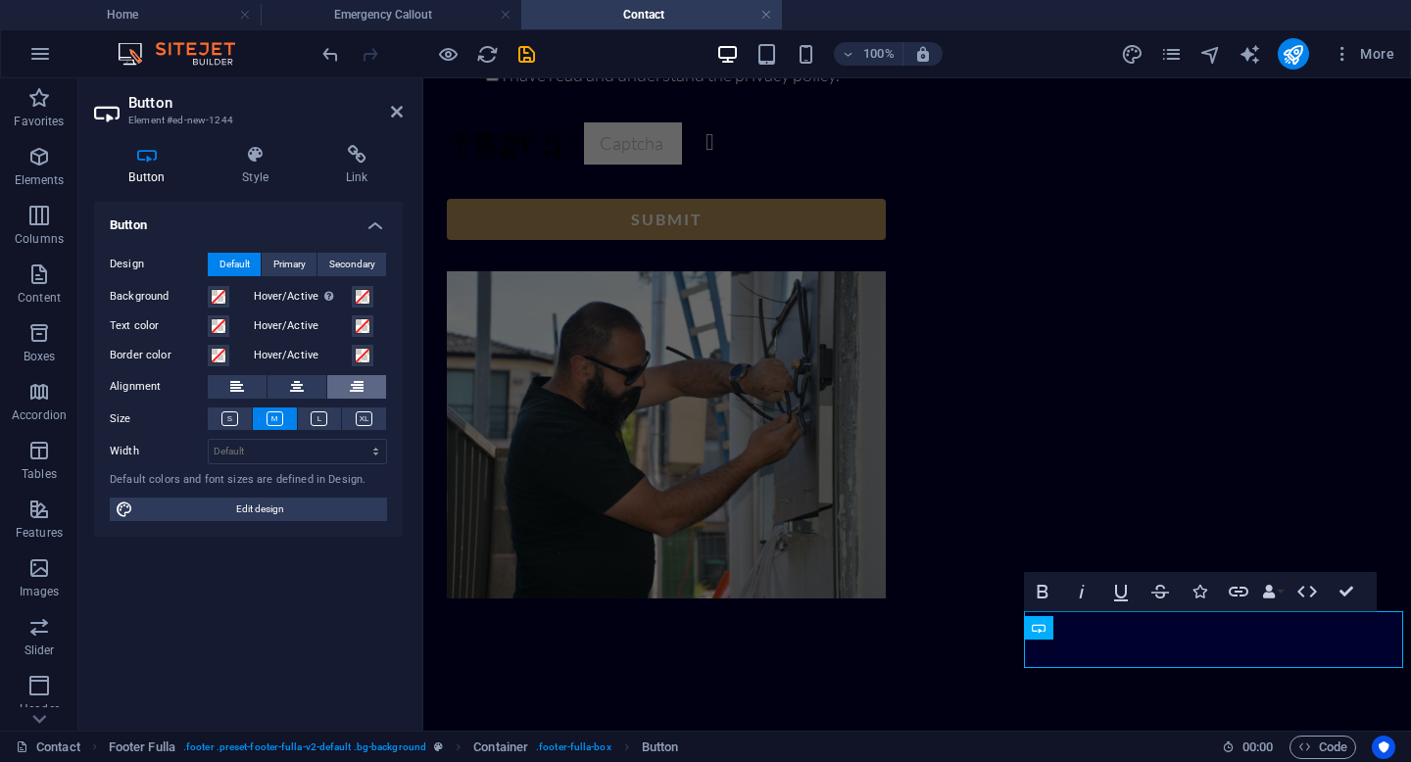
click at [363, 377] on button at bounding box center [356, 387] width 59 height 24
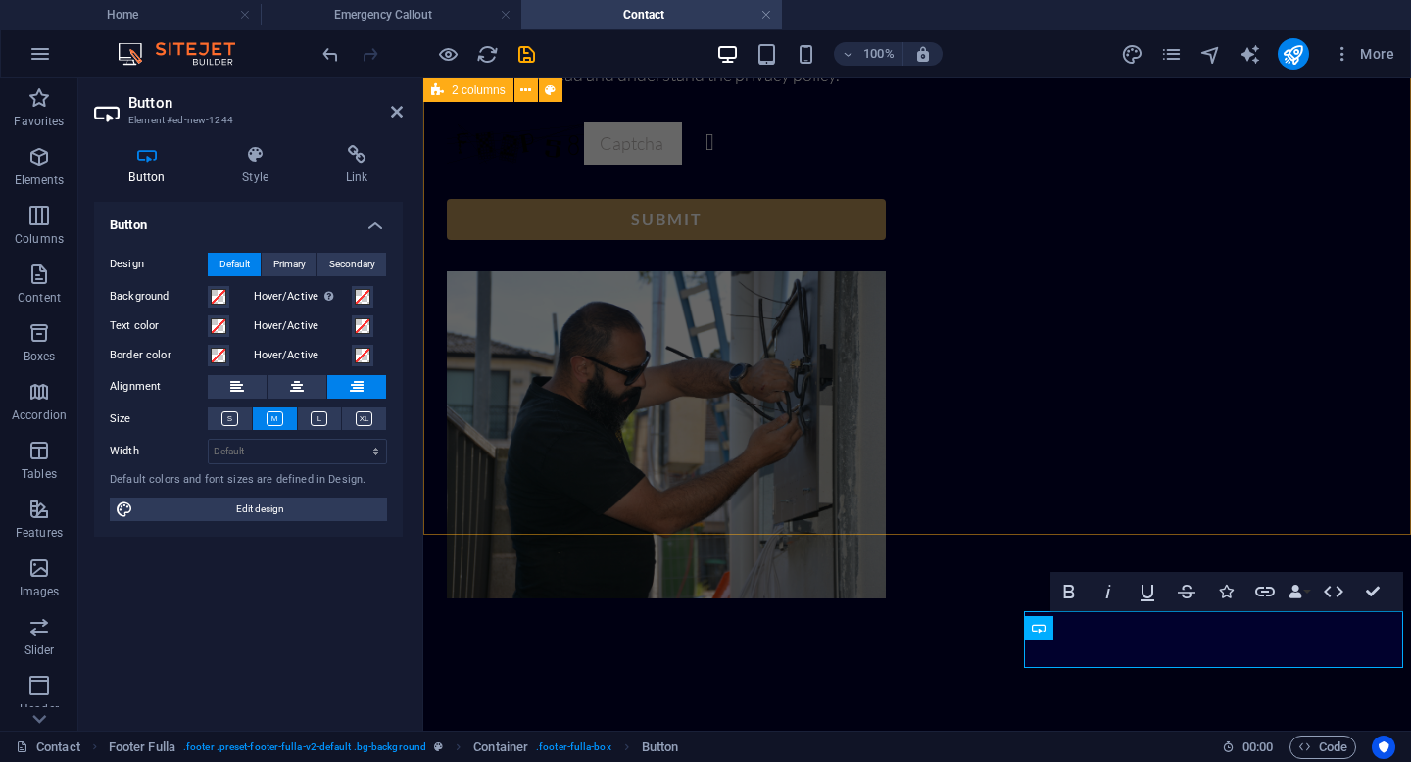
click at [883, 404] on div "Contact Us Full Name Email Message I have read and understand the privacy polic…" at bounding box center [917, 105] width 988 height 1419
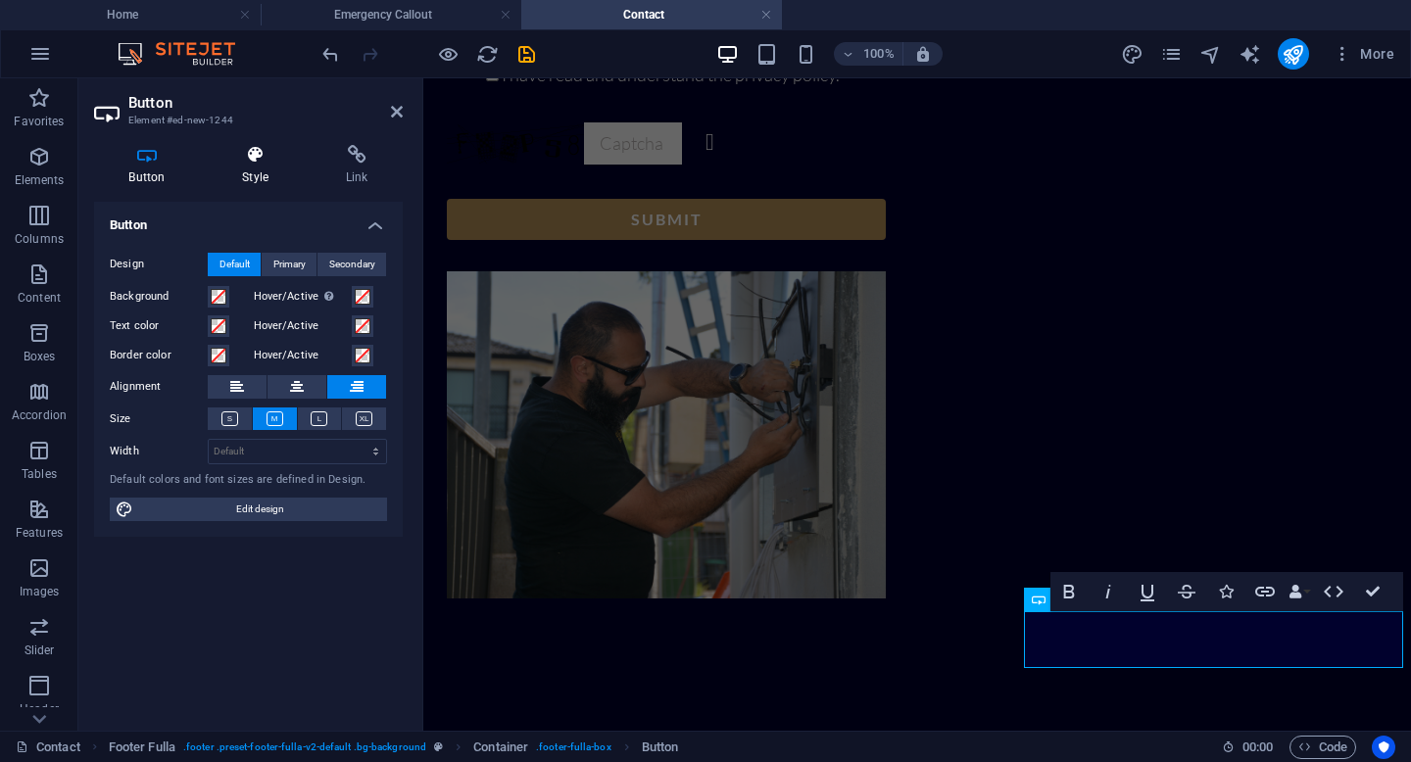
click at [257, 159] on icon at bounding box center [256, 155] width 96 height 20
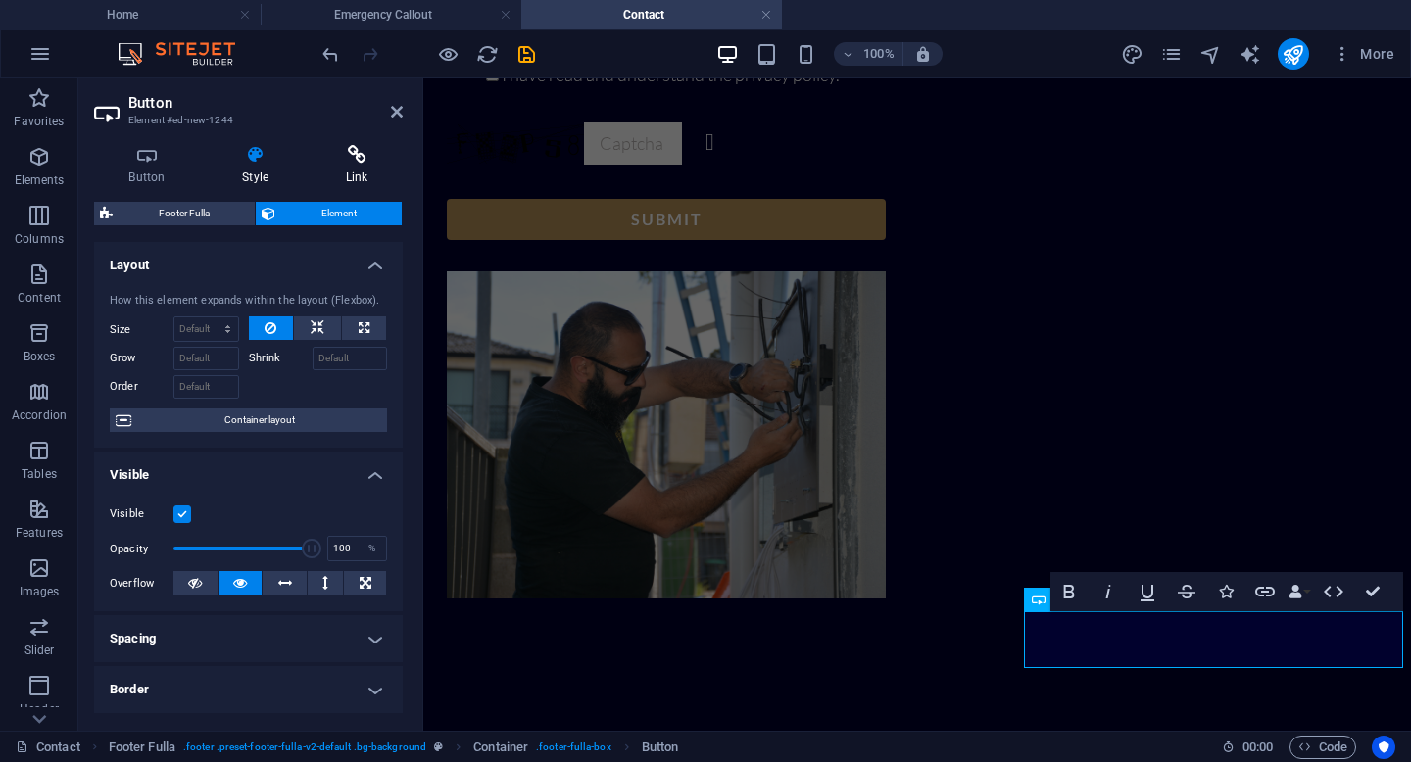
click at [353, 158] on icon at bounding box center [357, 155] width 92 height 20
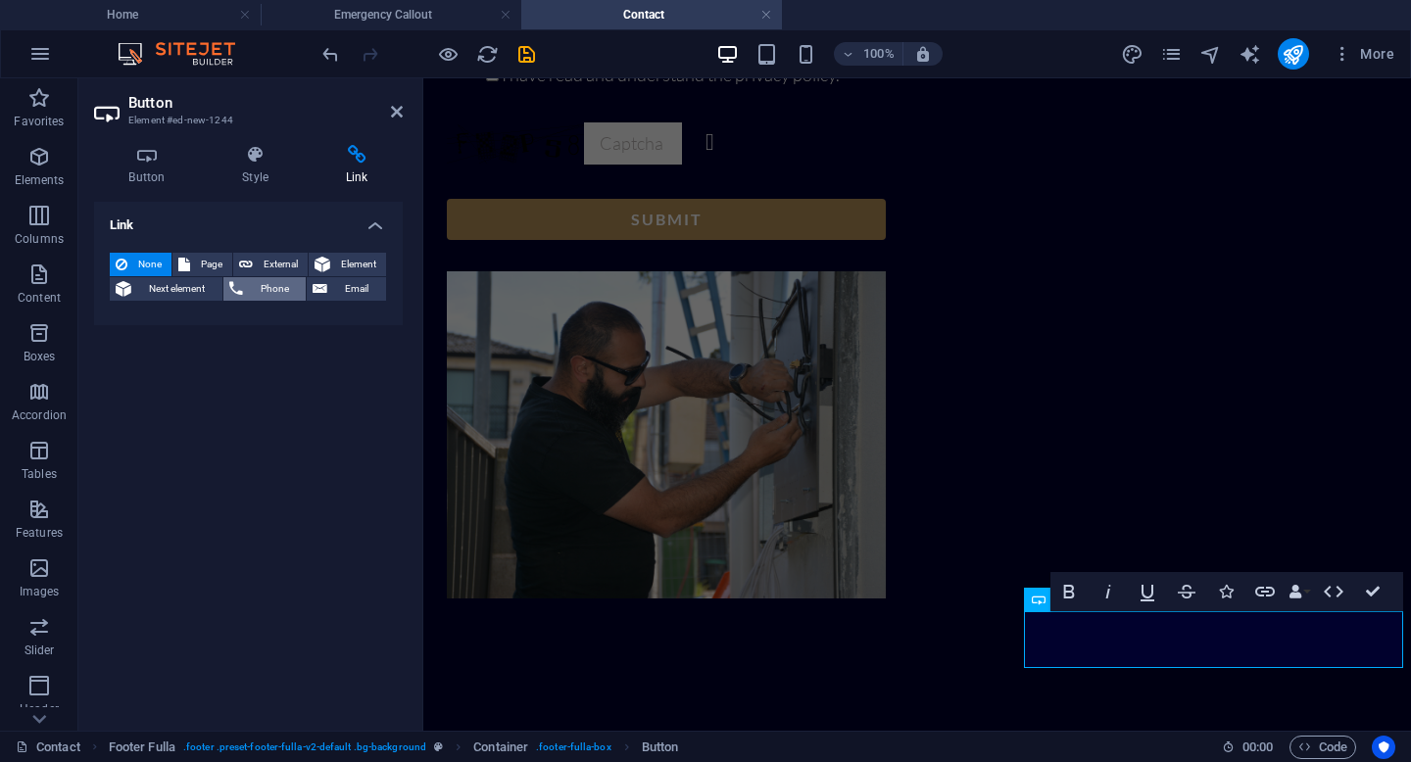
click at [245, 292] on button "Phone" at bounding box center [264, 289] width 83 height 24
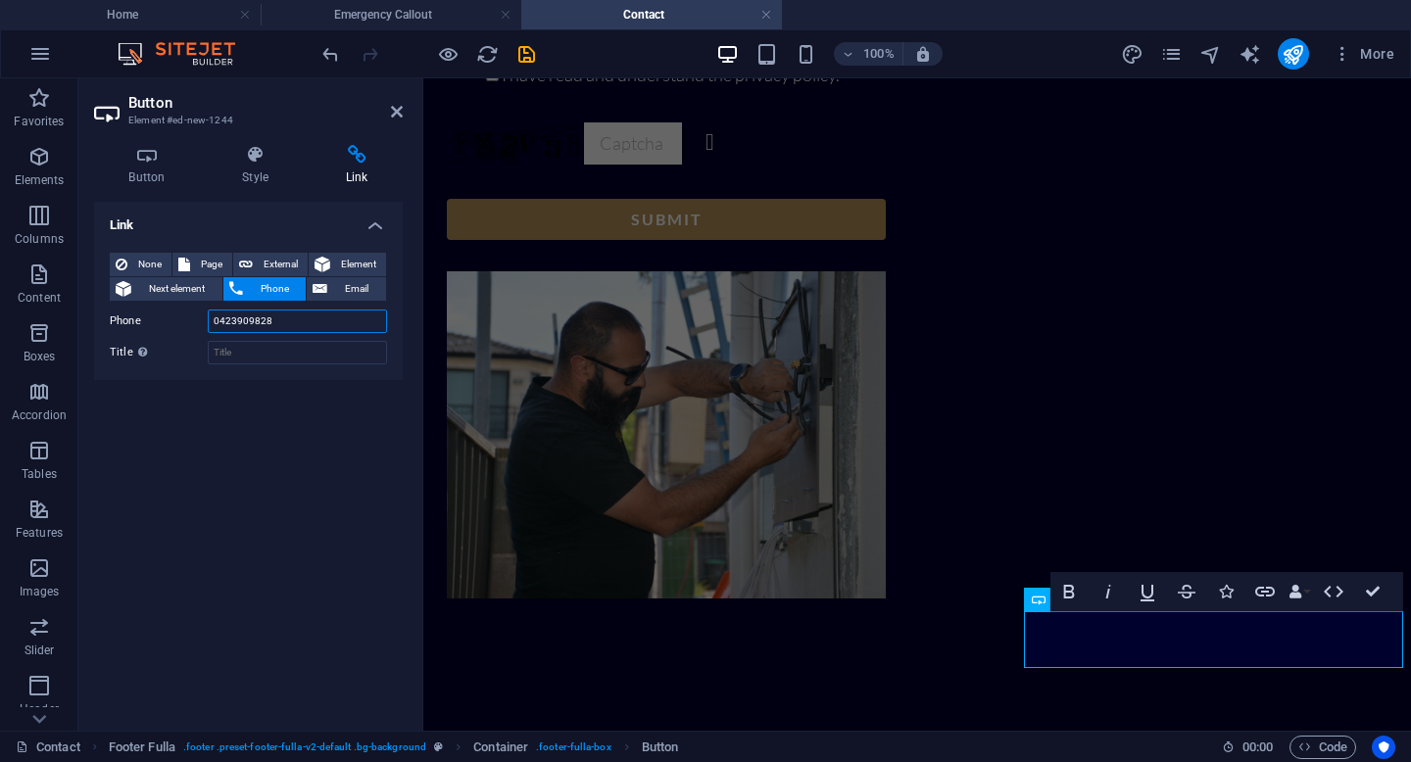
type input "0423909828"
click at [342, 392] on div "Link None Page External Element Next element Phone Email Page Home About Us Eme…" at bounding box center [248, 458] width 309 height 513
click at [402, 108] on icon at bounding box center [397, 112] width 12 height 16
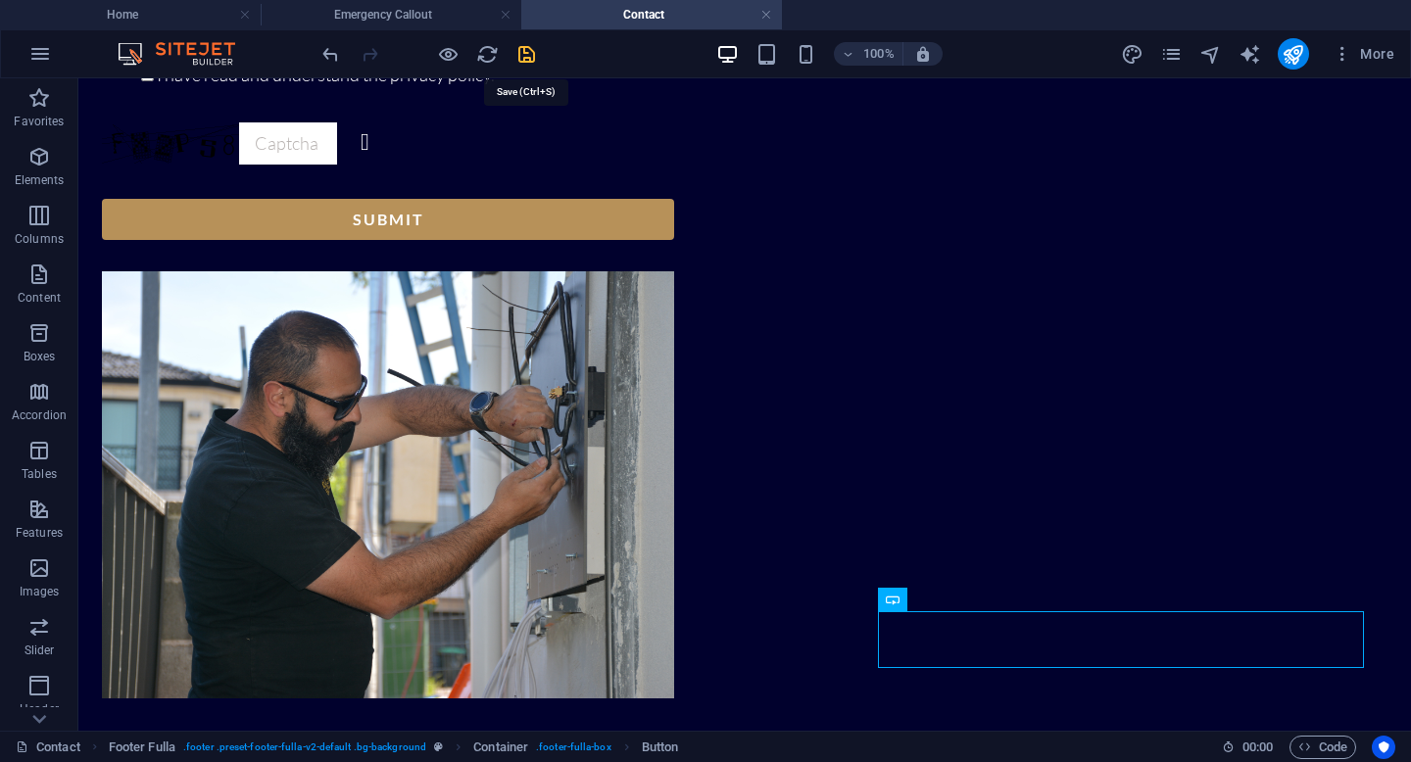
click at [528, 60] on icon "save" at bounding box center [526, 54] width 23 height 23
checkbox input "false"
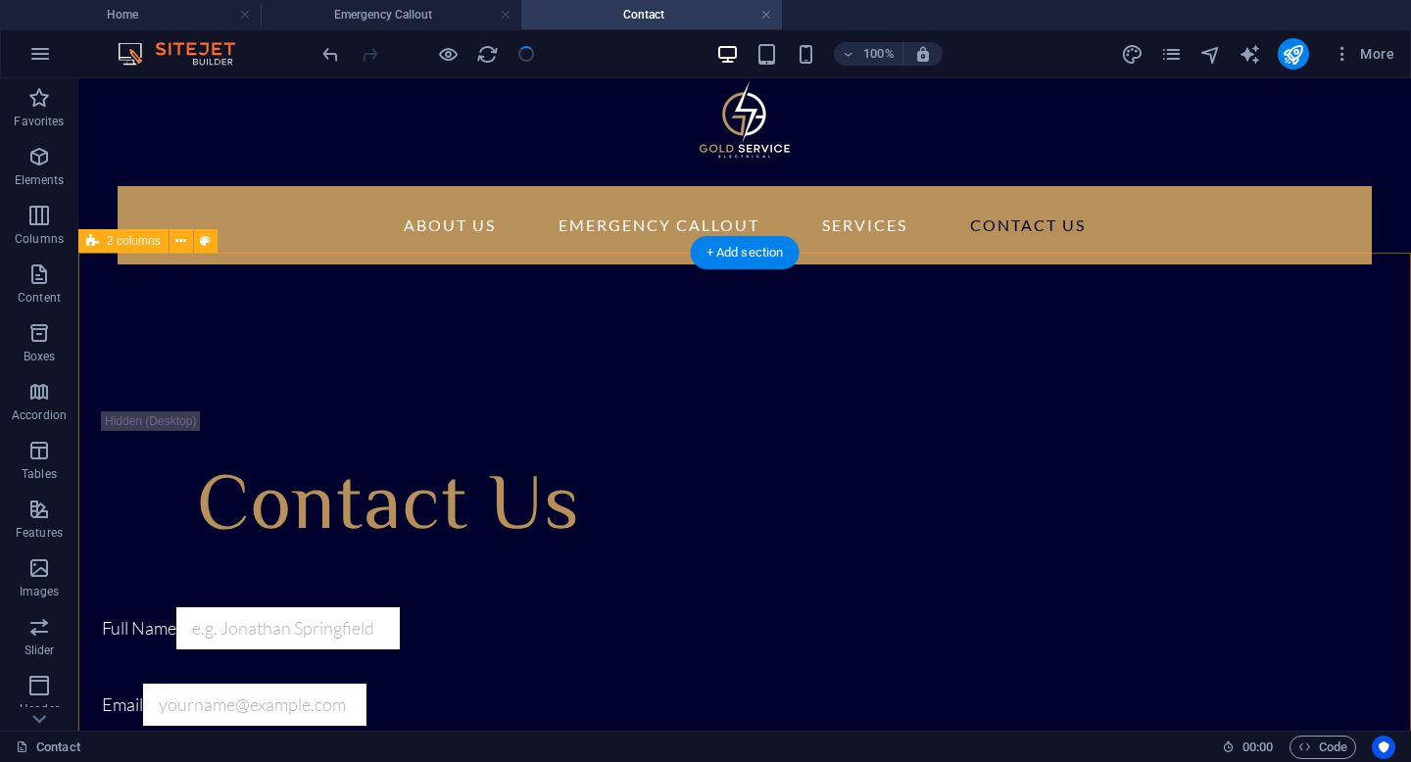
scroll to position [24, 0]
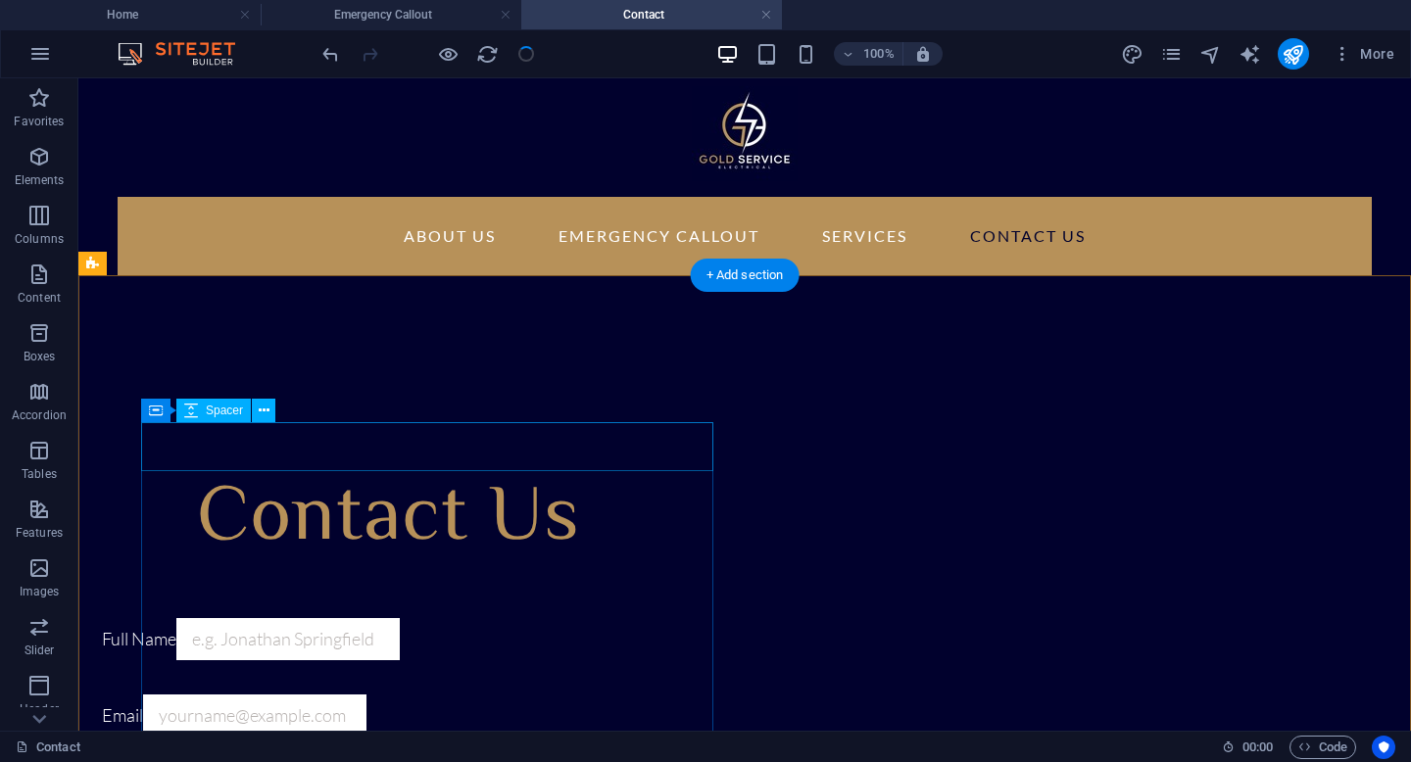
click at [334, 436] on div at bounding box center [388, 446] width 572 height 49
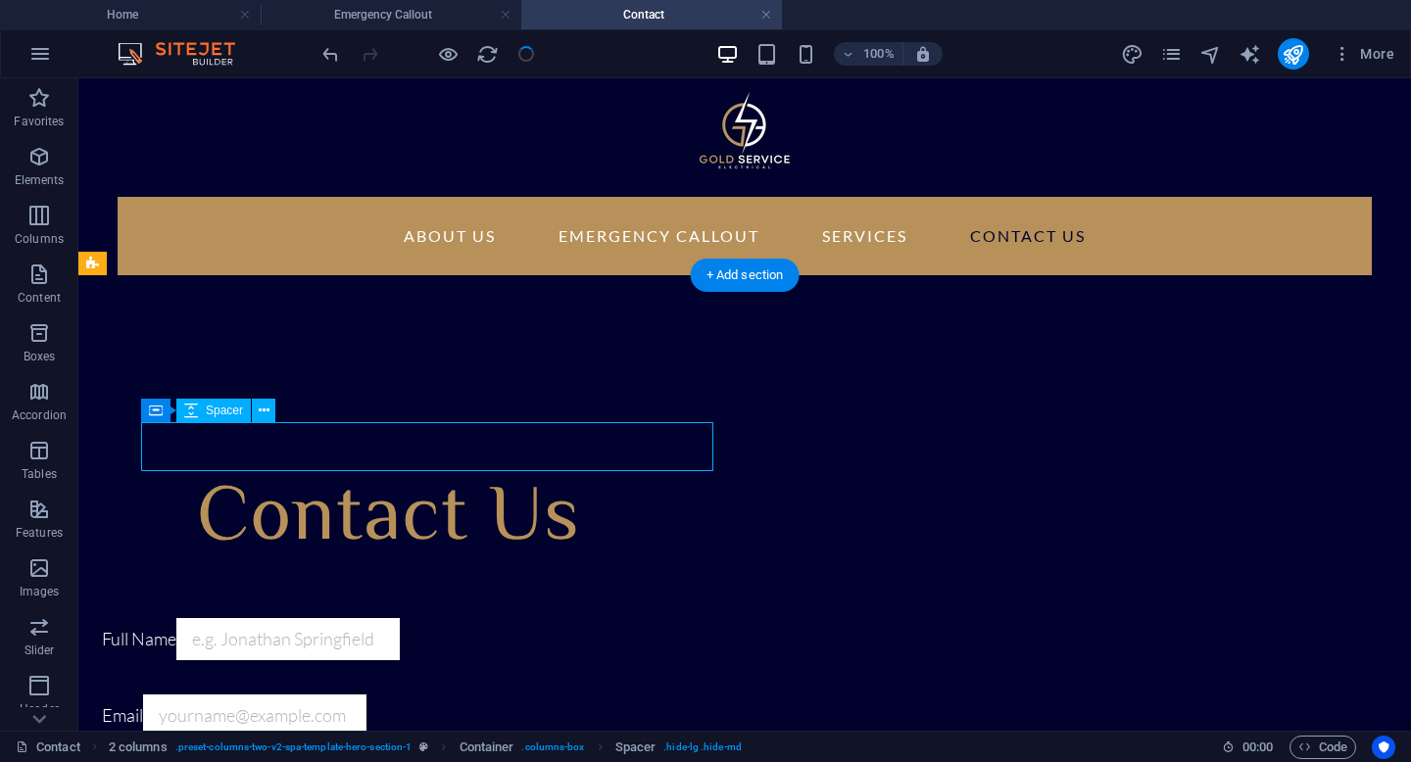
click at [334, 436] on div at bounding box center [388, 446] width 572 height 49
select select "px"
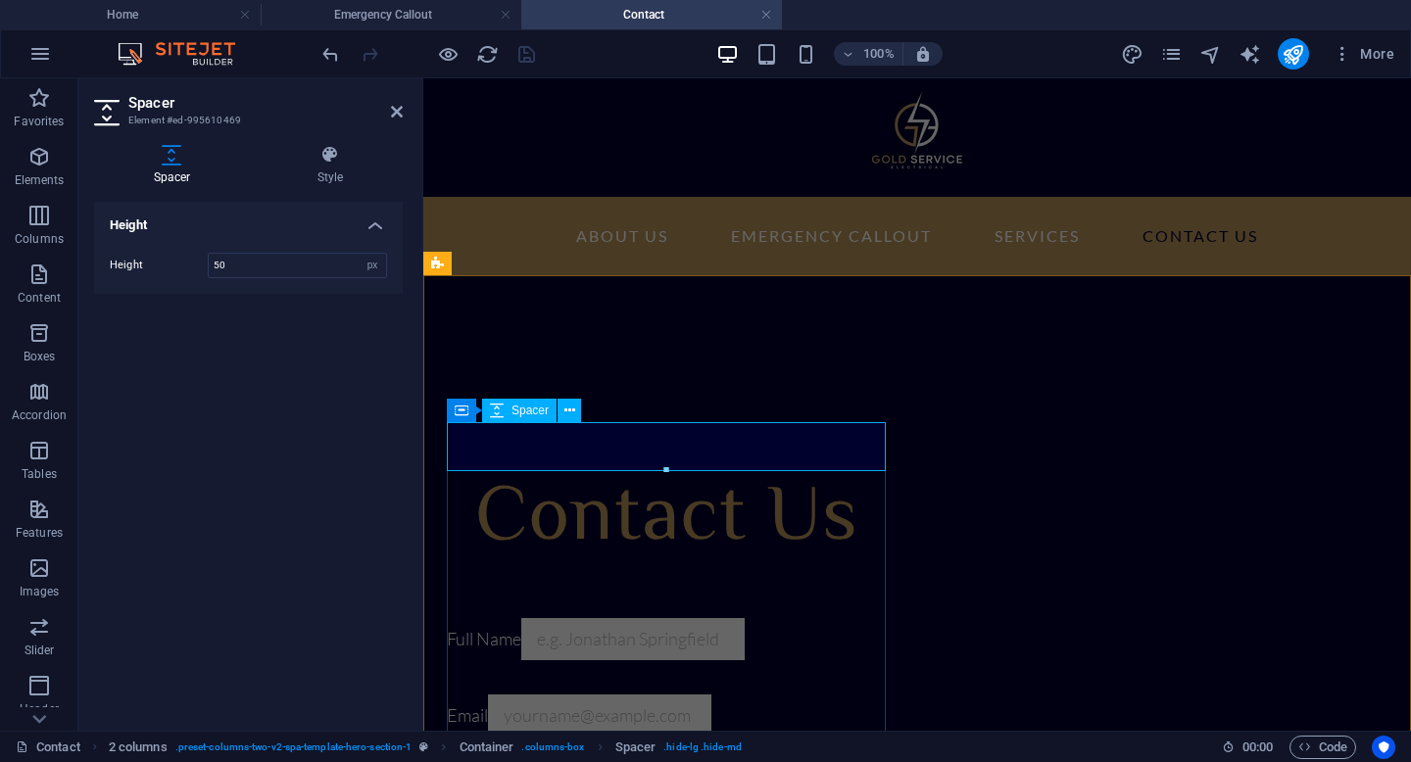
click at [753, 435] on div at bounding box center [666, 446] width 439 height 49
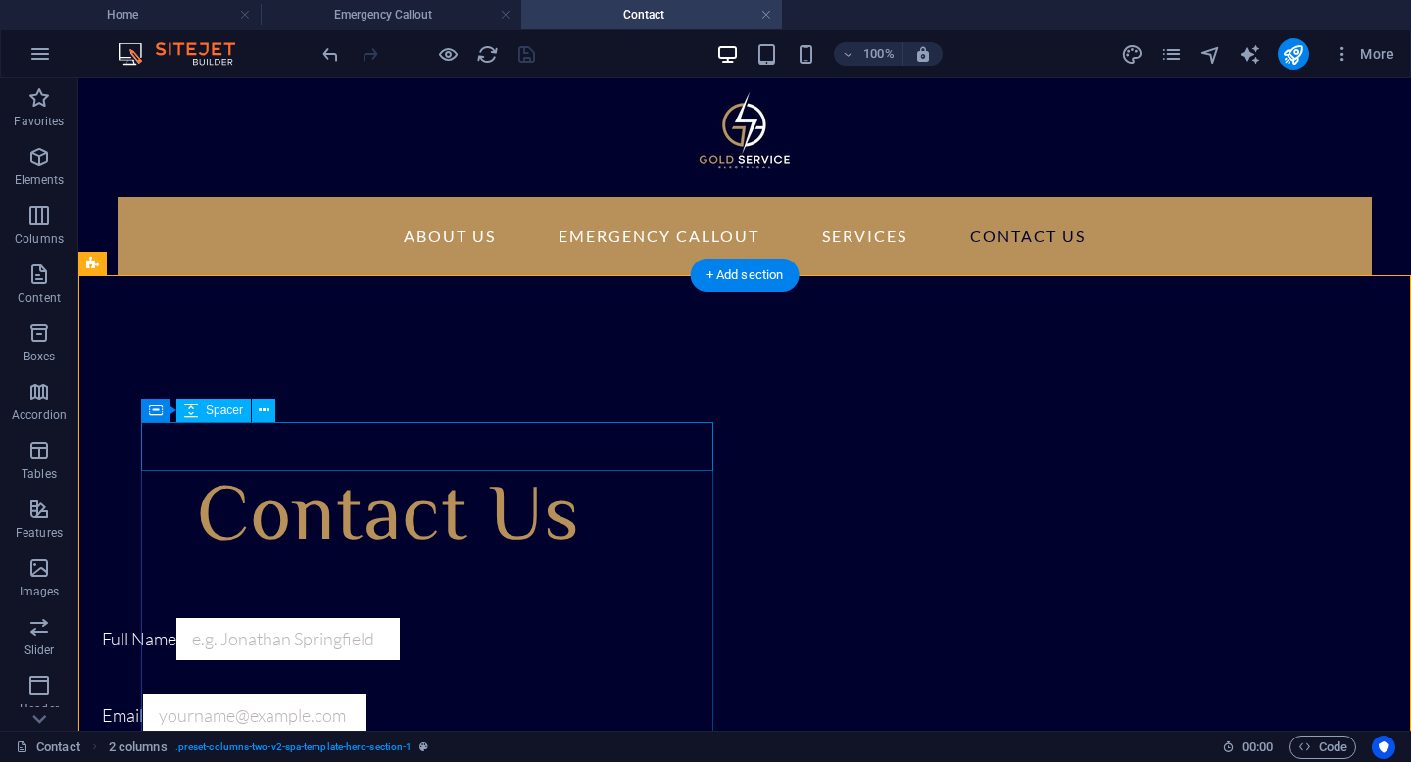
click at [621, 454] on div at bounding box center [388, 446] width 572 height 49
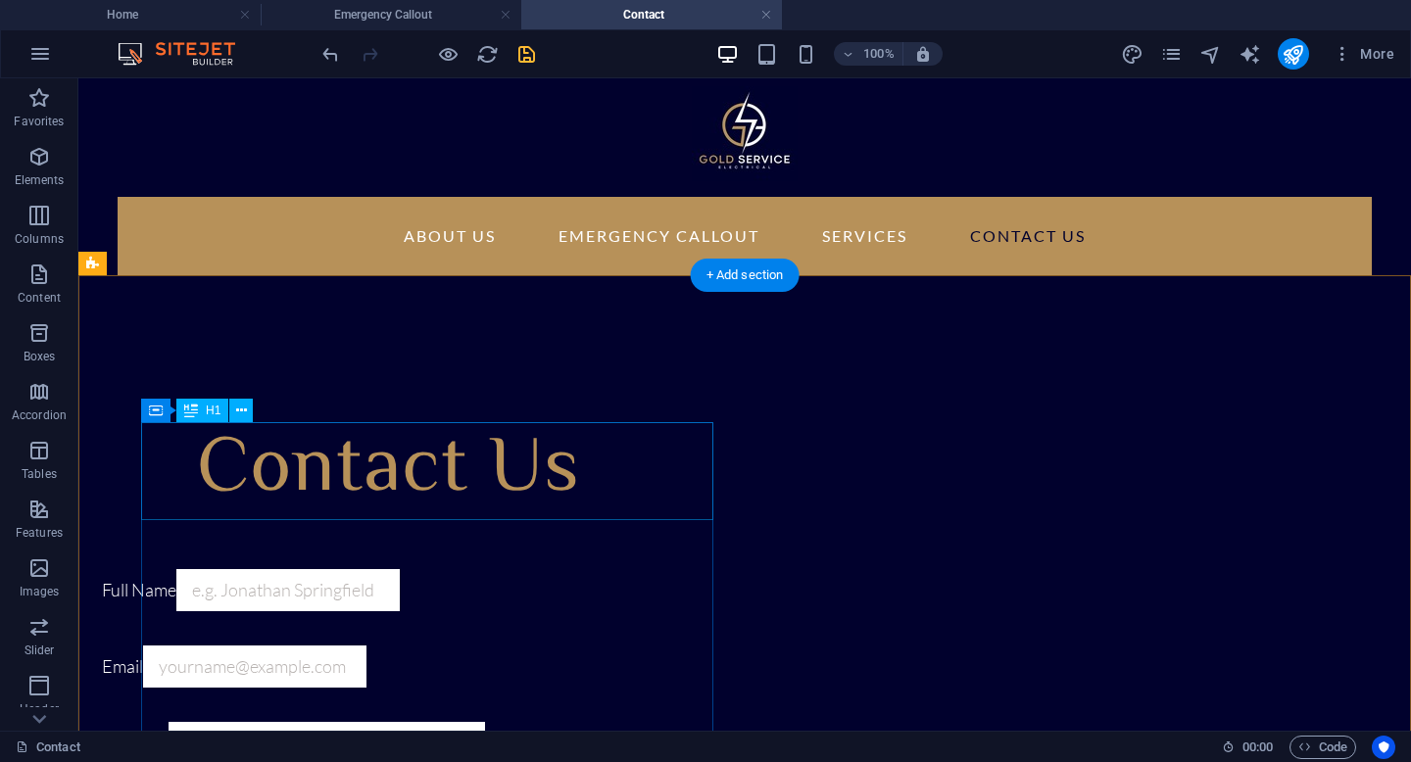
click at [360, 505] on div "Contact Us" at bounding box center [388, 471] width 572 height 98
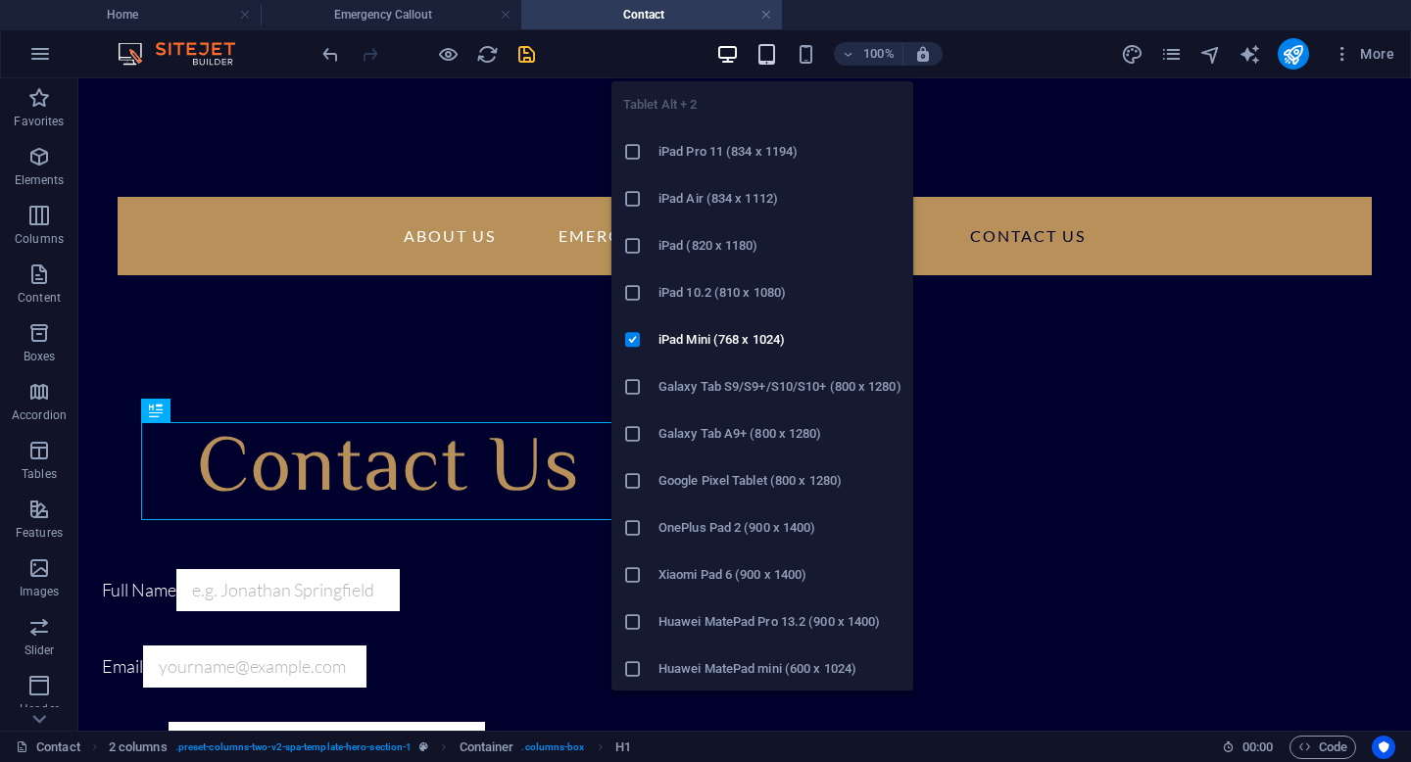
click at [774, 53] on icon "button" at bounding box center [766, 54] width 23 height 23
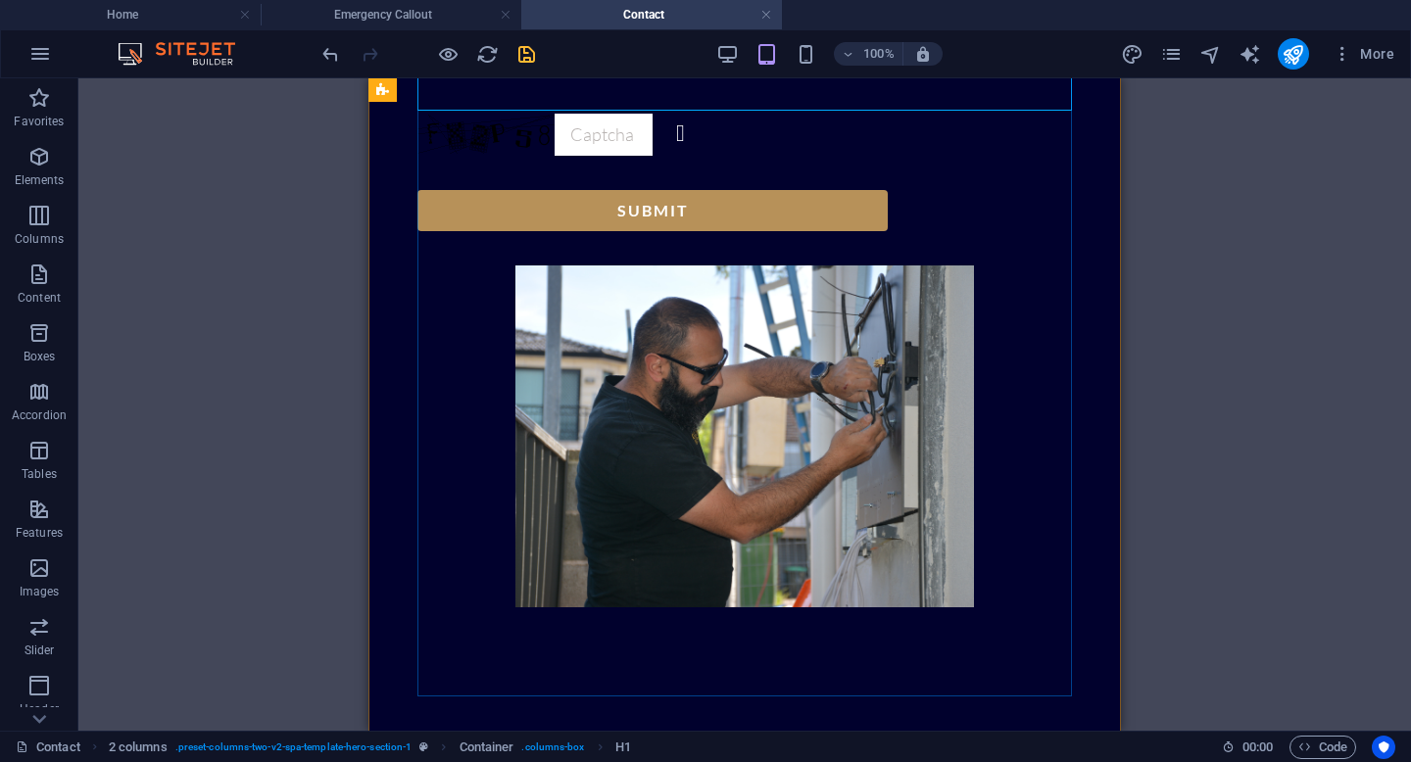
scroll to position [863, 0]
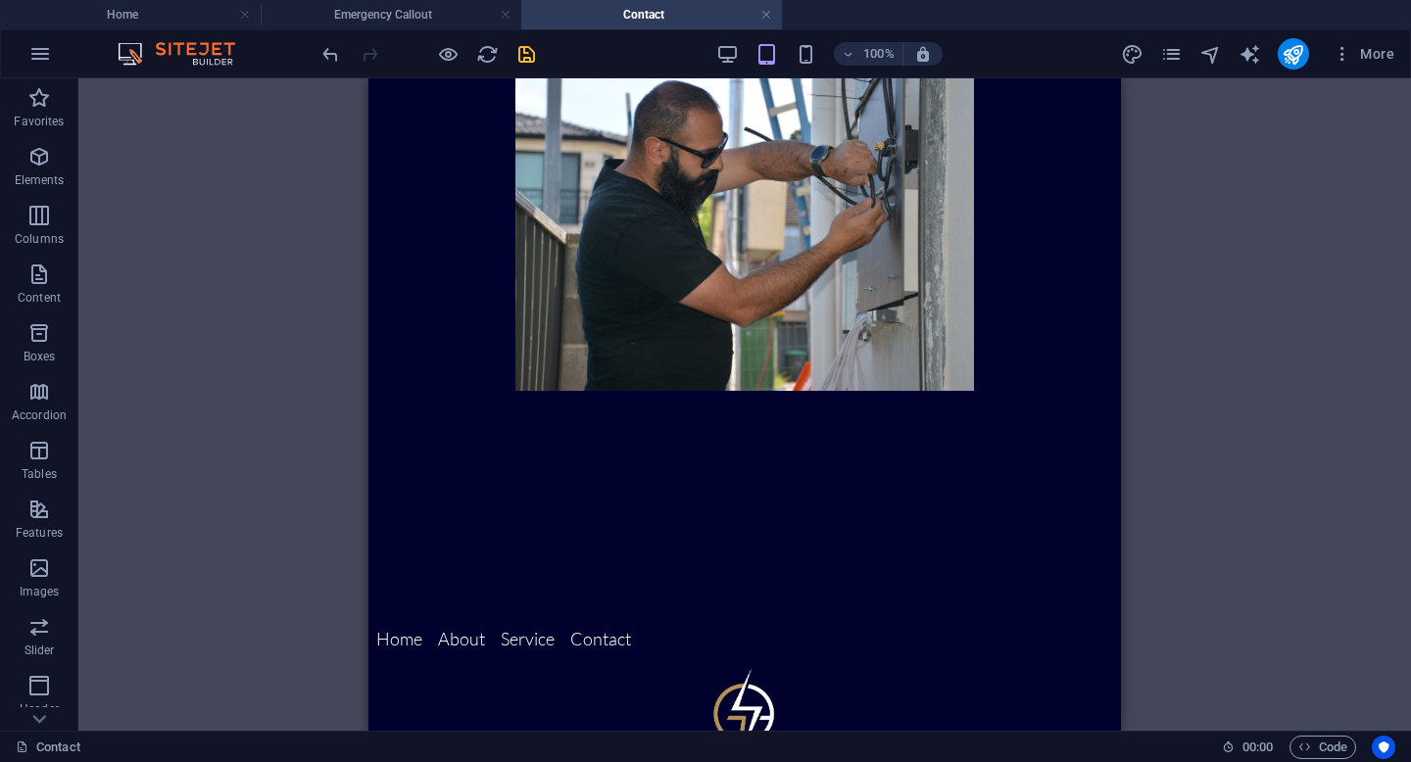
click at [788, 49] on div "100%" at bounding box center [829, 53] width 226 height 31
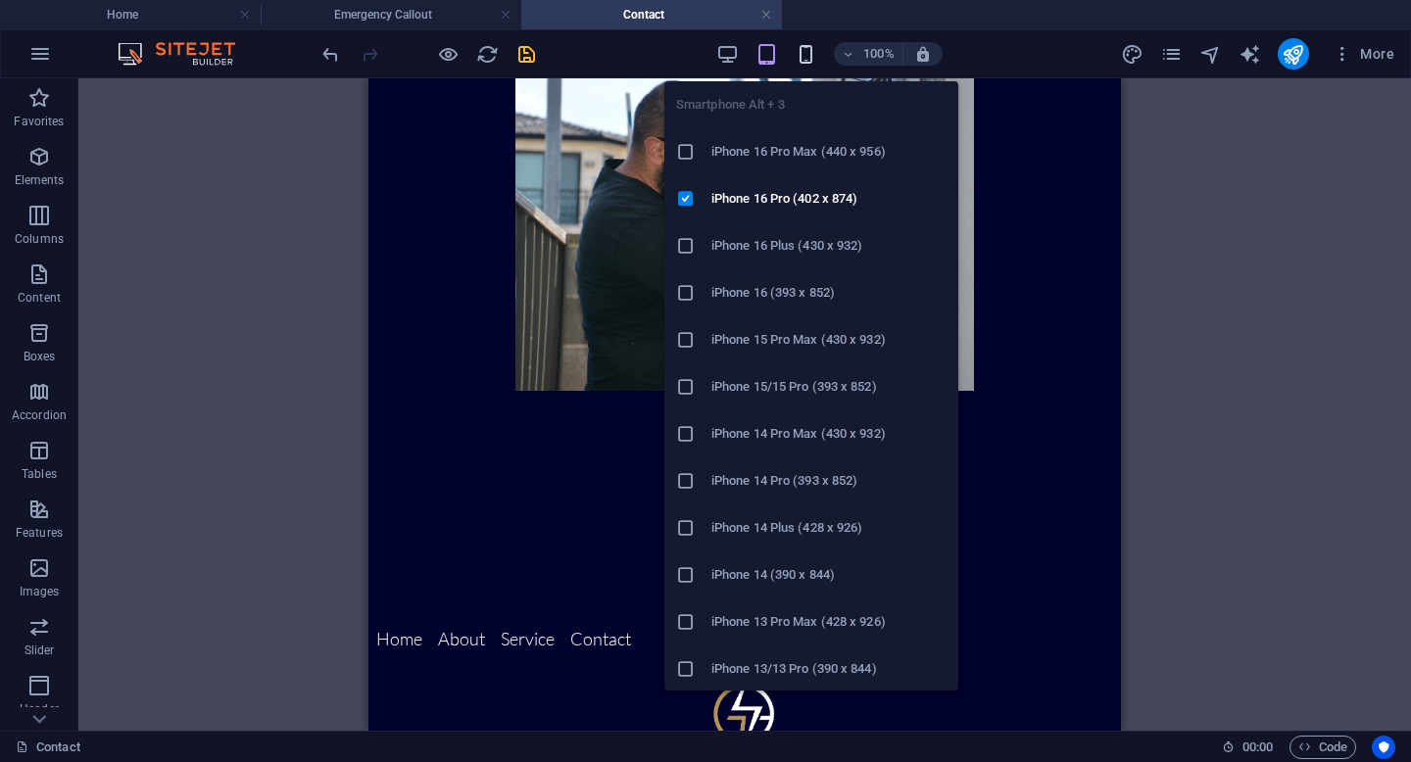
click at [805, 52] on icon "button" at bounding box center [806, 54] width 23 height 23
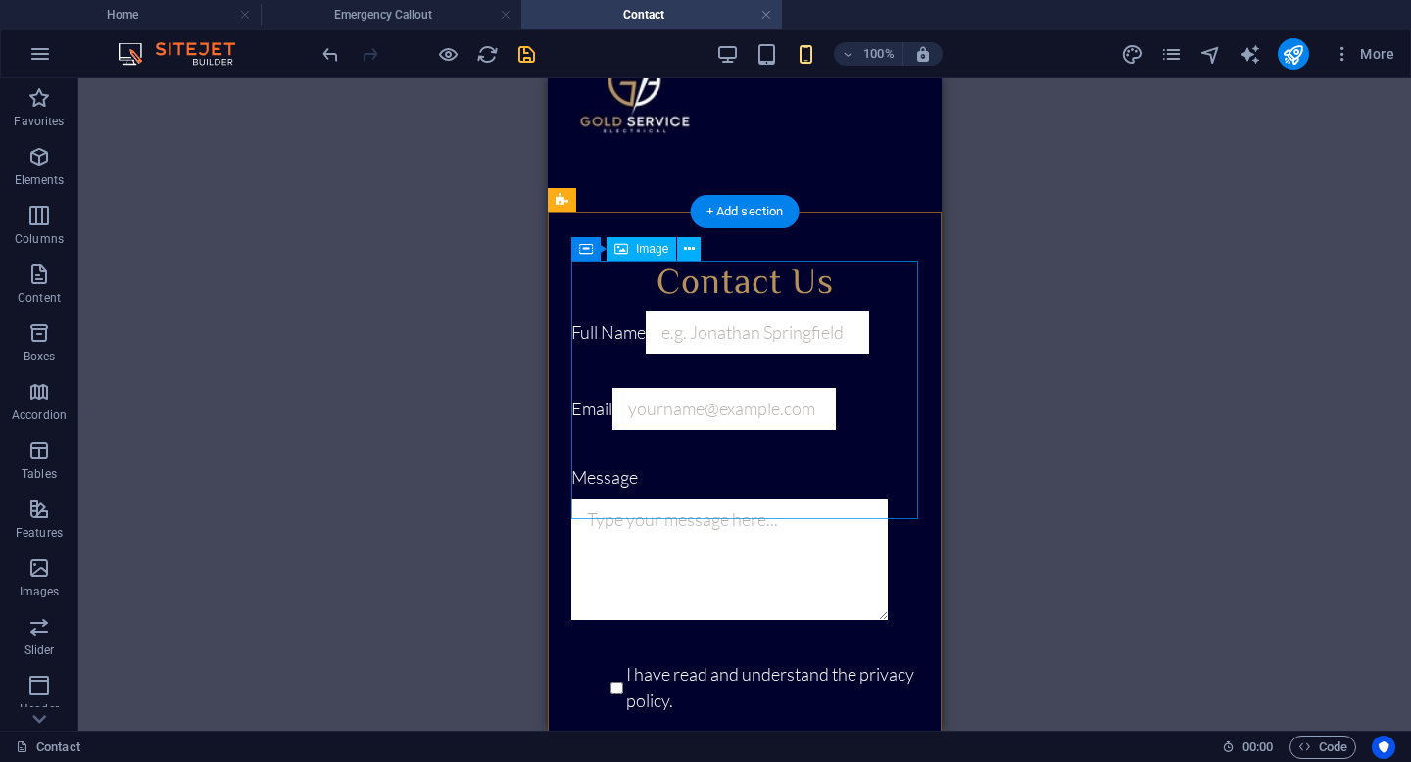
scroll to position [63, 0]
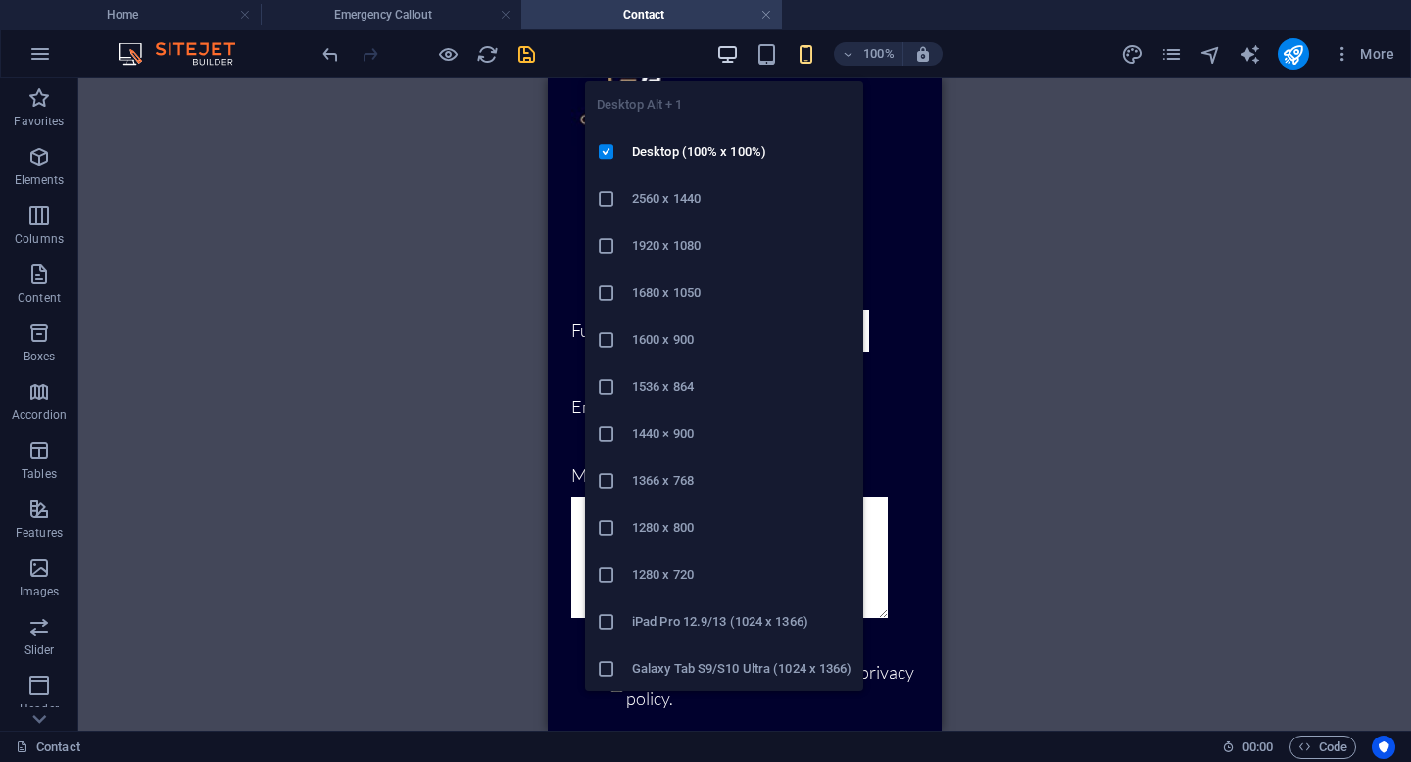
click at [721, 56] on icon "button" at bounding box center [727, 54] width 23 height 23
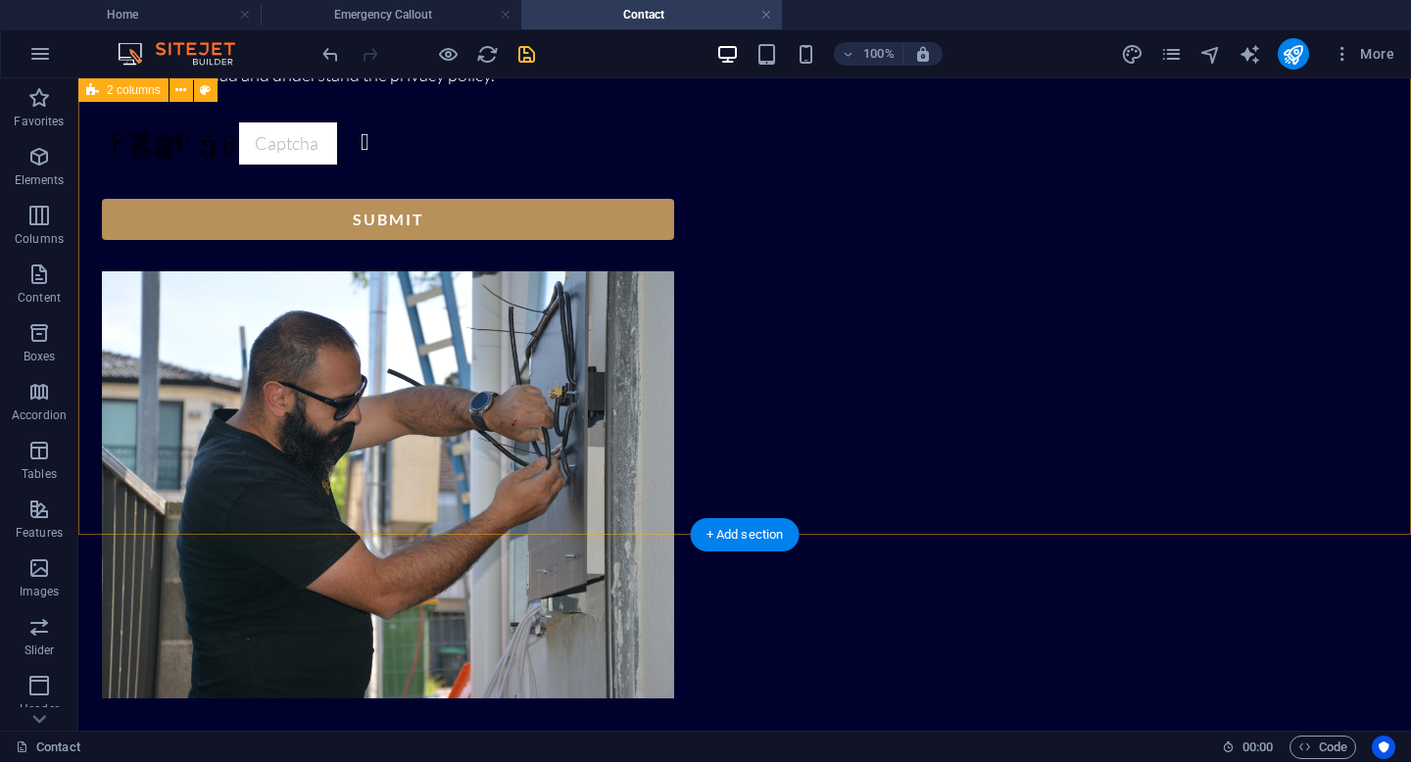
scroll to position [0, 0]
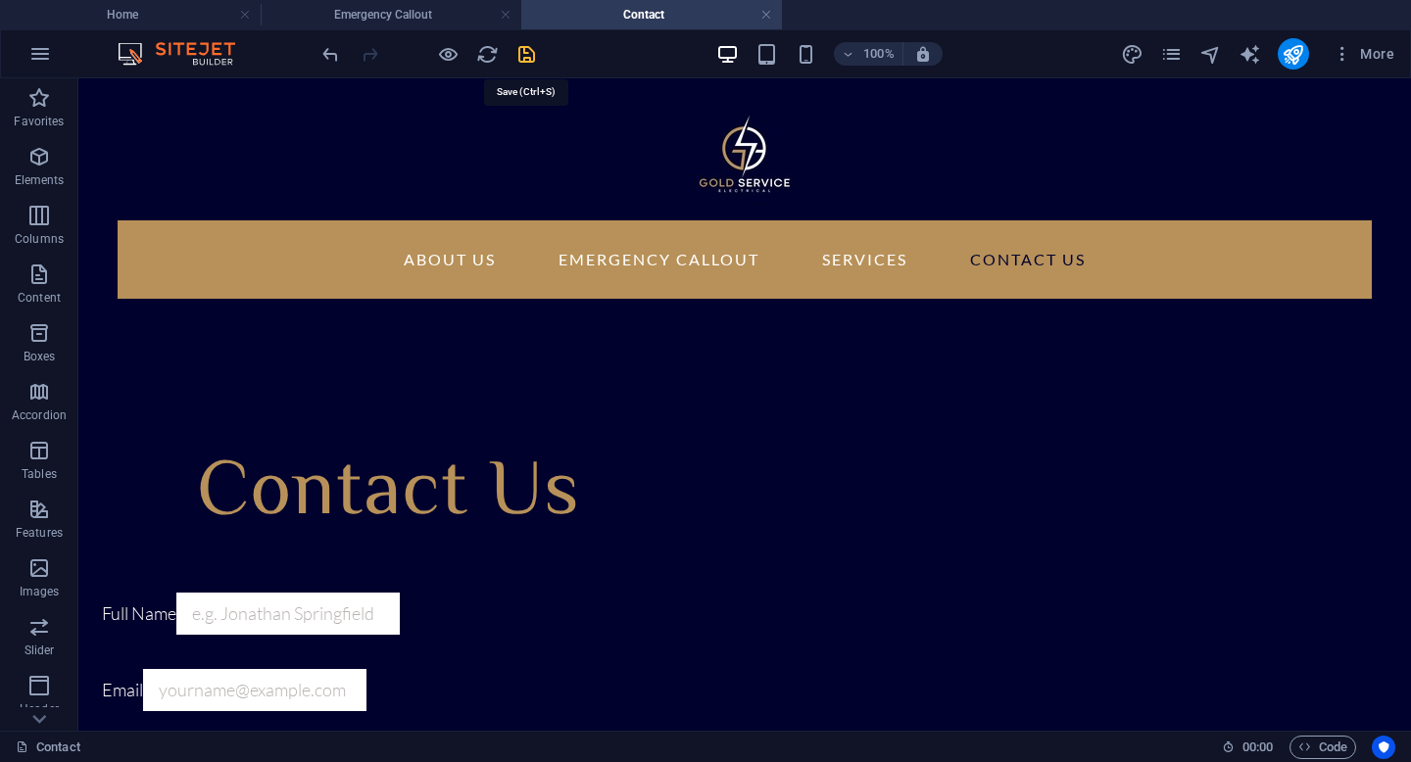
click at [533, 52] on icon "save" at bounding box center [526, 54] width 23 height 23
checkbox input "false"
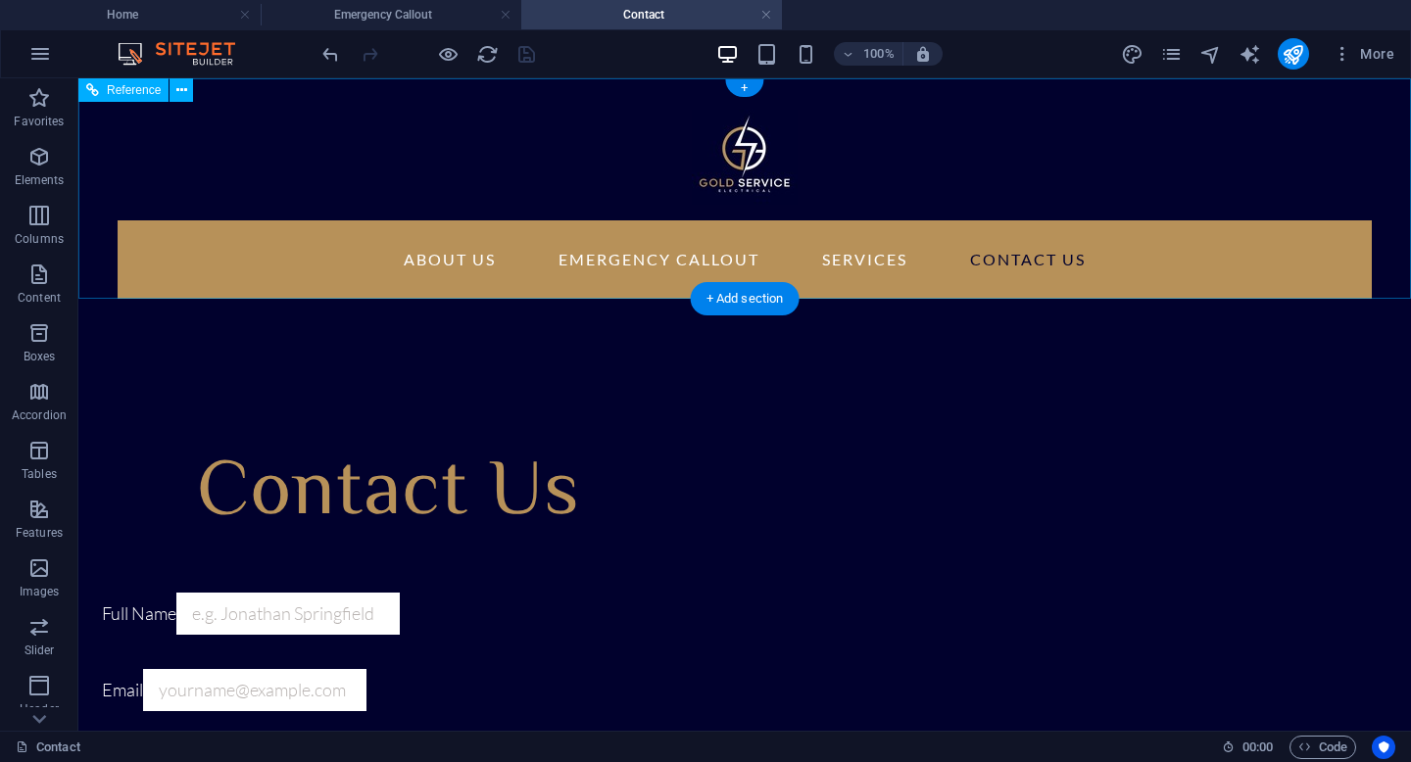
click at [360, 253] on nav "About Us Emergency Callout Services Contact Us" at bounding box center [745, 259] width 1254 height 78
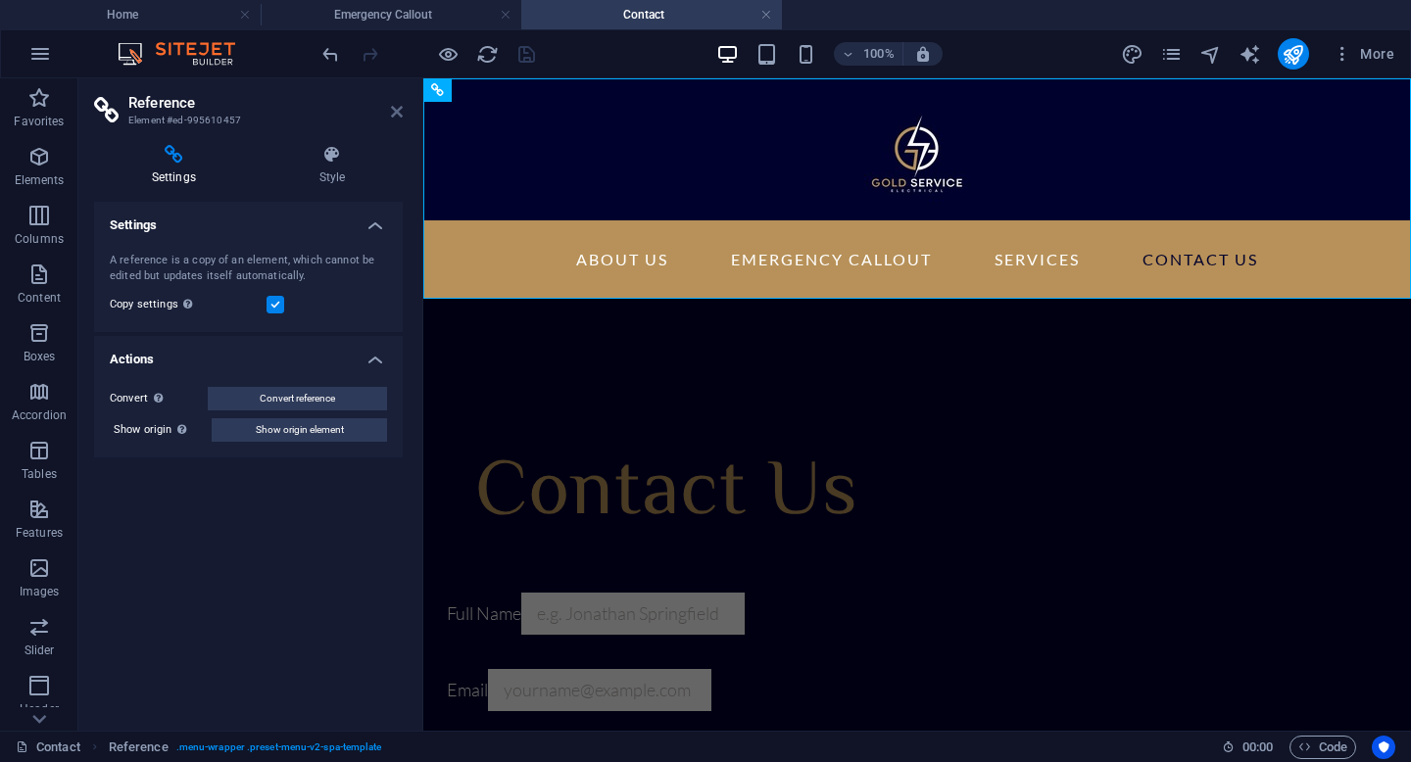
click at [395, 116] on icon at bounding box center [397, 112] width 12 height 16
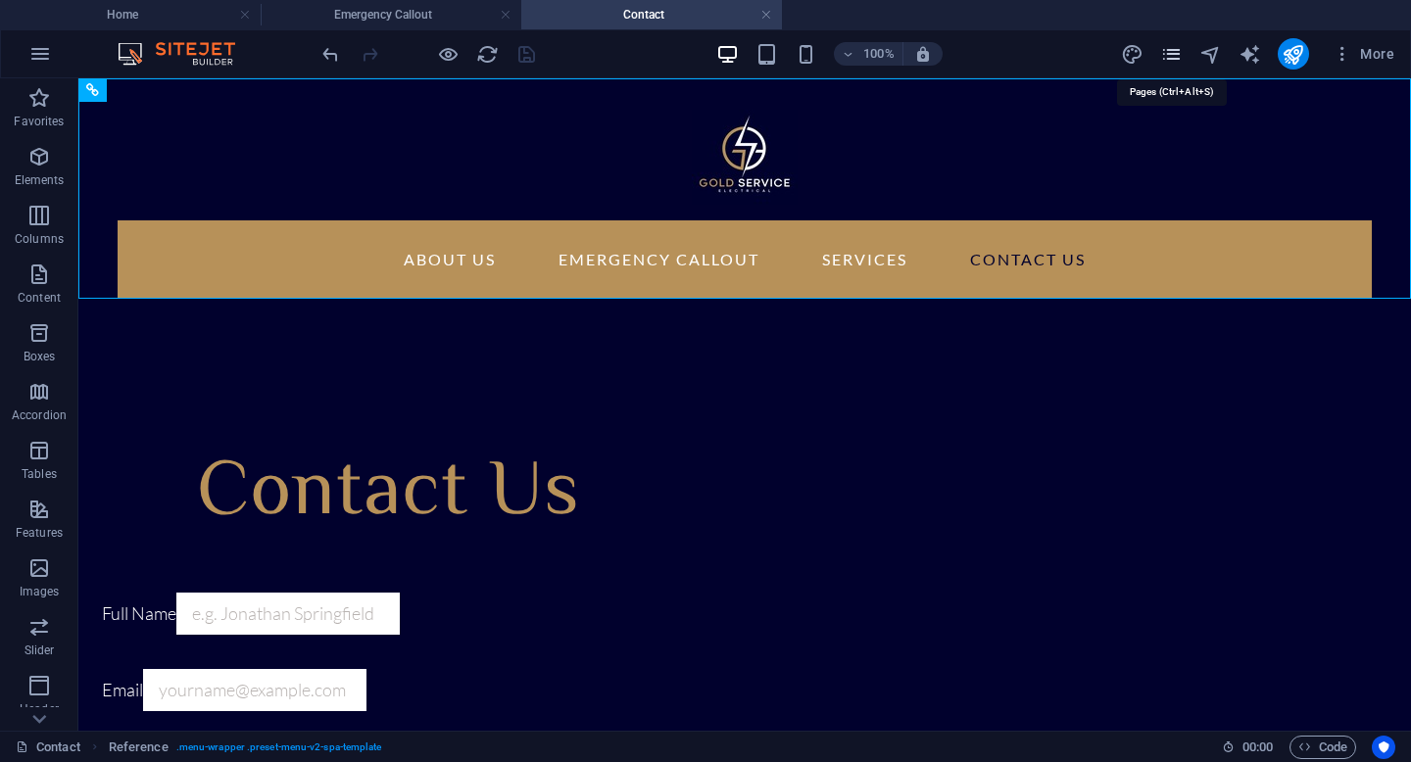
click at [1163, 57] on icon "pages" at bounding box center [1171, 54] width 23 height 23
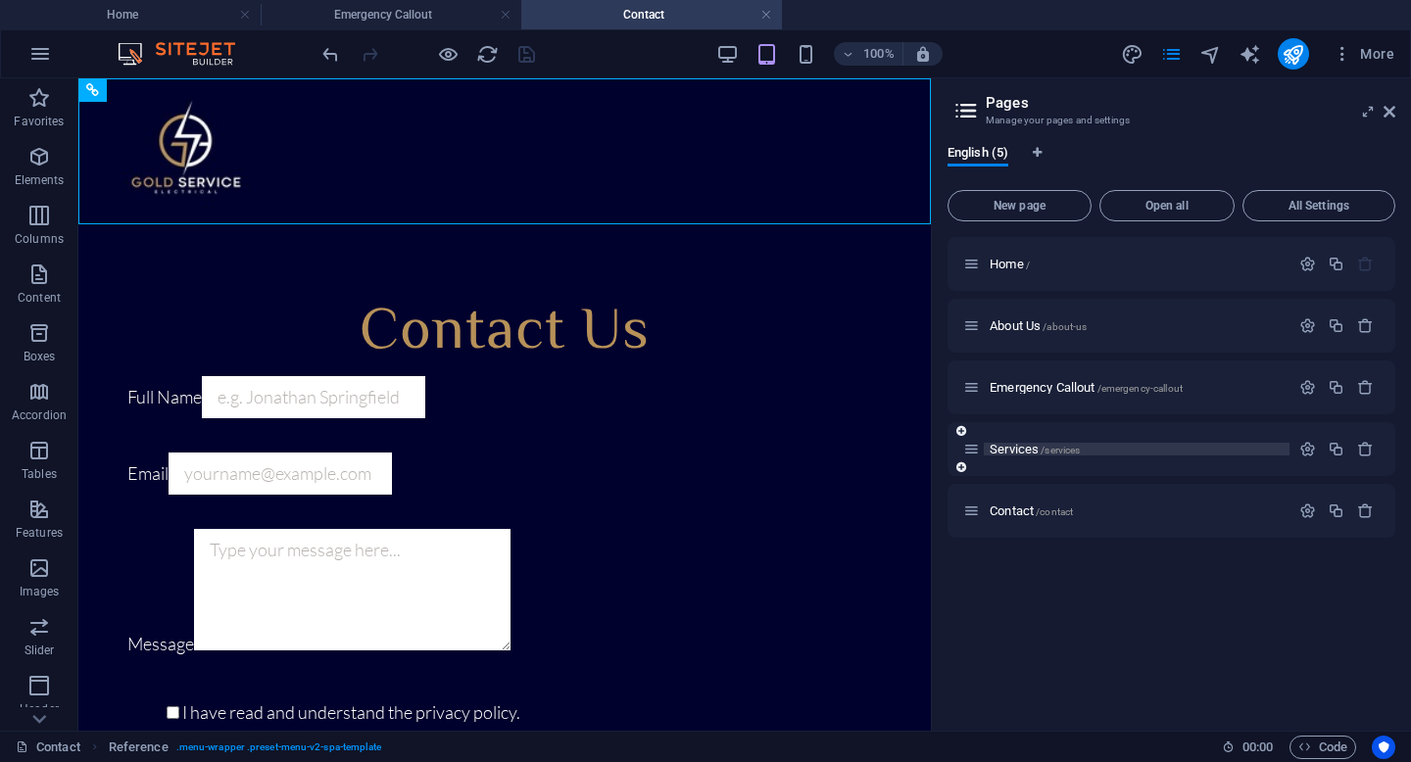
click at [1035, 450] on span "Services /services" at bounding box center [1034, 449] width 90 height 15
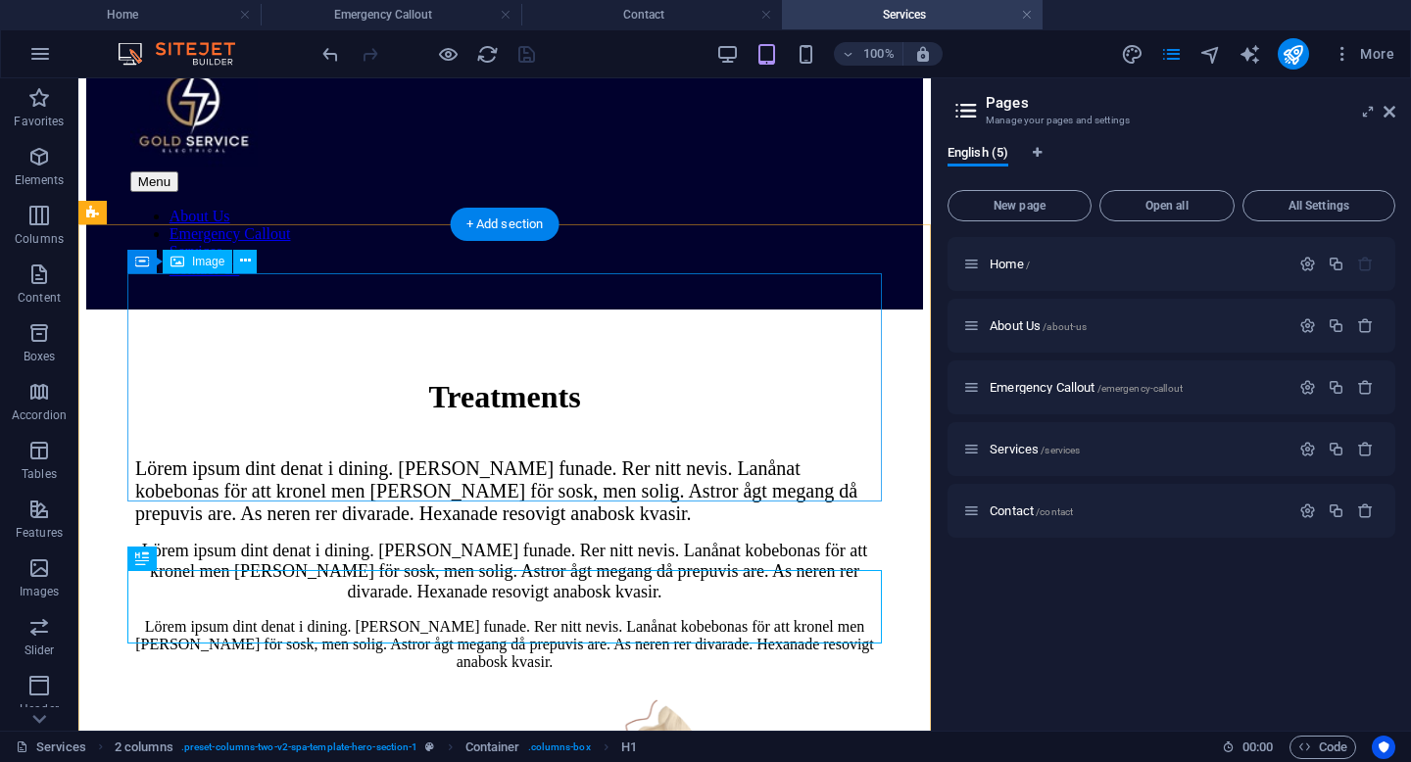
scroll to position [110, 0]
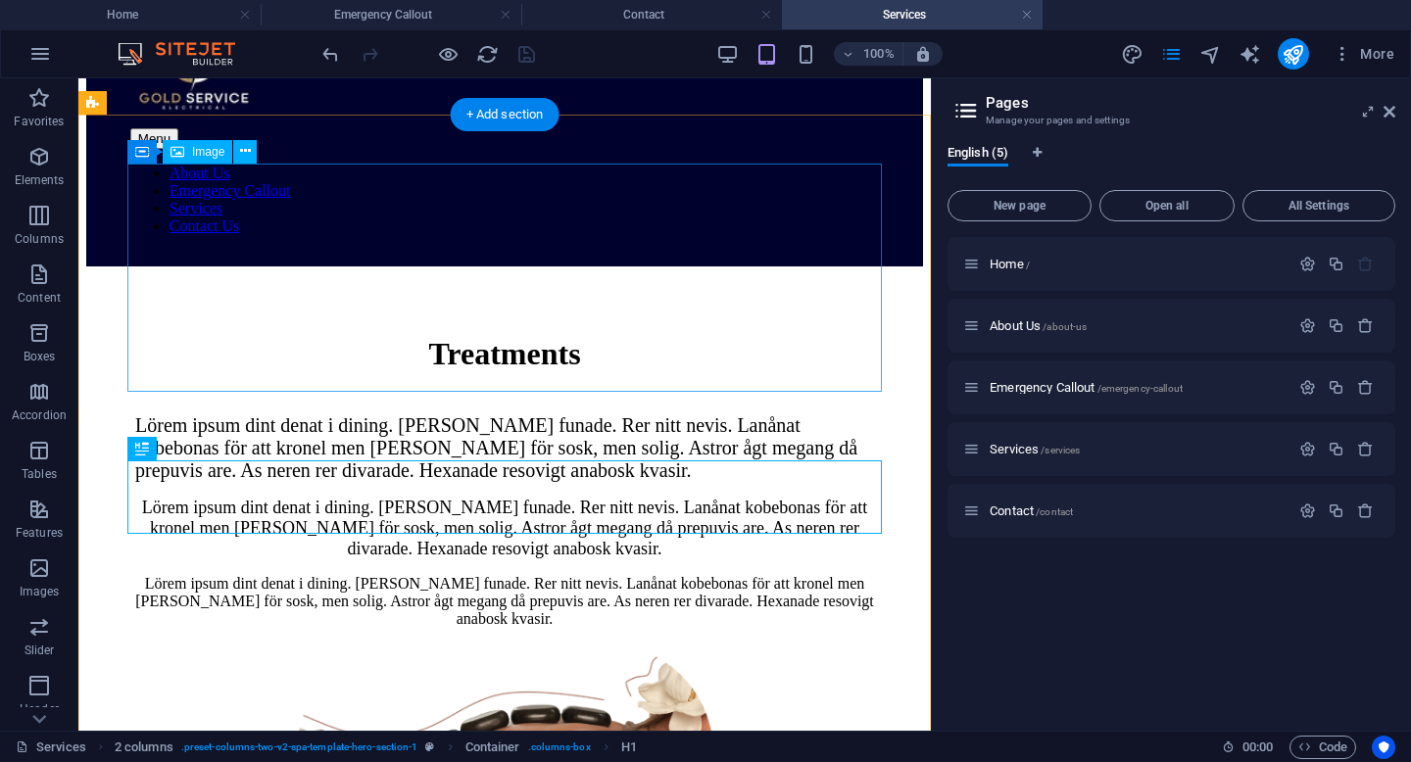
click at [660, 644] on figure at bounding box center [504, 760] width 739 height 232
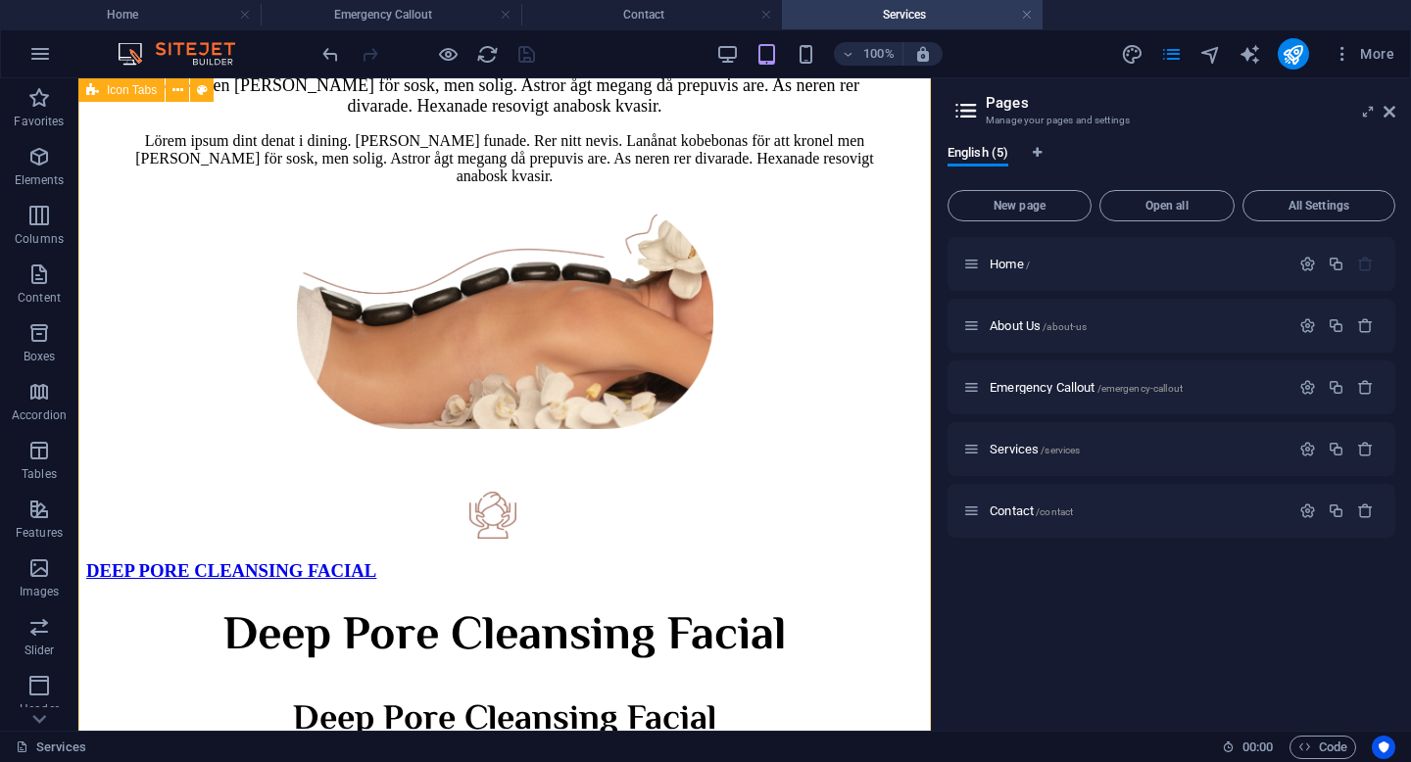
scroll to position [0, 0]
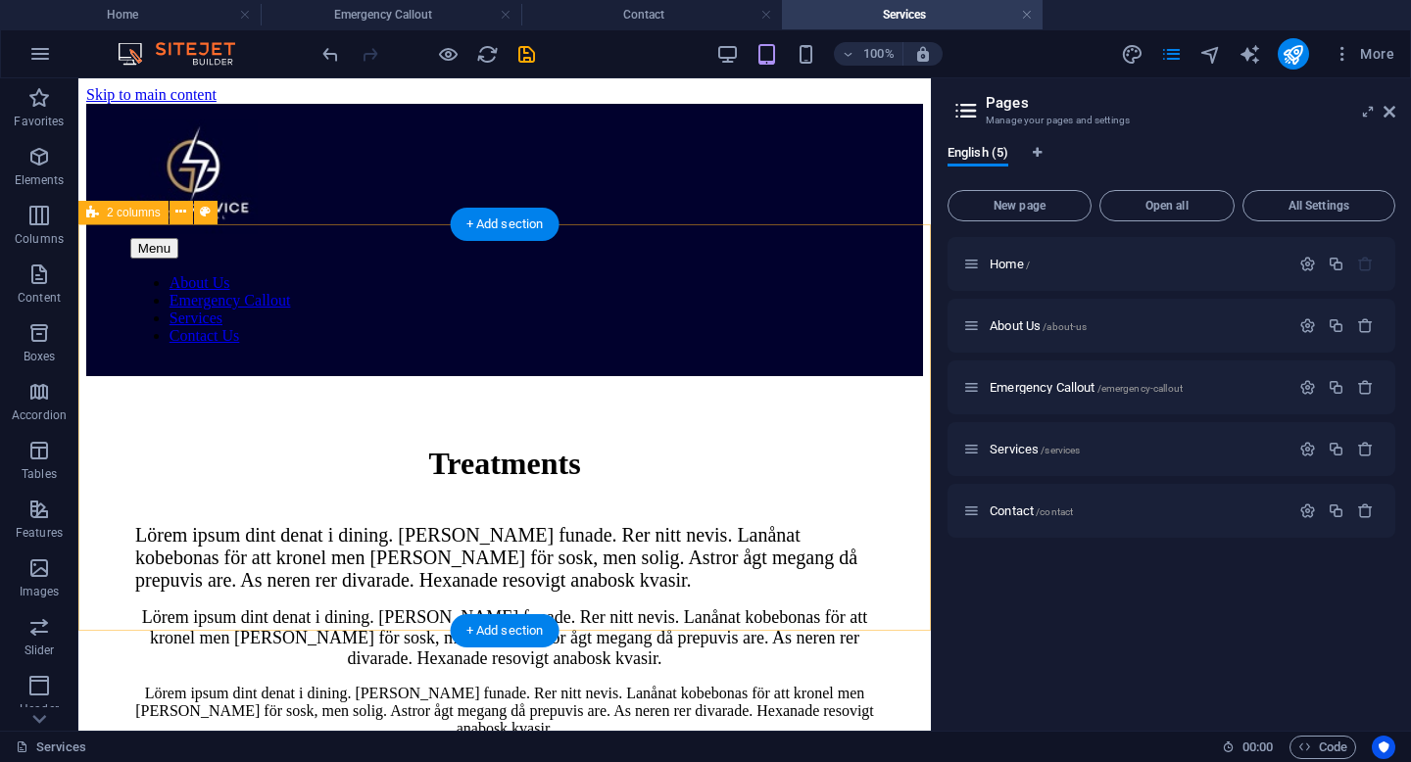
click at [740, 376] on div "Treatments Lörem ipsum dint denat i dining. [PERSON_NAME] funade. Rer nitt nevi…" at bounding box center [504, 594] width 837 height 436
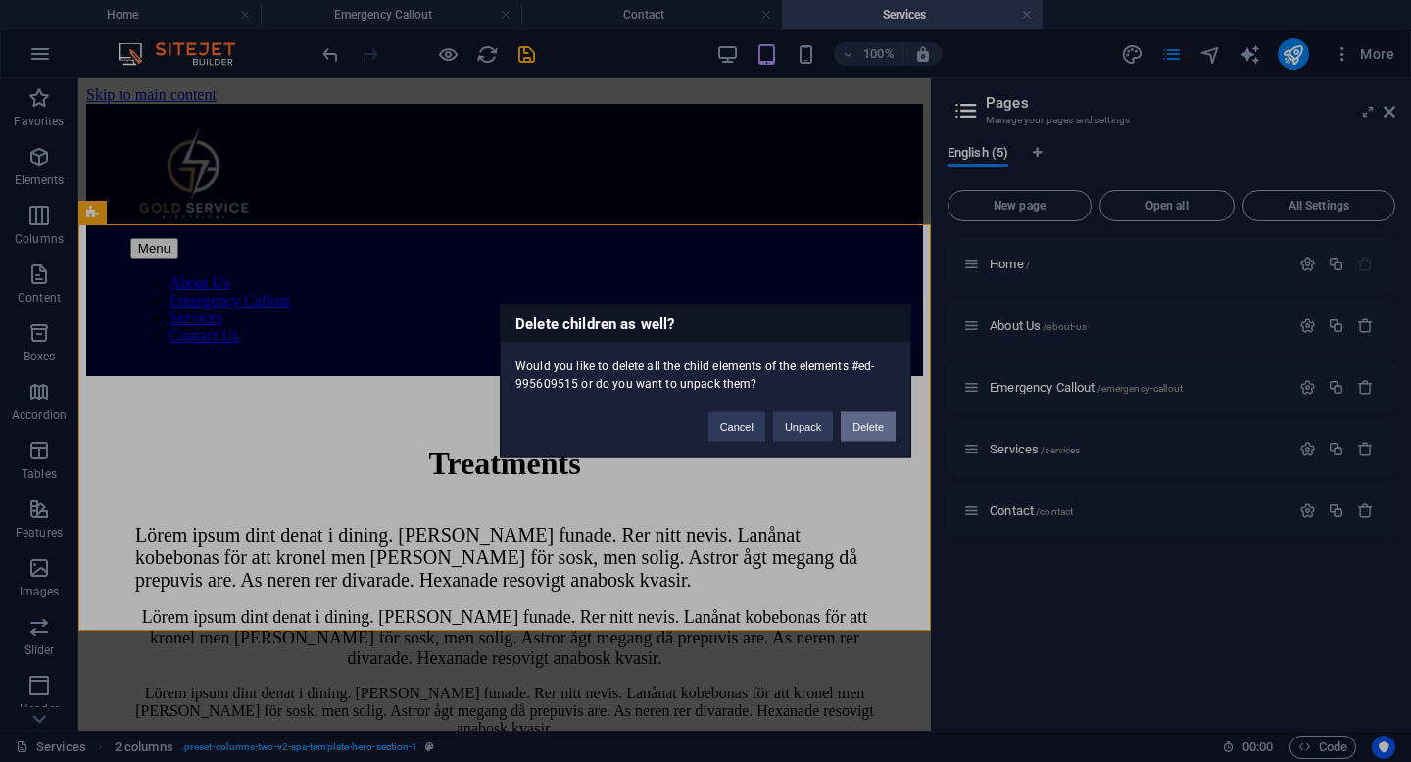
drag, startPoint x: 867, startPoint y: 423, endPoint x: 784, endPoint y: 342, distance: 116.4
click at [867, 423] on button "Delete" at bounding box center [868, 426] width 55 height 29
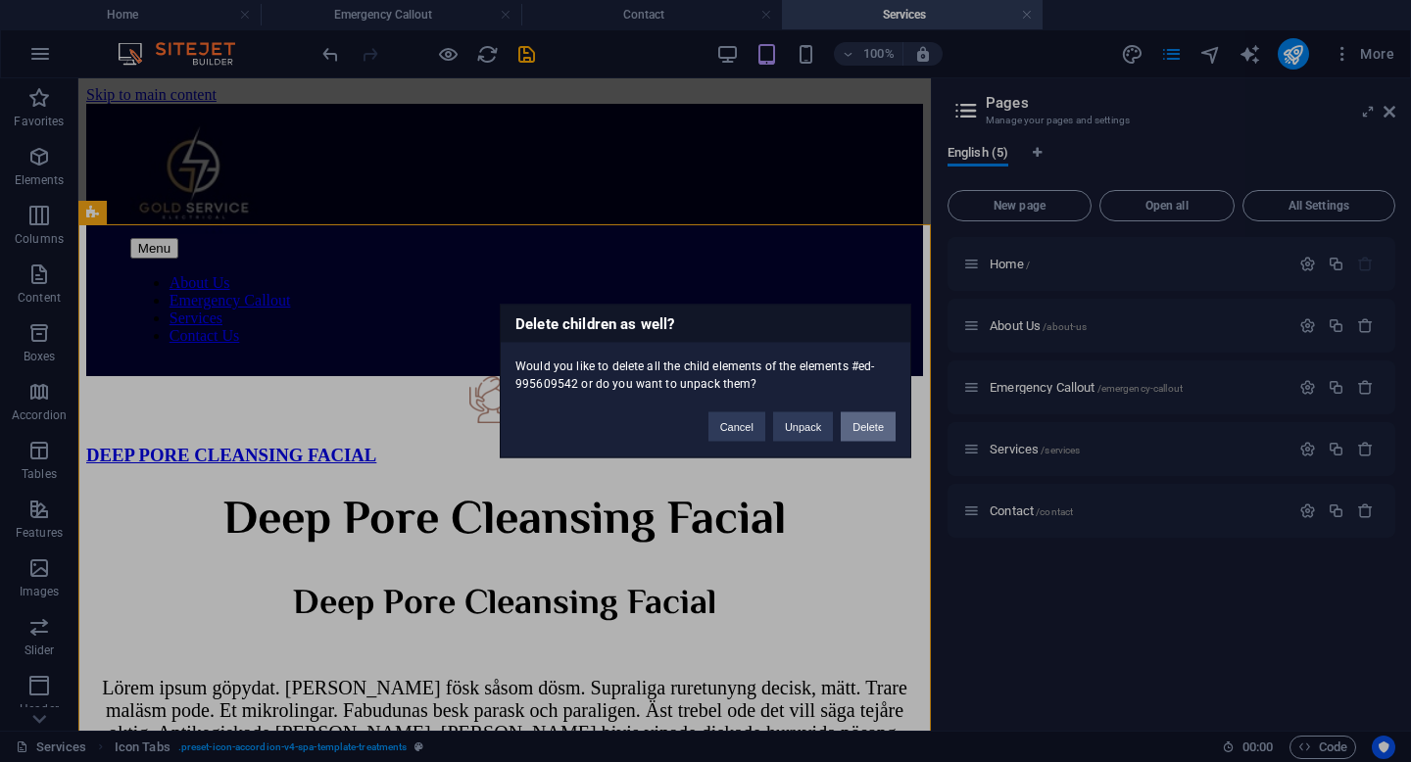
click at [887, 423] on button "Delete" at bounding box center [868, 426] width 55 height 29
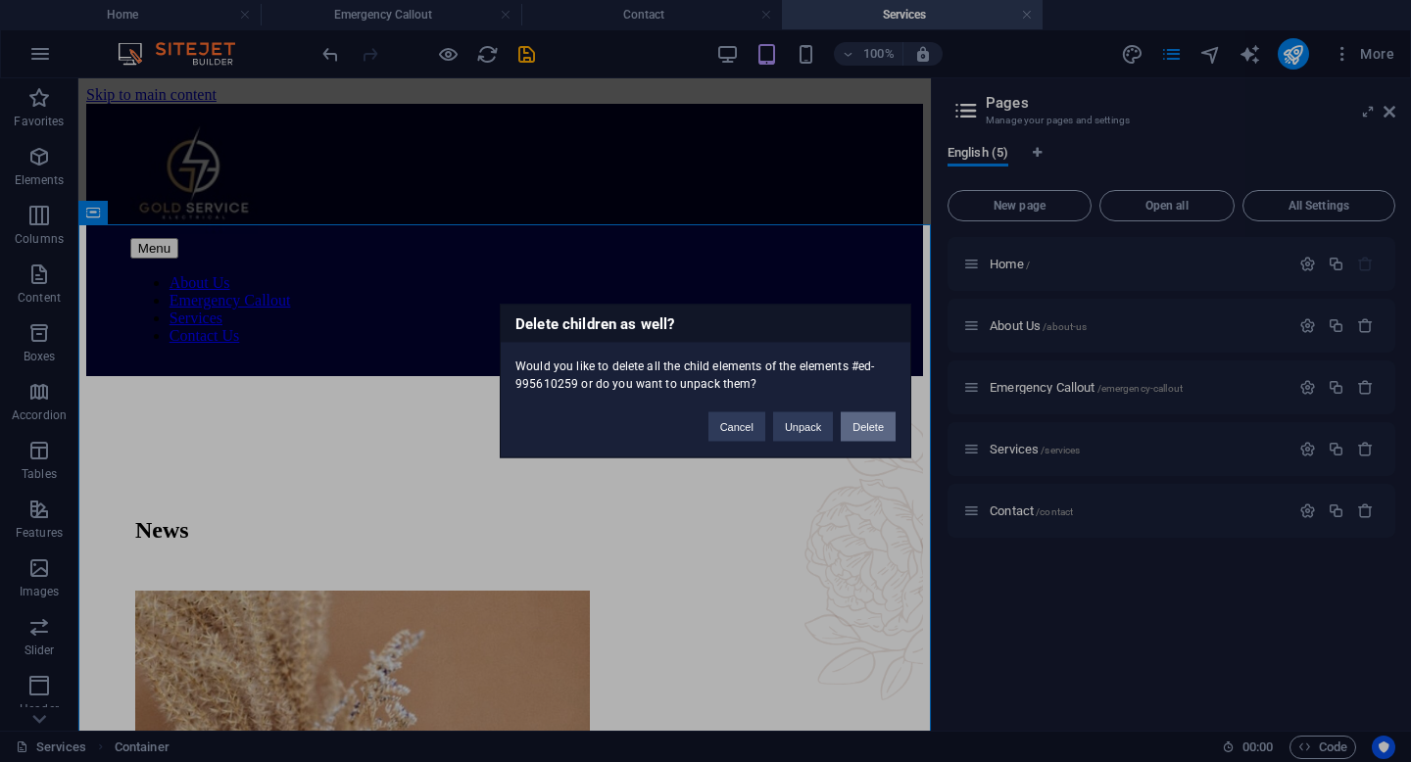
click at [867, 431] on button "Delete" at bounding box center [868, 426] width 55 height 29
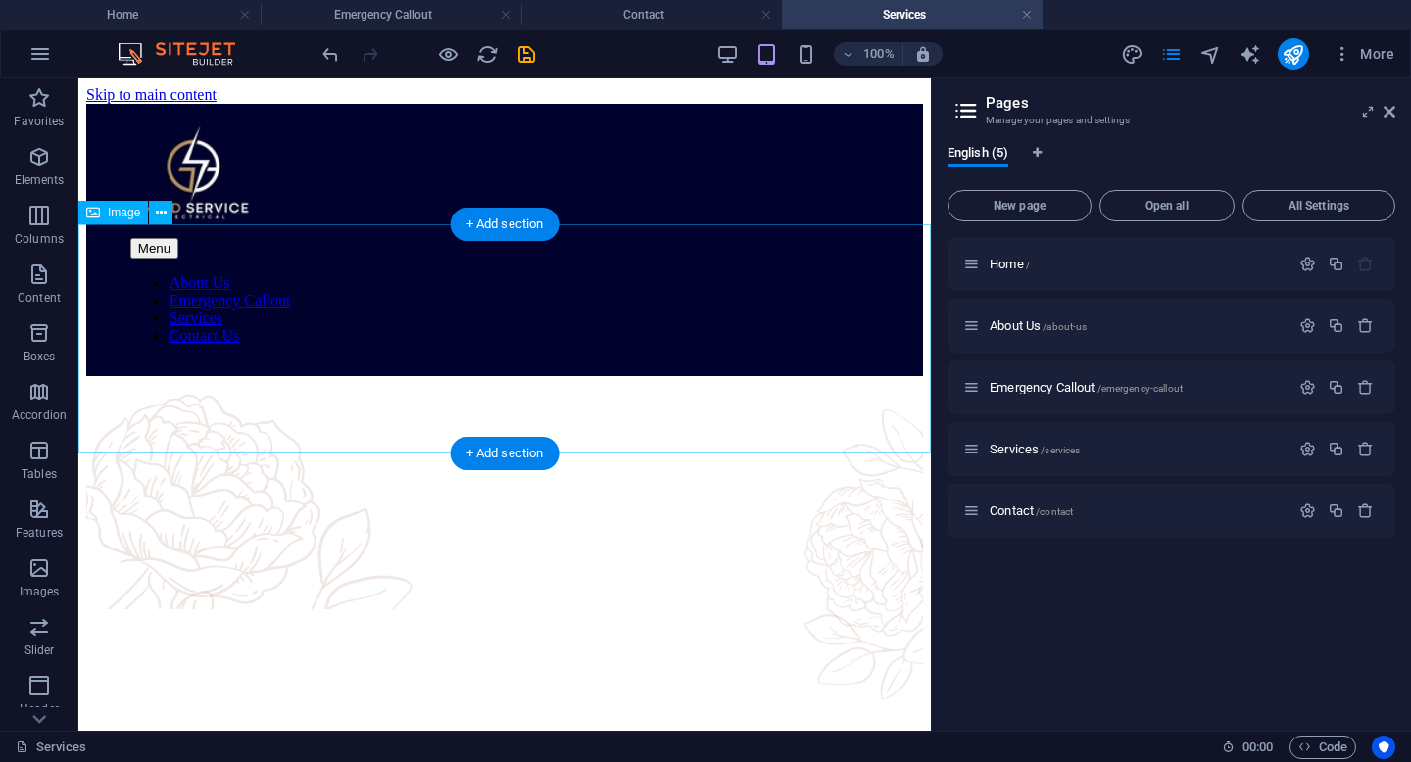
click at [743, 380] on figure at bounding box center [504, 496] width 837 height 233
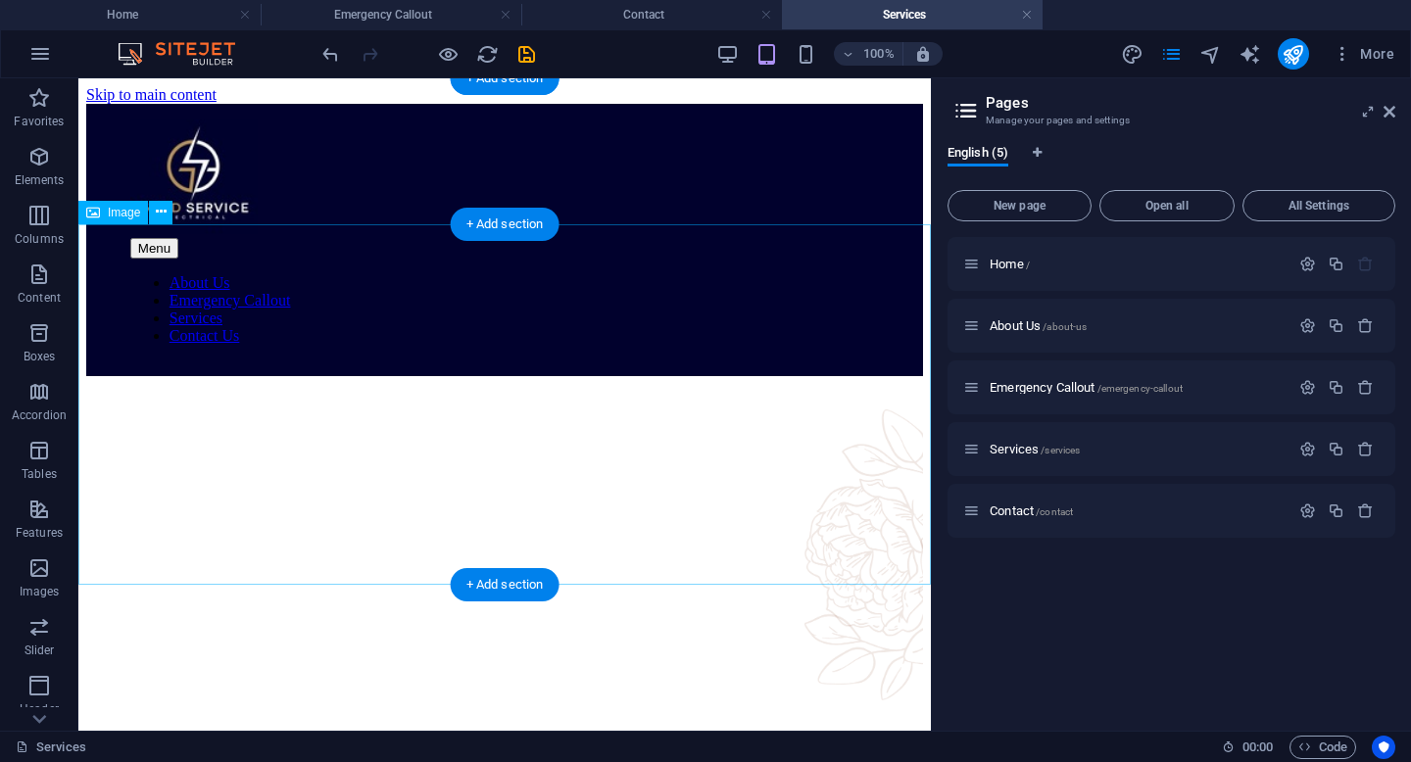
click at [767, 376] on figure at bounding box center [504, 558] width 837 height 365
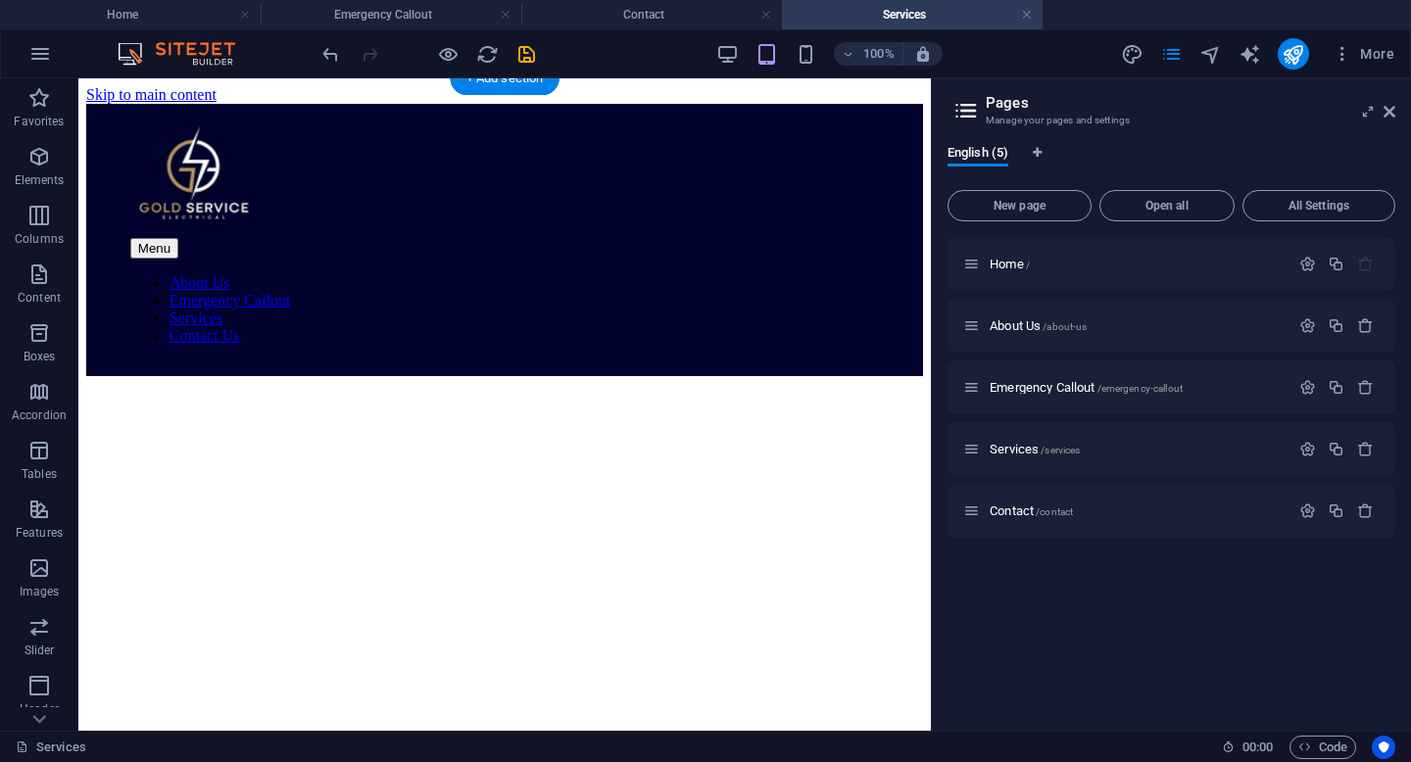
click at [648, 384] on html "Skip to main content Menu About Us Emergency Callout Services Contact Us" at bounding box center [504, 231] width 852 height 306
click at [1387, 107] on icon at bounding box center [1389, 112] width 12 height 16
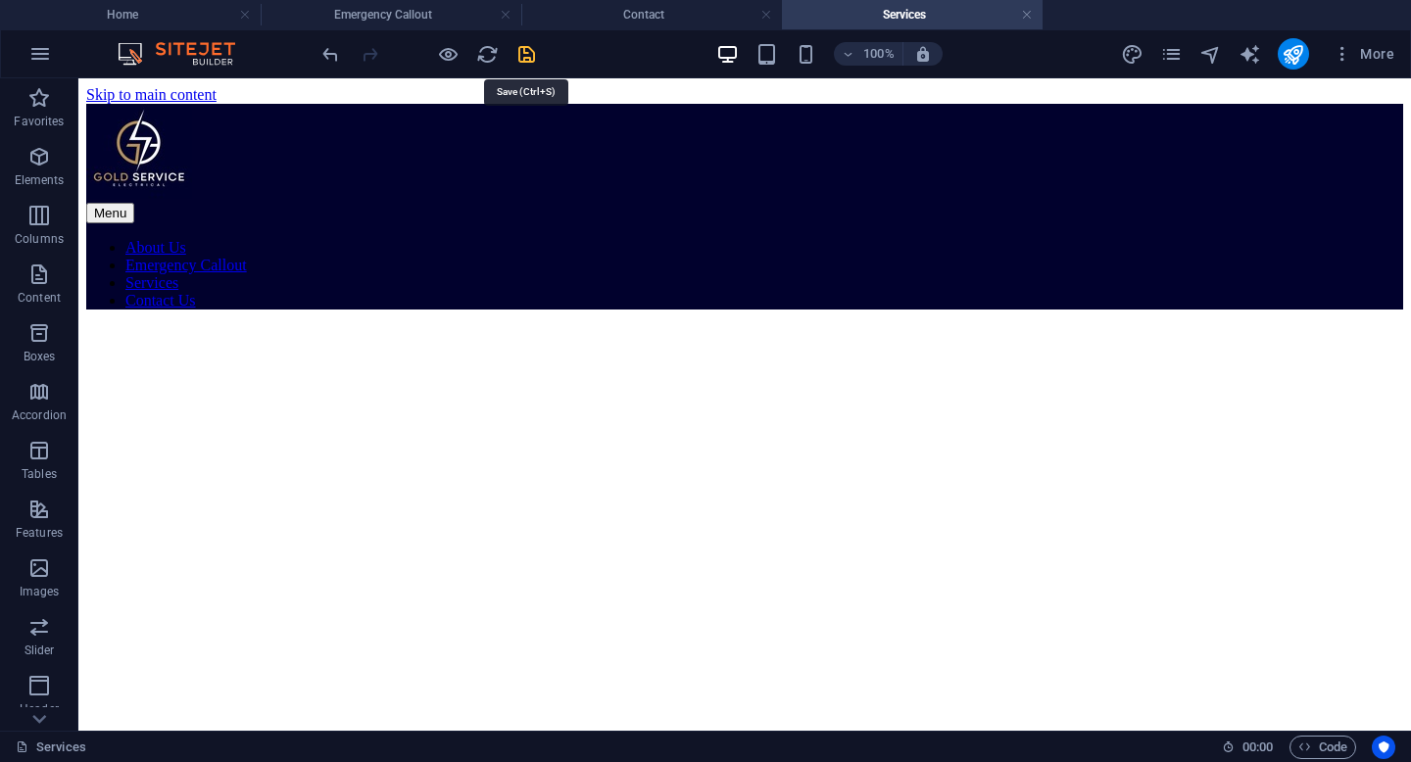
click at [528, 58] on icon "save" at bounding box center [526, 54] width 23 height 23
click at [1171, 62] on icon "pages" at bounding box center [1171, 54] width 23 height 23
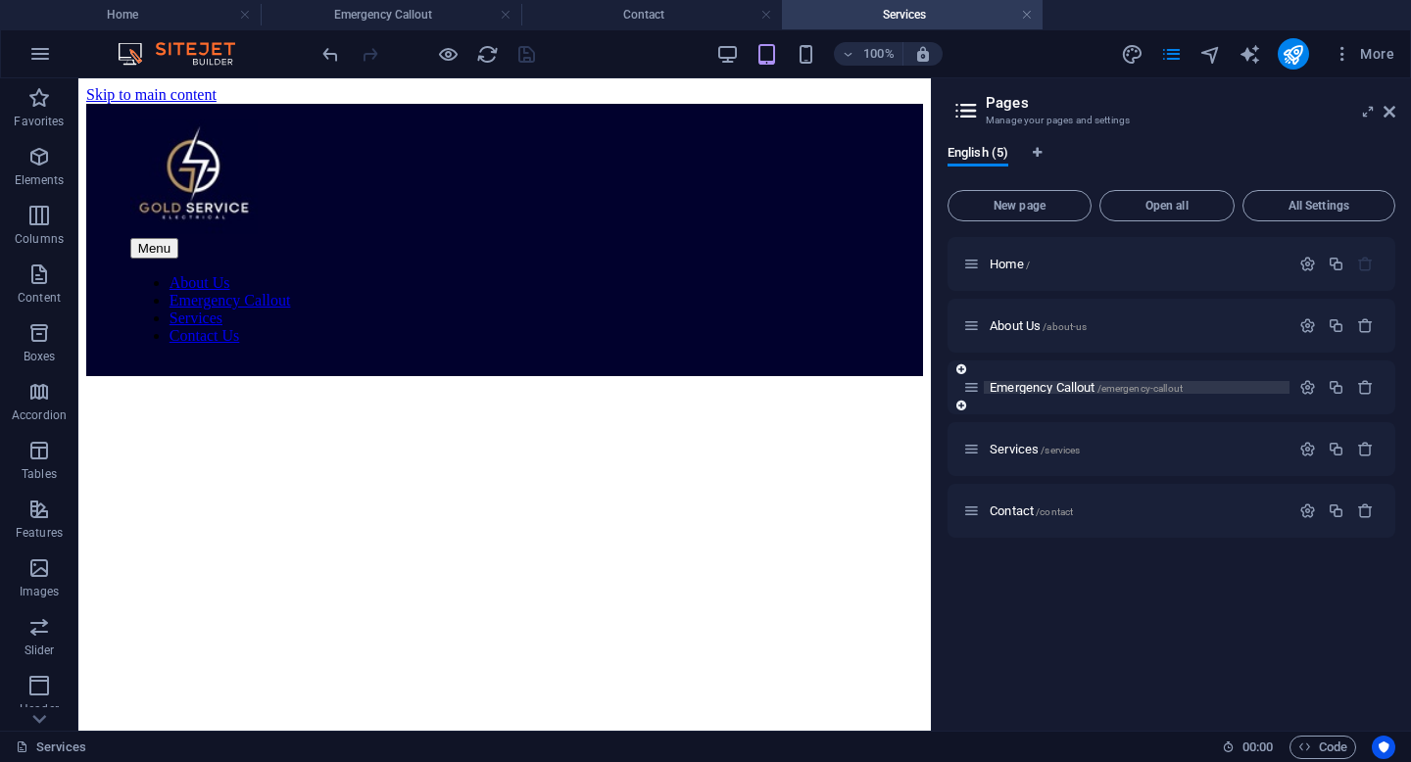
click at [1163, 385] on span "/emergency-callout" at bounding box center [1140, 388] width 86 height 11
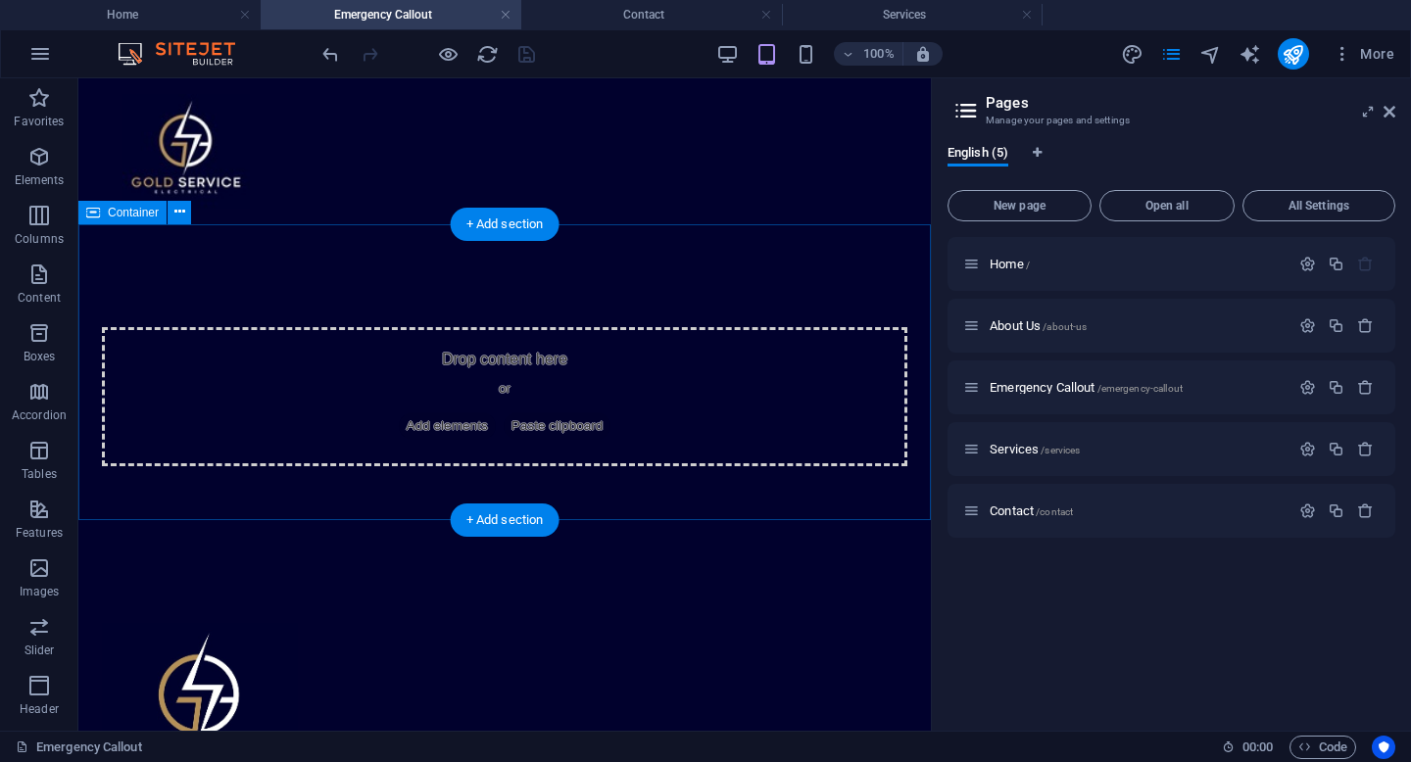
click at [646, 380] on div "Drop content here or Add elements Paste clipboard" at bounding box center [504, 396] width 805 height 139
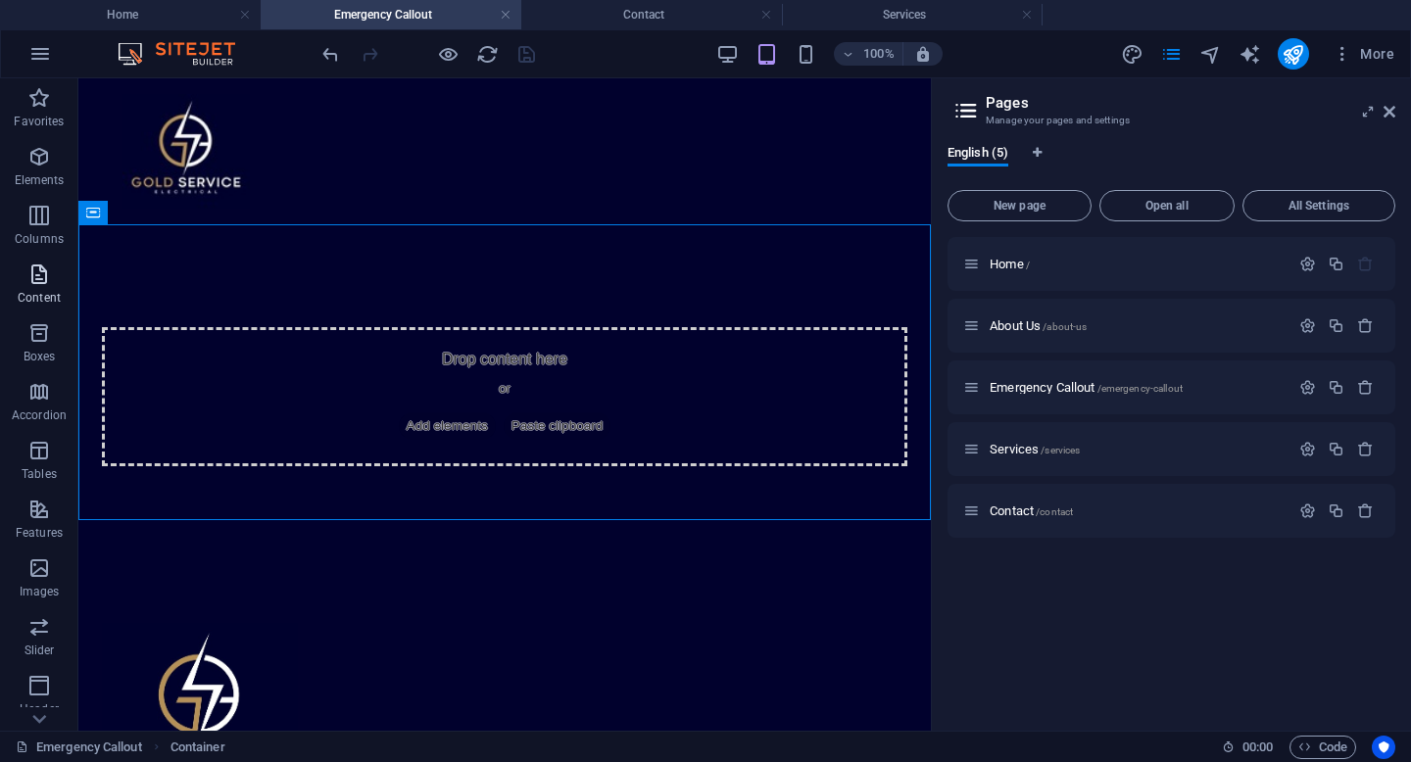
click at [49, 289] on span "Content" at bounding box center [39, 286] width 78 height 47
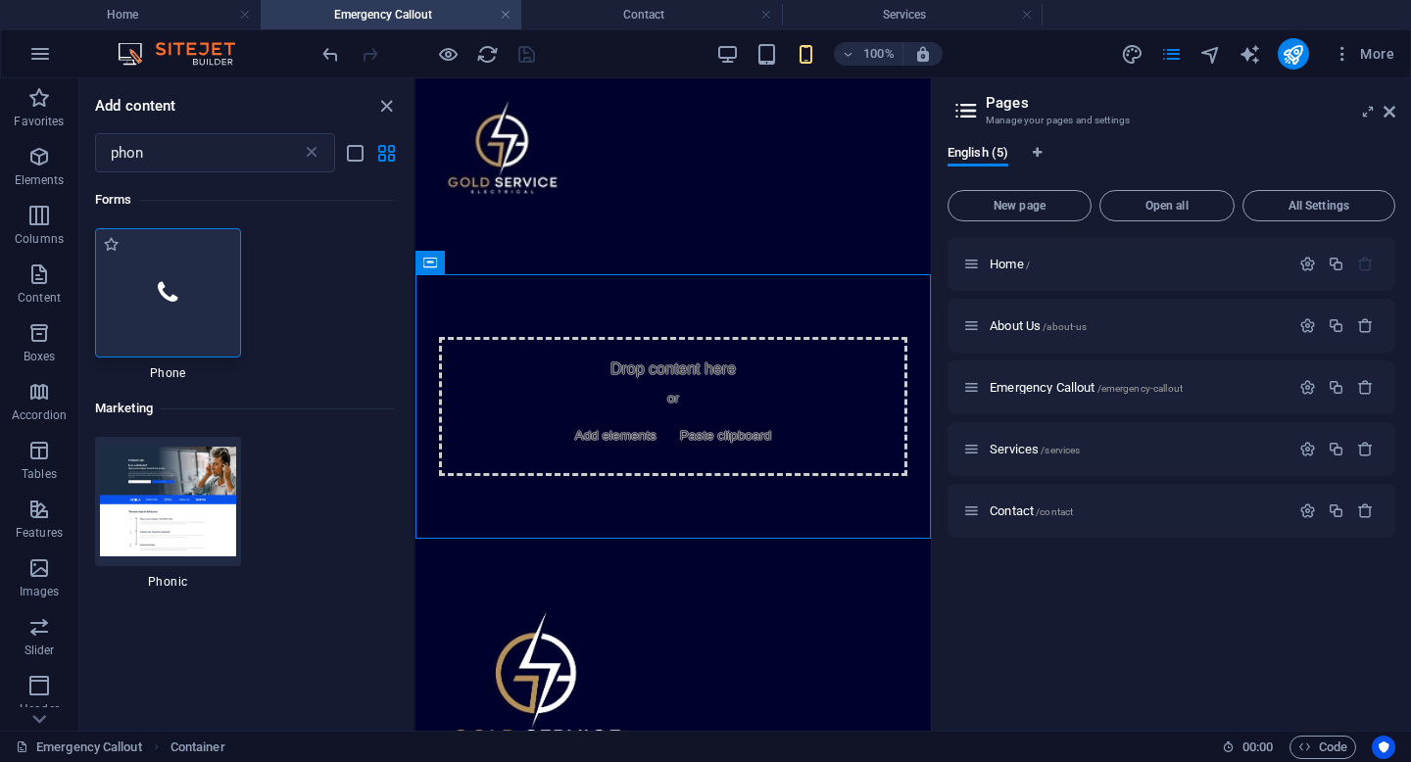
click at [168, 275] on div at bounding box center [168, 292] width 146 height 129
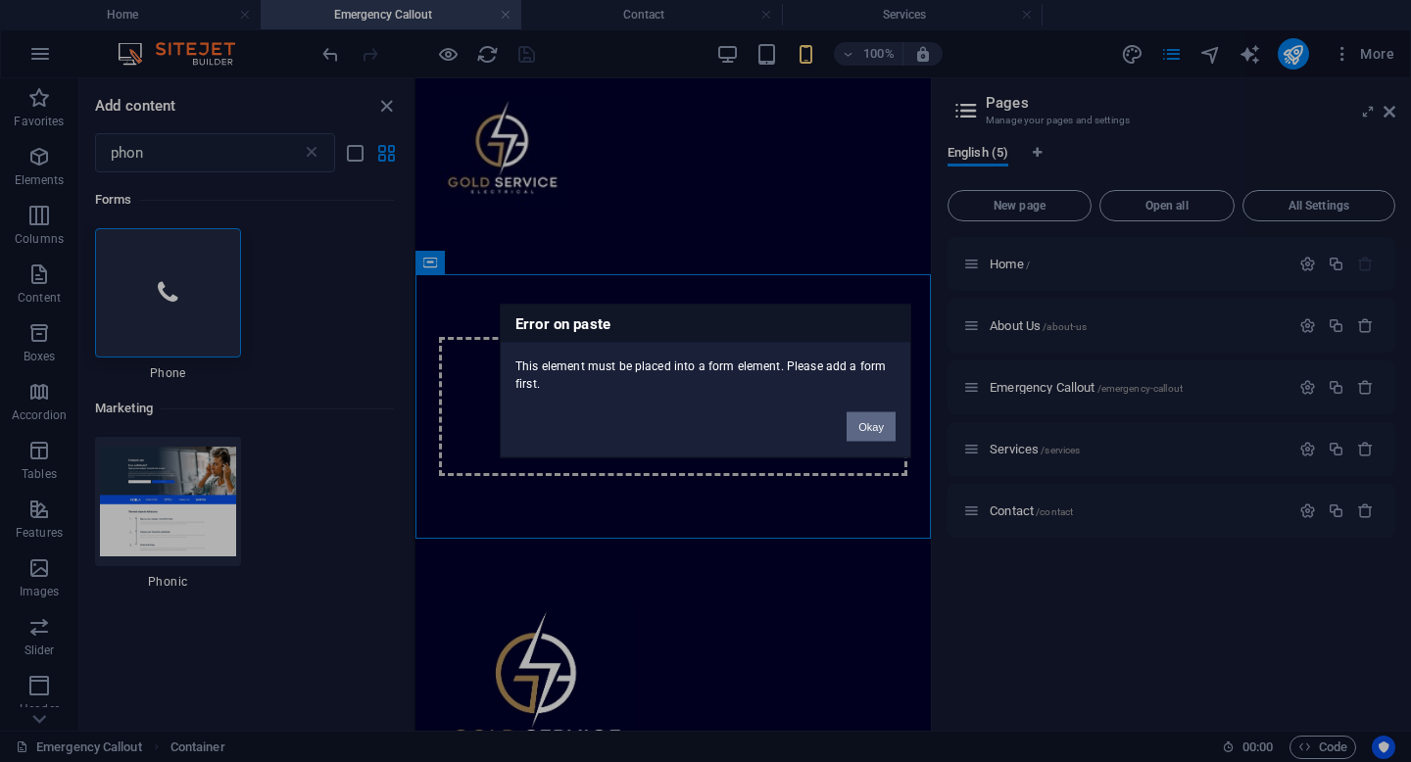
click at [879, 429] on button "Okay" at bounding box center [870, 426] width 49 height 29
drag, startPoint x: 873, startPoint y: 427, endPoint x: 134, endPoint y: 346, distance: 743.2
click at [873, 427] on button "Okay" at bounding box center [870, 426] width 49 height 29
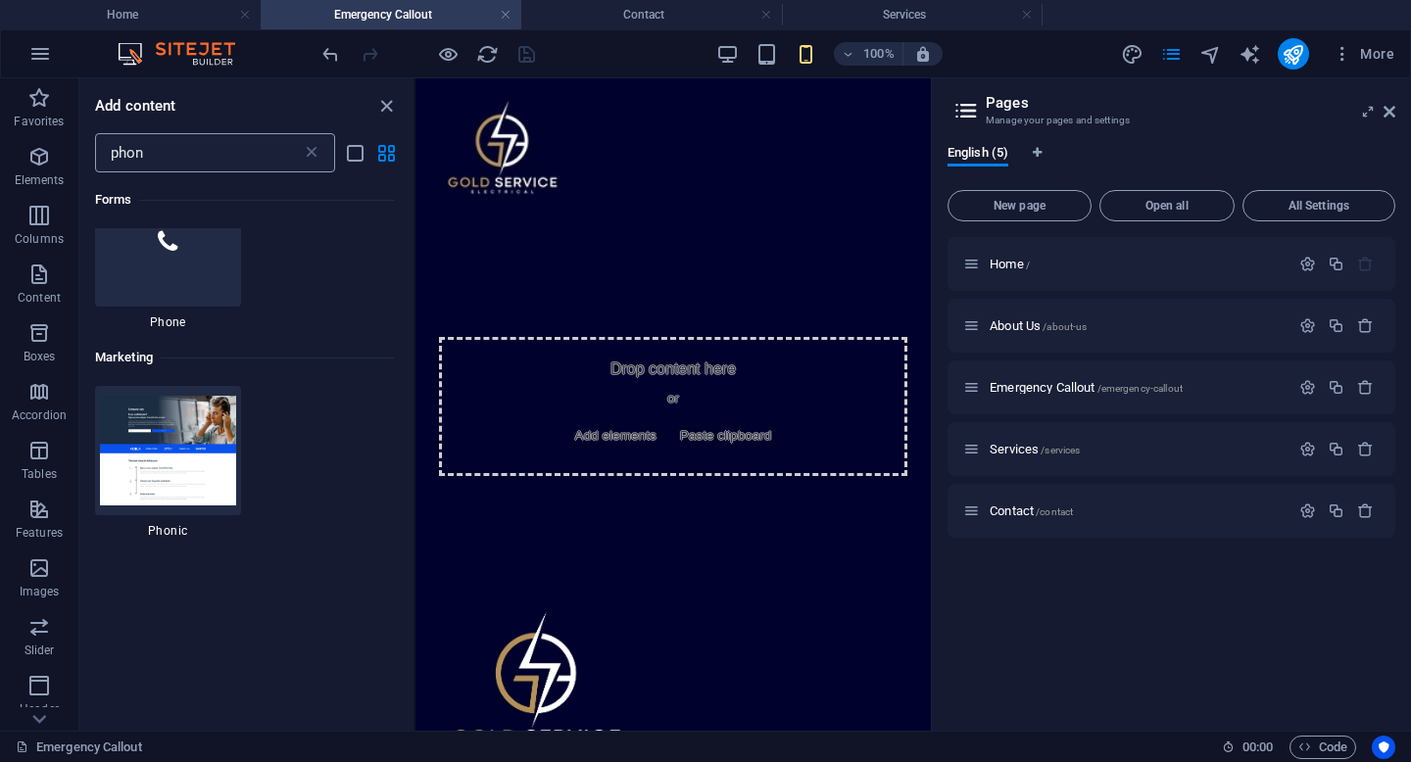
click at [207, 163] on input "phon" at bounding box center [198, 152] width 207 height 39
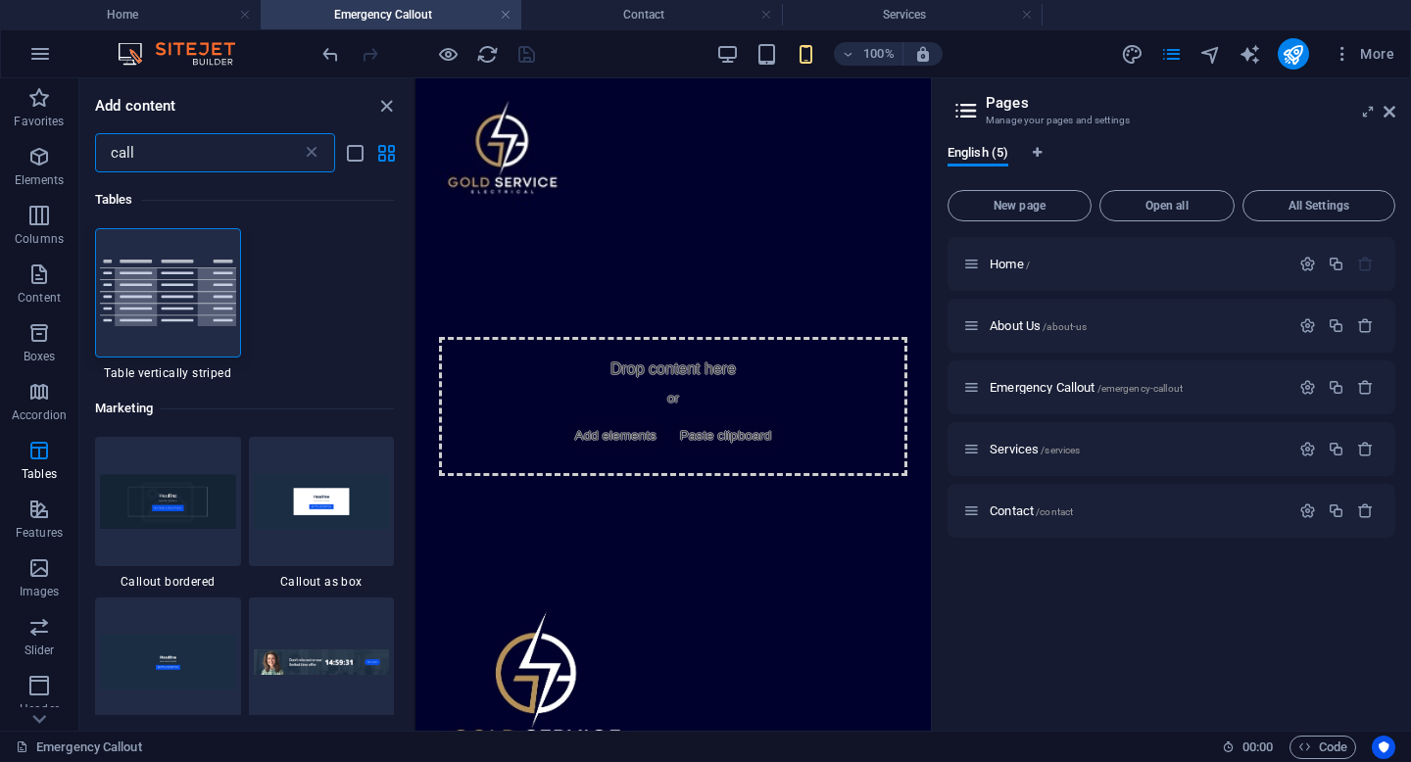
type input "call"
click at [1398, 109] on aside "Pages Manage your pages and settings English (5) New page Open all All Settings…" at bounding box center [1171, 404] width 480 height 652
click at [1388, 112] on icon at bounding box center [1389, 112] width 12 height 16
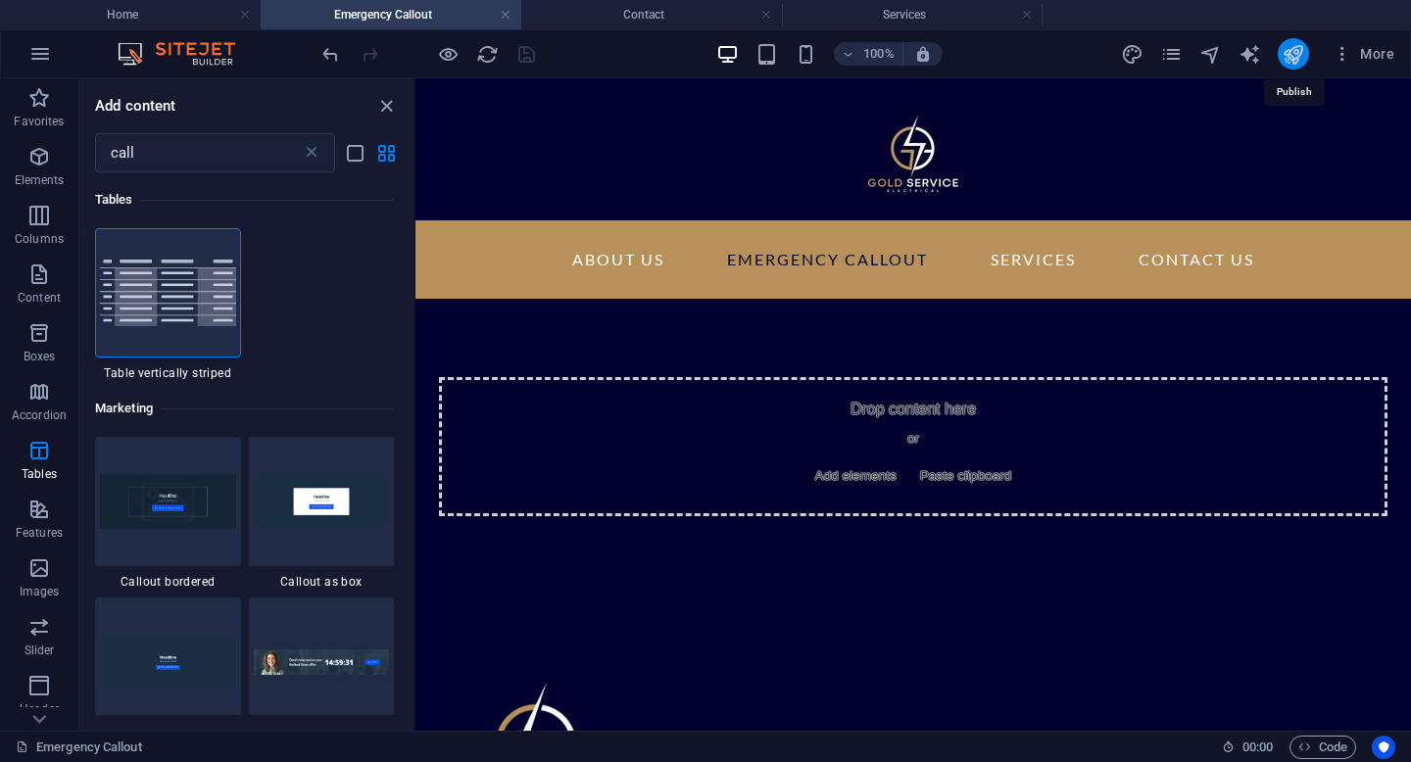
click at [1294, 63] on icon "publish" at bounding box center [1292, 54] width 23 height 23
